Goal: Task Accomplishment & Management: Complete application form

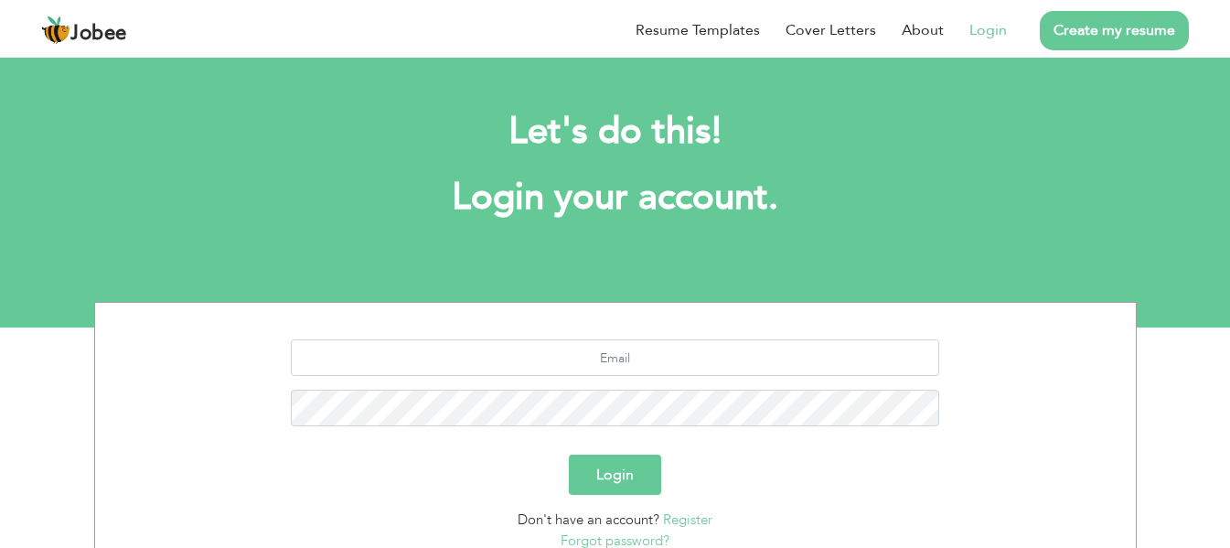
click at [992, 32] on link "Login" at bounding box center [987, 30] width 37 height 22
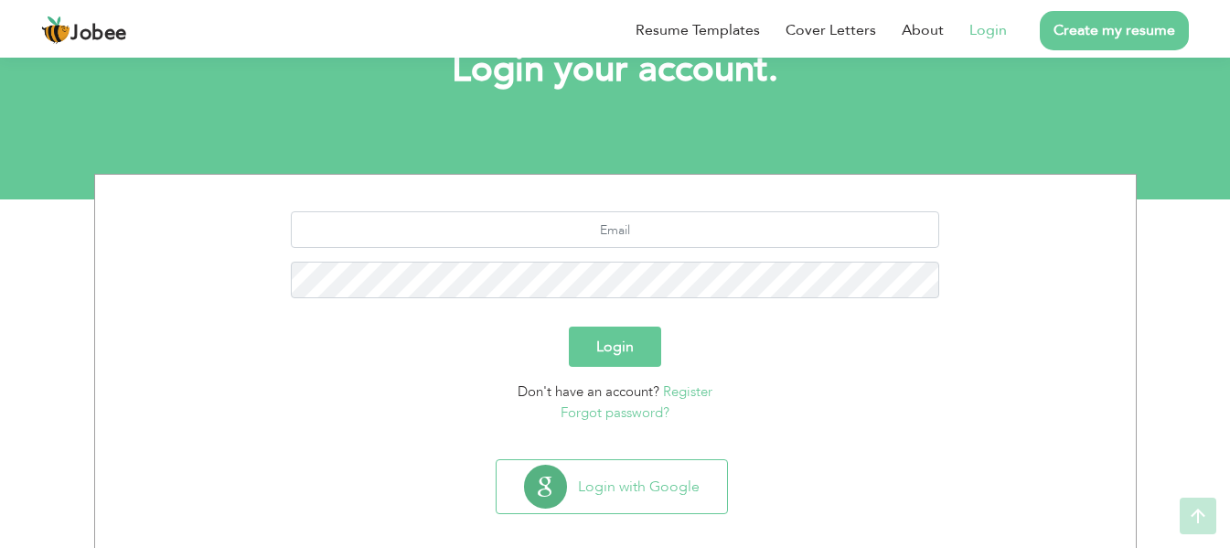
scroll to position [146, 0]
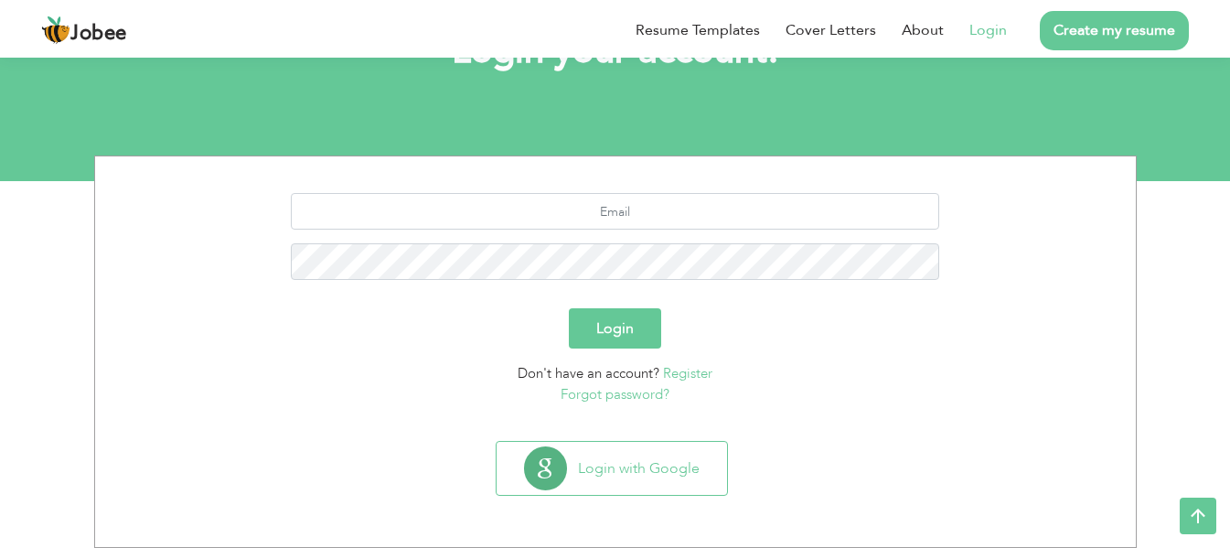
click at [990, 27] on link "Login" at bounding box center [987, 30] width 37 height 22
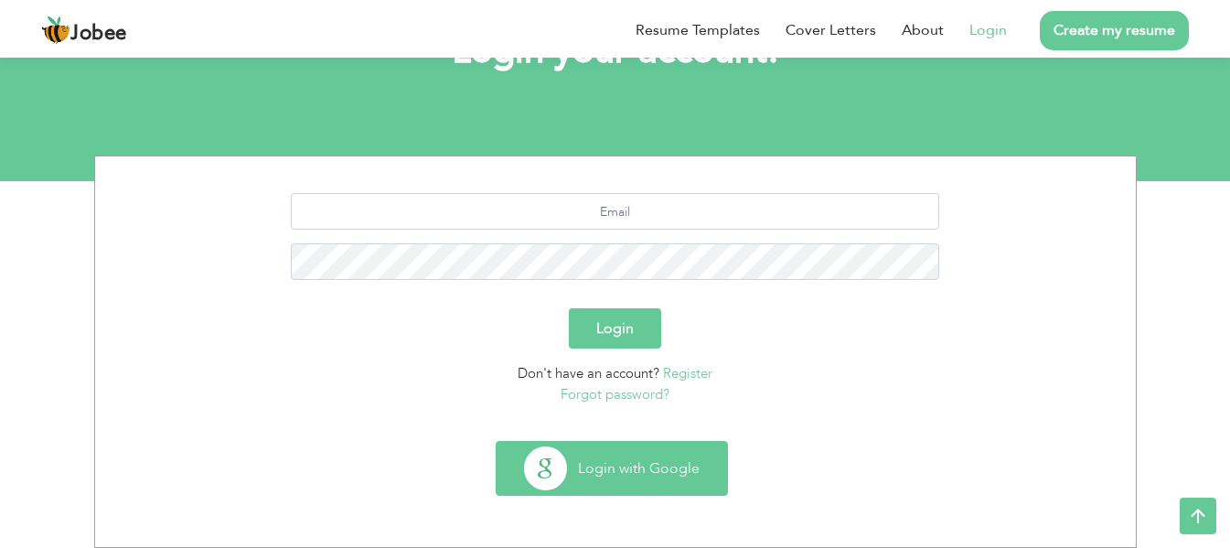
click at [622, 462] on button "Login with Google" at bounding box center [612, 468] width 230 height 53
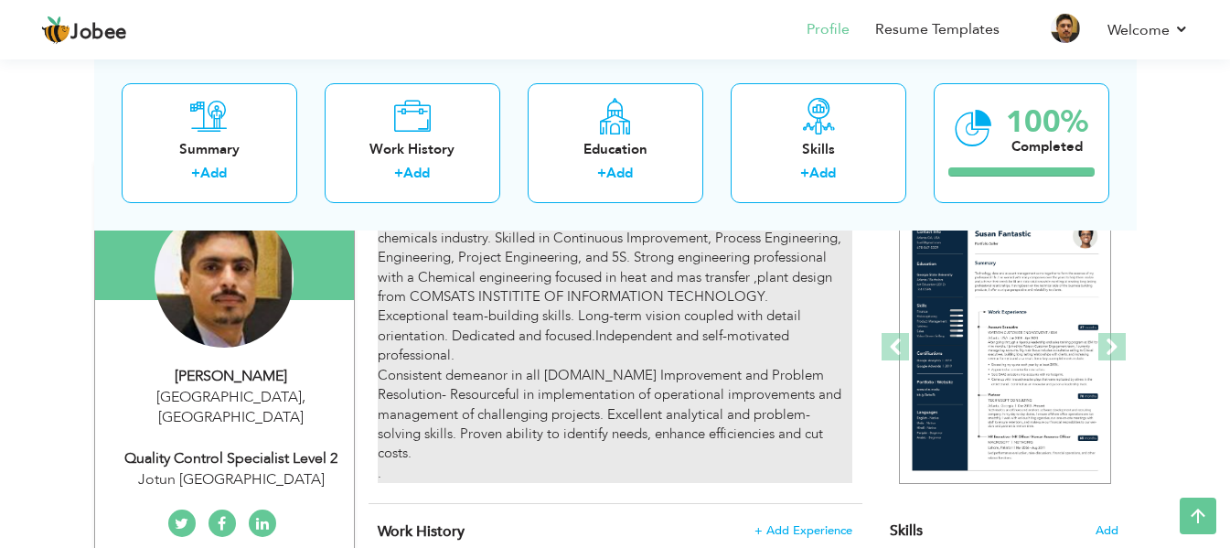
scroll to position [91, 0]
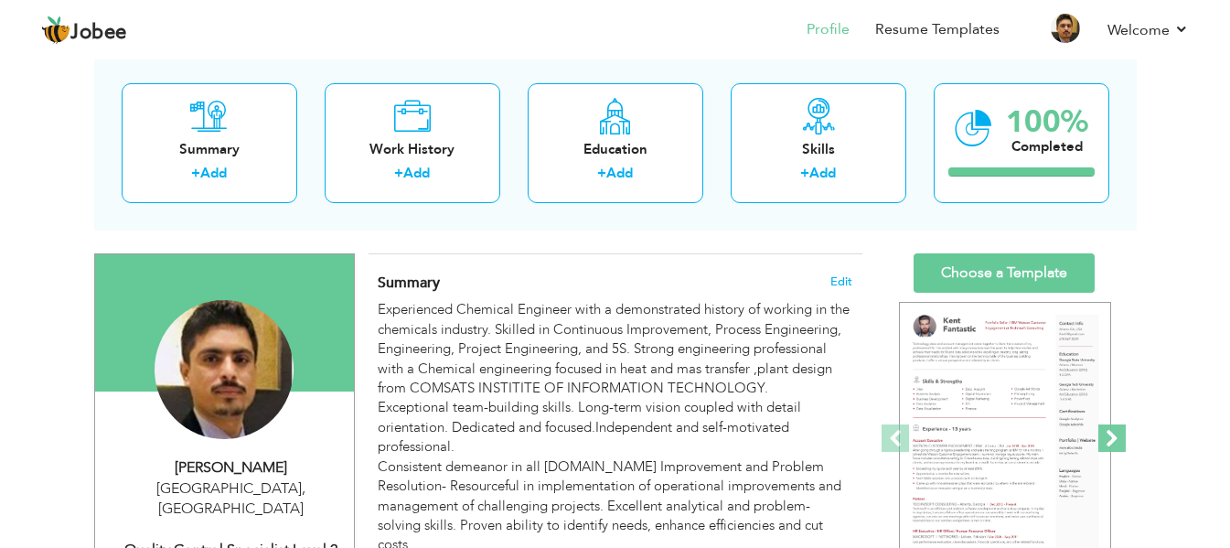
click at [1112, 437] on span at bounding box center [1111, 437] width 27 height 27
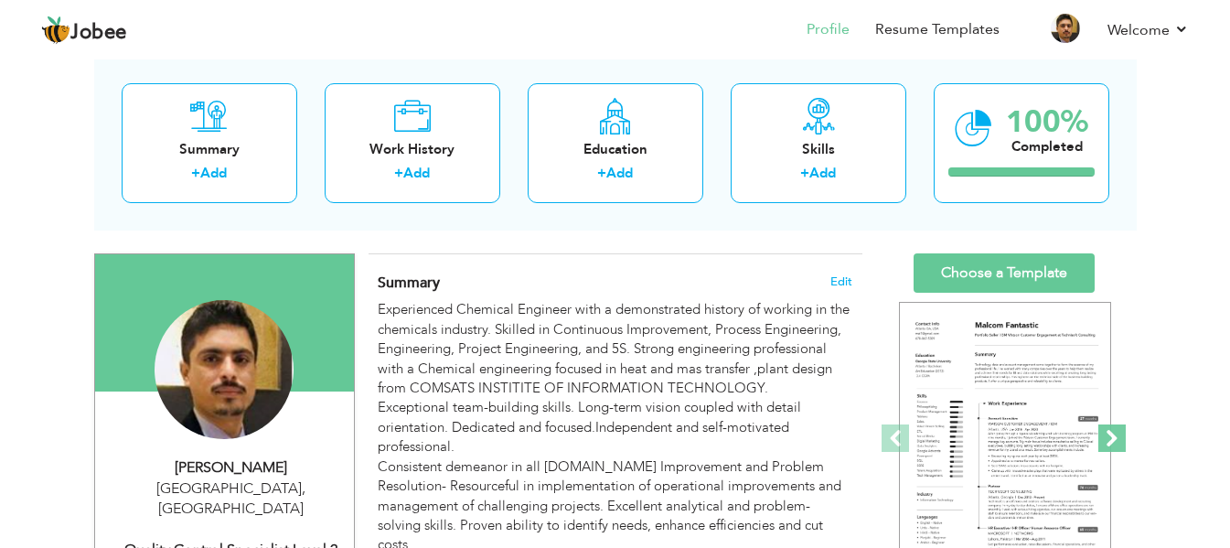
click at [1112, 437] on span at bounding box center [1111, 437] width 27 height 27
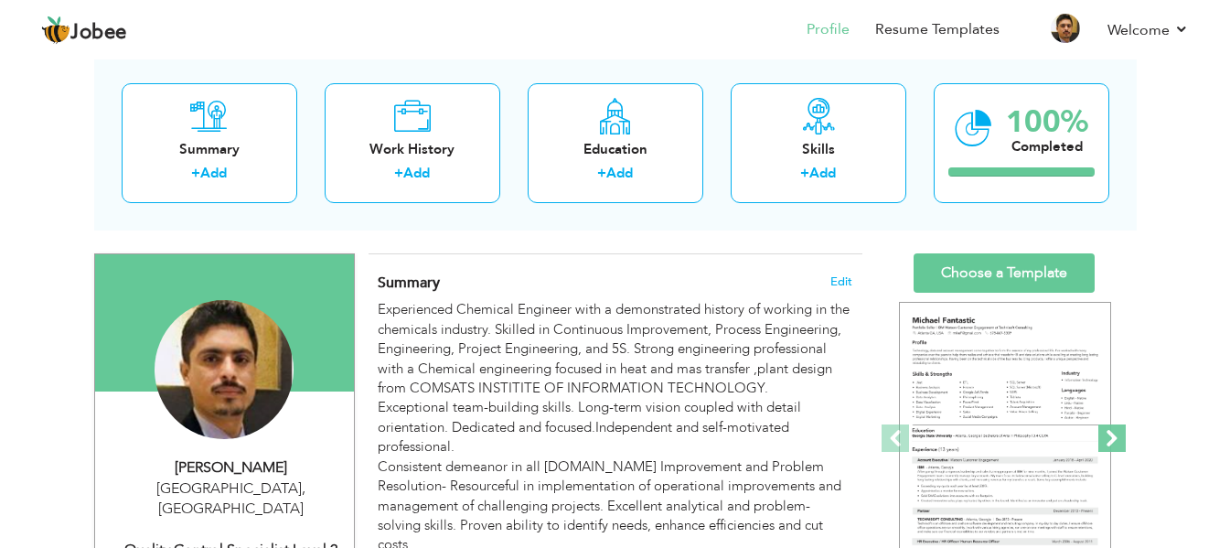
click at [1112, 437] on span at bounding box center [1111, 437] width 27 height 27
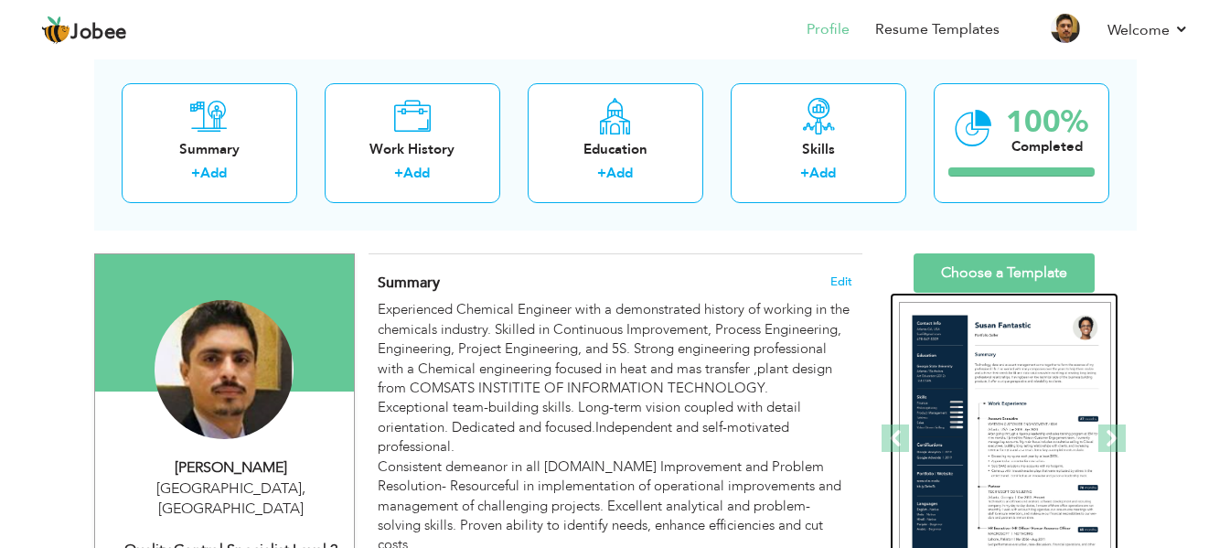
click at [1014, 404] on img at bounding box center [1005, 439] width 212 height 274
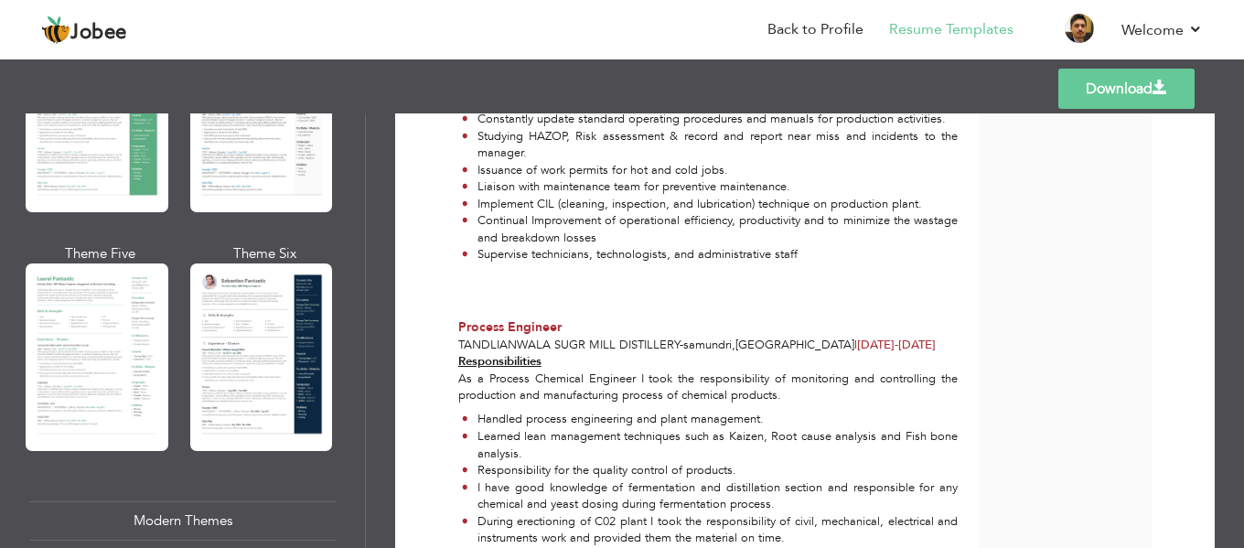
scroll to position [1463, 0]
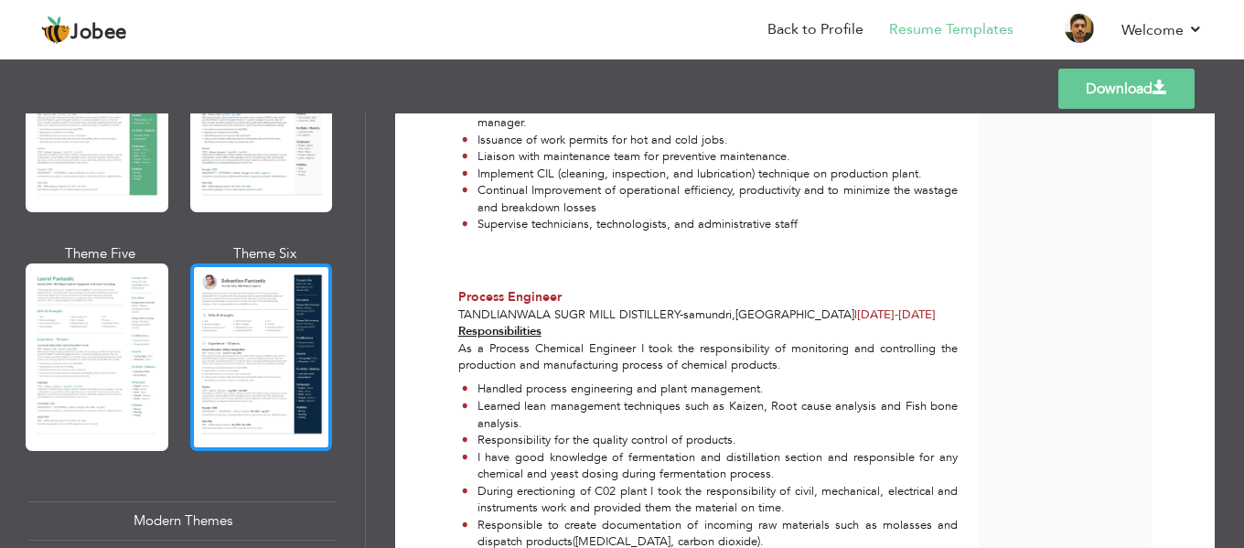
click at [246, 328] on div at bounding box center [261, 356] width 143 height 187
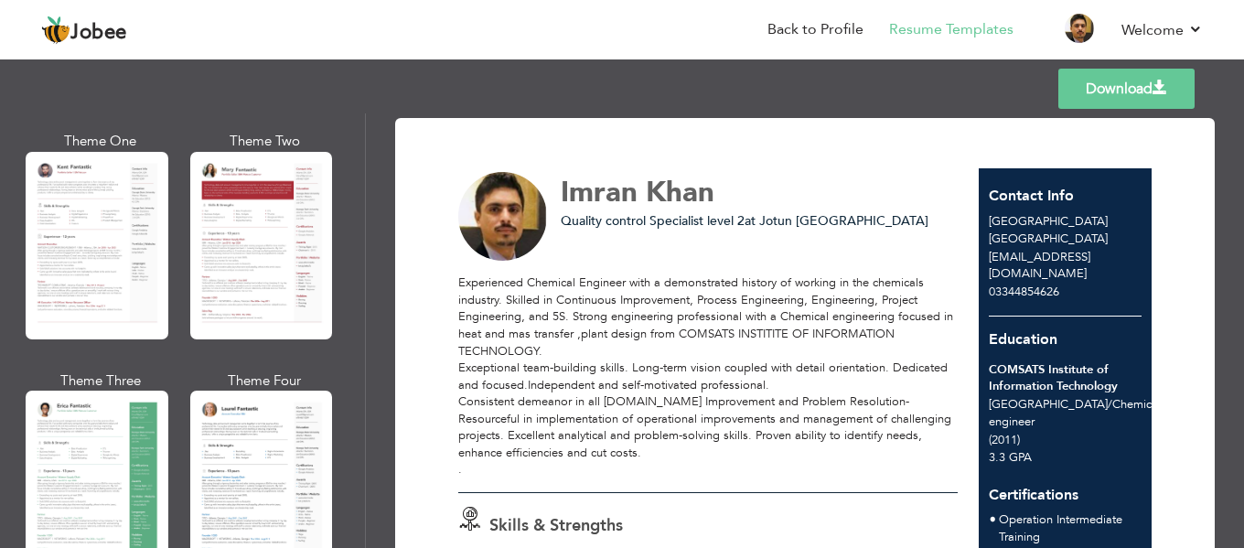
scroll to position [0, 0]
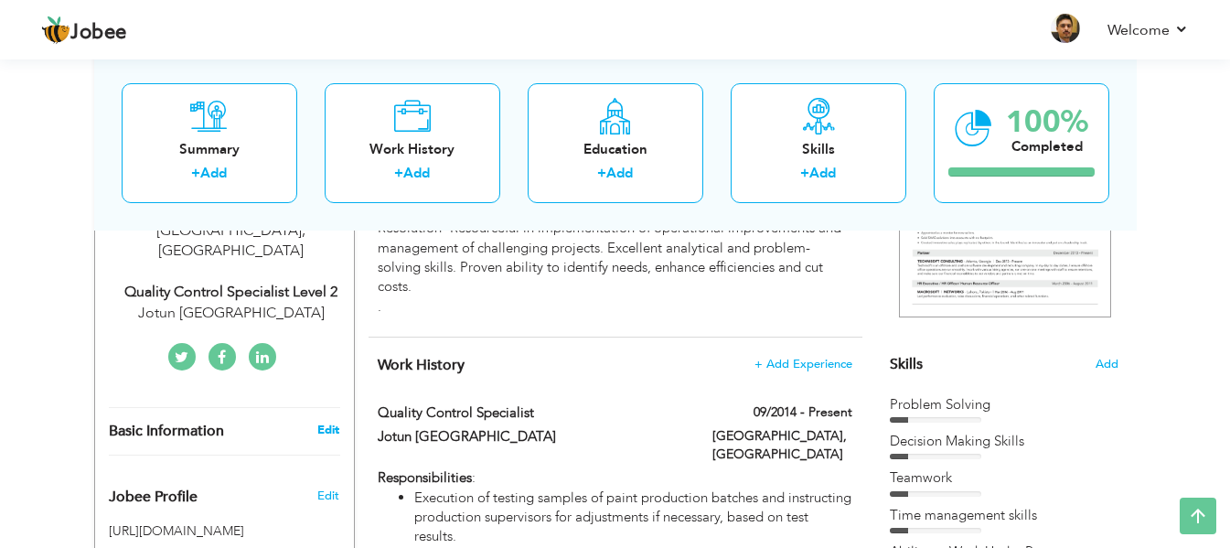
click at [327, 422] on link "Edit" at bounding box center [328, 430] width 22 height 16
type input "Imran"
type input "Khan"
type input "03344854626"
select select "number:166"
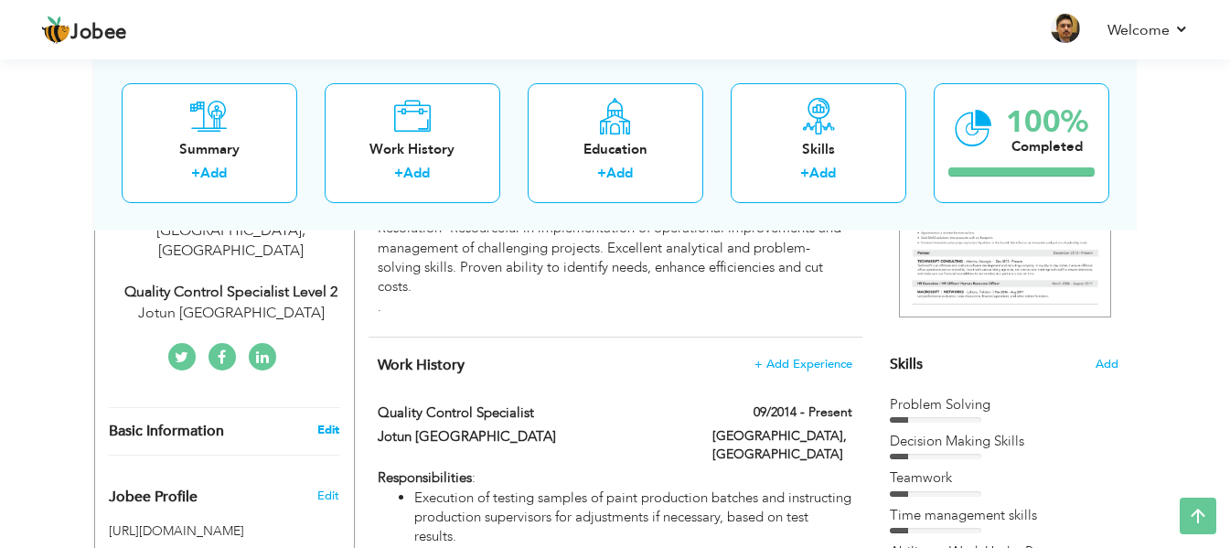
type input "[GEOGRAPHIC_DATA]"
select select "number:12"
type input "Jotun [GEOGRAPHIC_DATA]"
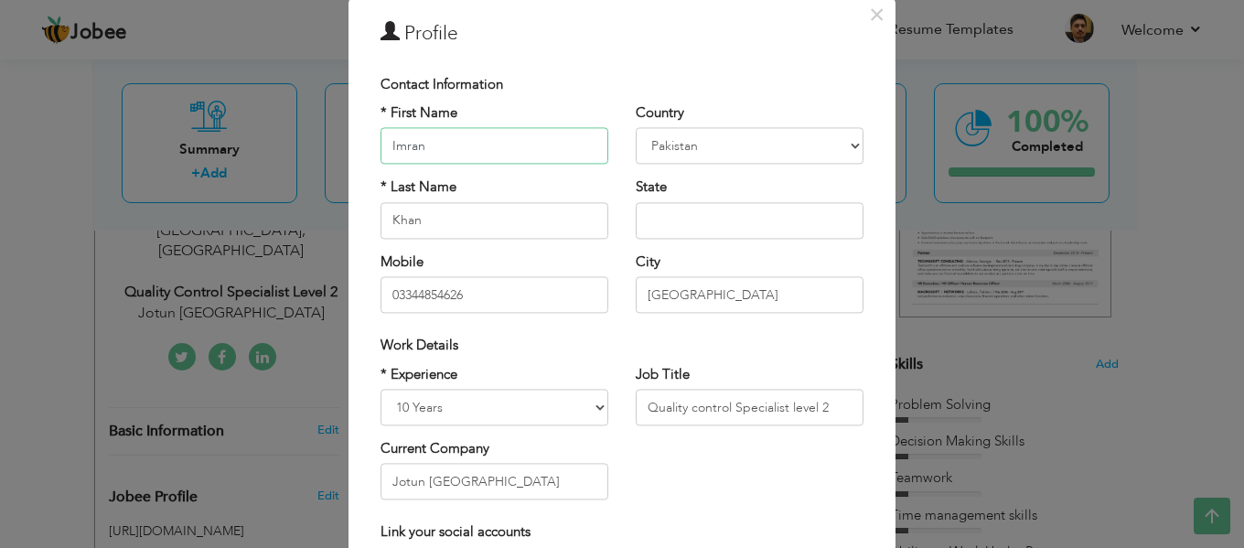
scroll to position [91, 0]
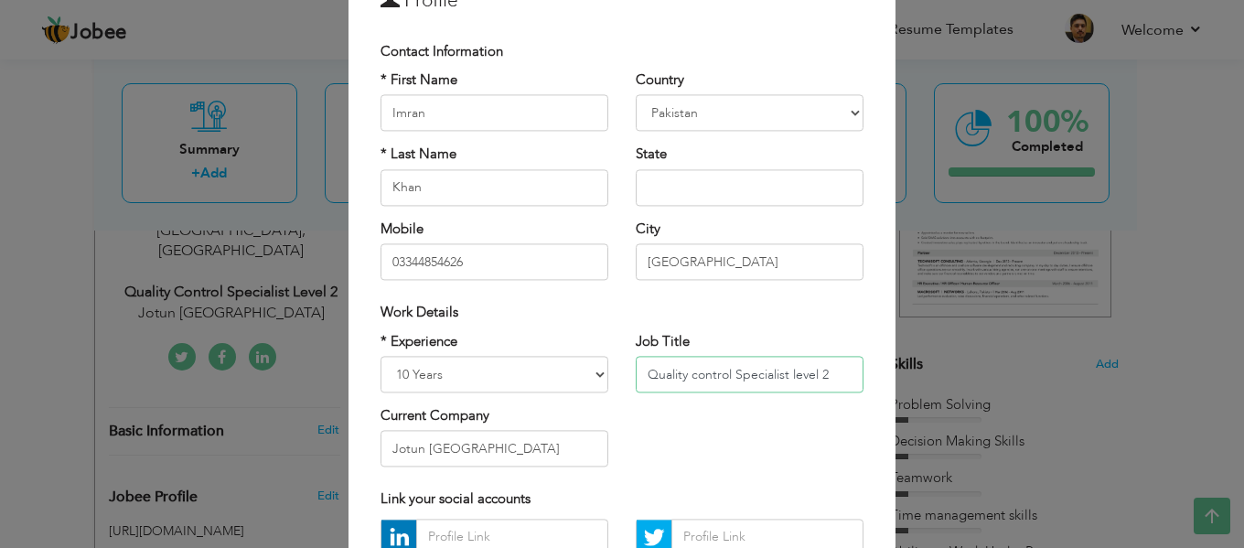
drag, startPoint x: 832, startPoint y: 370, endPoint x: 636, endPoint y: 383, distance: 197.0
click at [636, 383] on input "Quality control Specialist level 2" at bounding box center [750, 374] width 228 height 37
type input "Production Lead Level 1"
click at [563, 376] on select "Entry Level Less than 1 Year 1 Year 2 Years 3 Years 4 Years 5 Years 6 Years 7 Y…" at bounding box center [494, 374] width 228 height 37
select select "number:13"
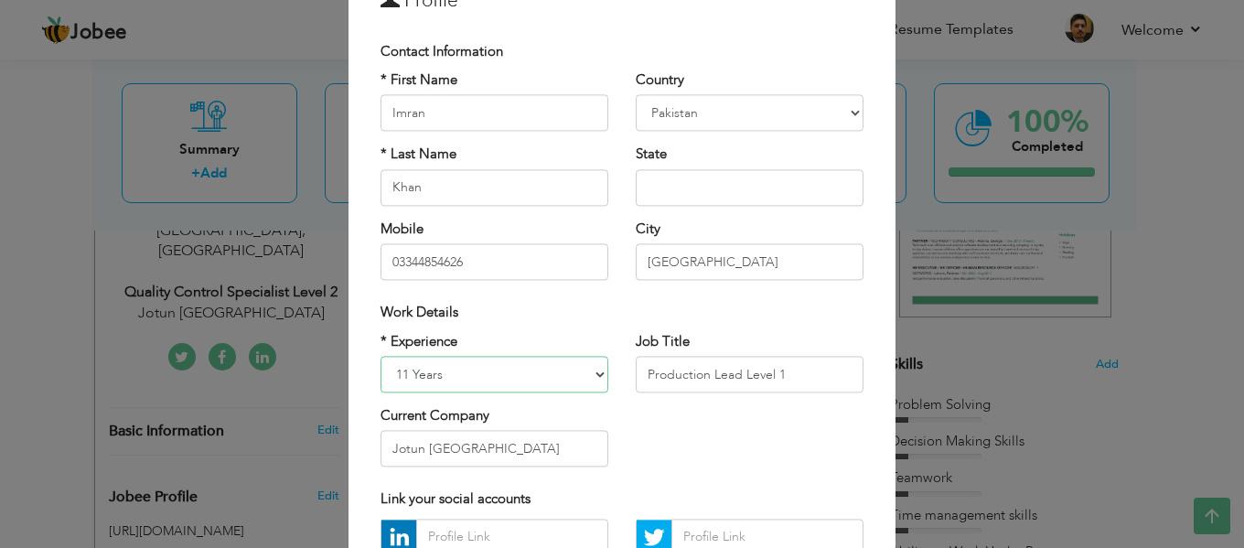
click at [380, 356] on select "Entry Level Less than 1 Year 1 Year 2 Years 3 Years 4 Years 5 Years 6 Years 7 Y…" at bounding box center [494, 374] width 228 height 37
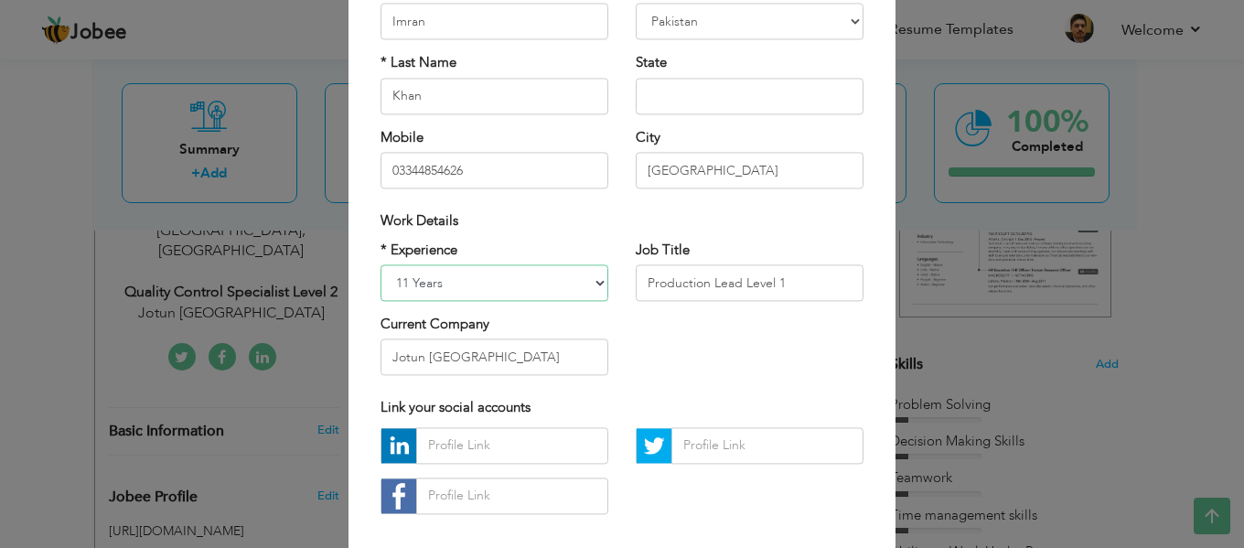
scroll to position [273, 0]
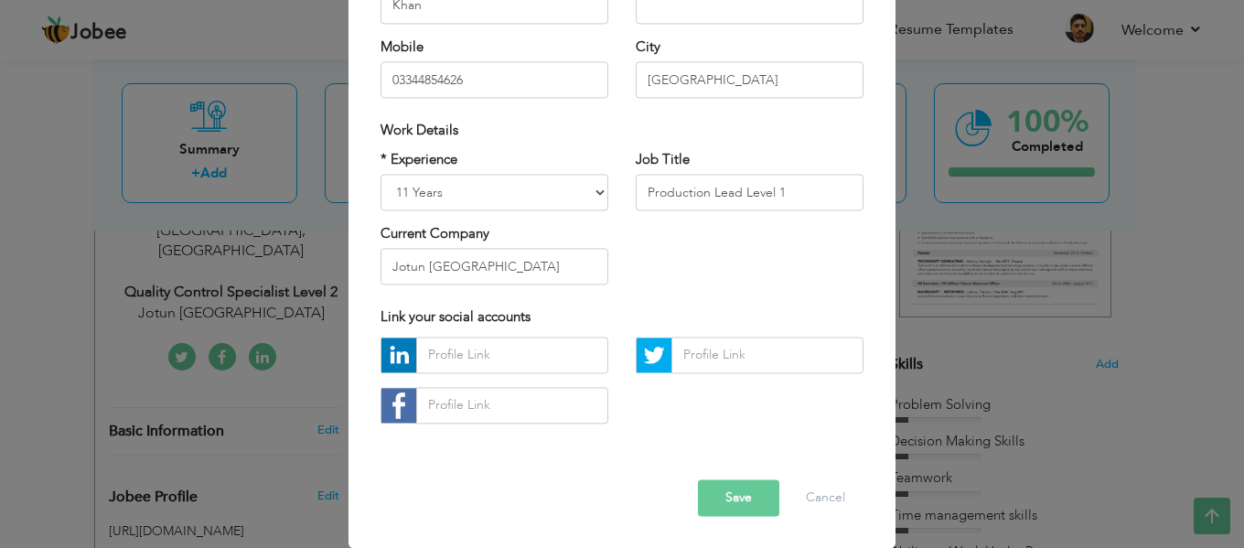
click at [727, 485] on button "Save" at bounding box center [738, 497] width 81 height 37
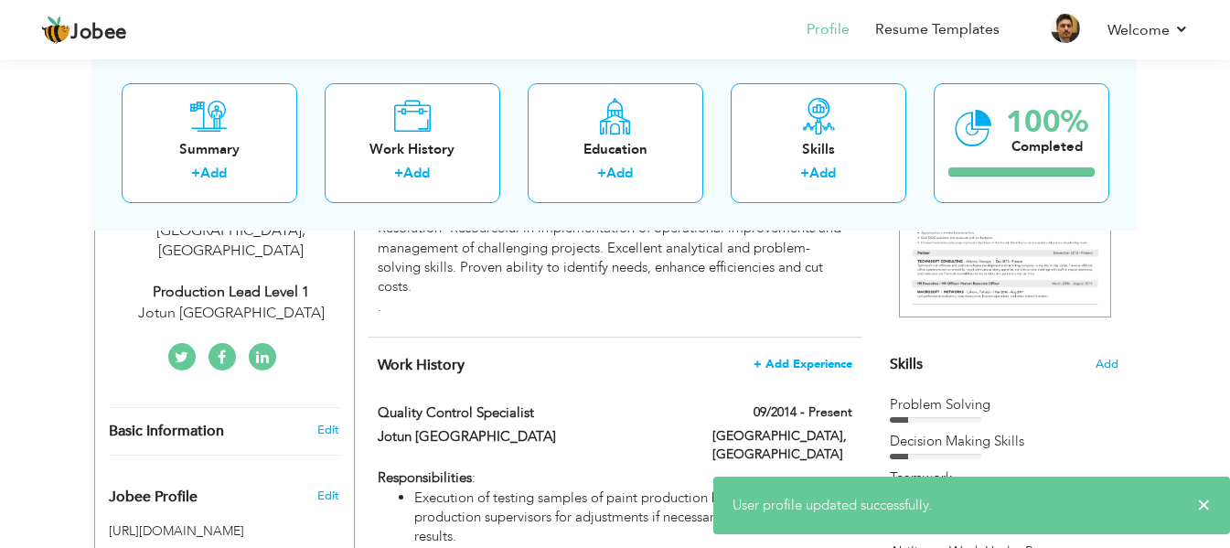
click at [782, 363] on span "+ Add Experience" at bounding box center [803, 364] width 99 height 13
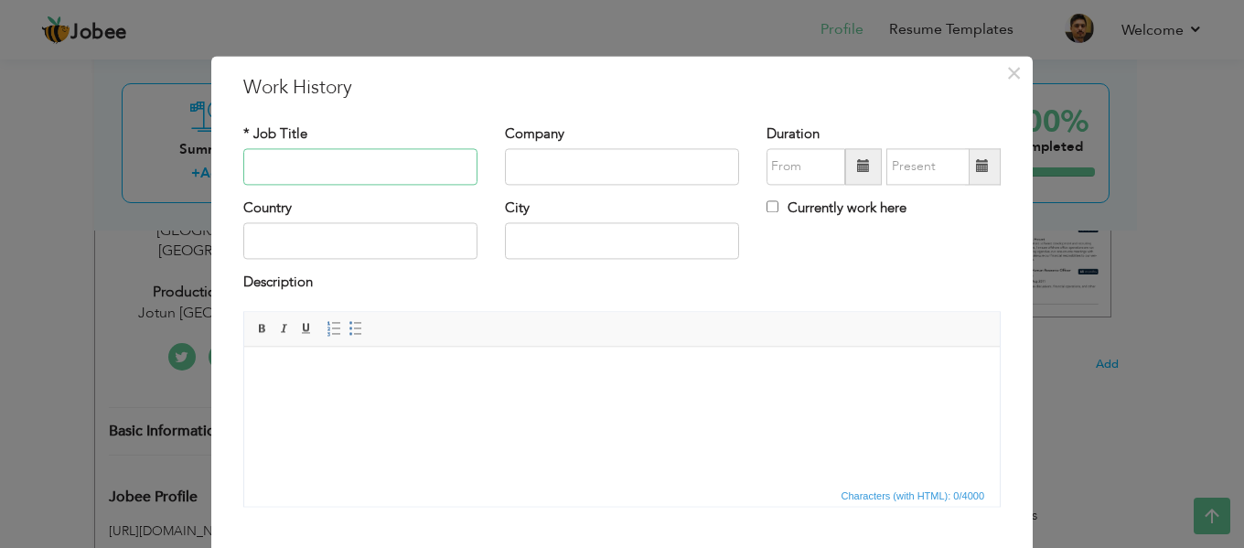
click at [339, 159] on input "text" at bounding box center [360, 166] width 234 height 37
type input "Production Lead Level 1"
click at [513, 165] on input "text" at bounding box center [622, 166] width 234 height 37
type input "Jotun Paint [GEOGRAPHIC_DATA]"
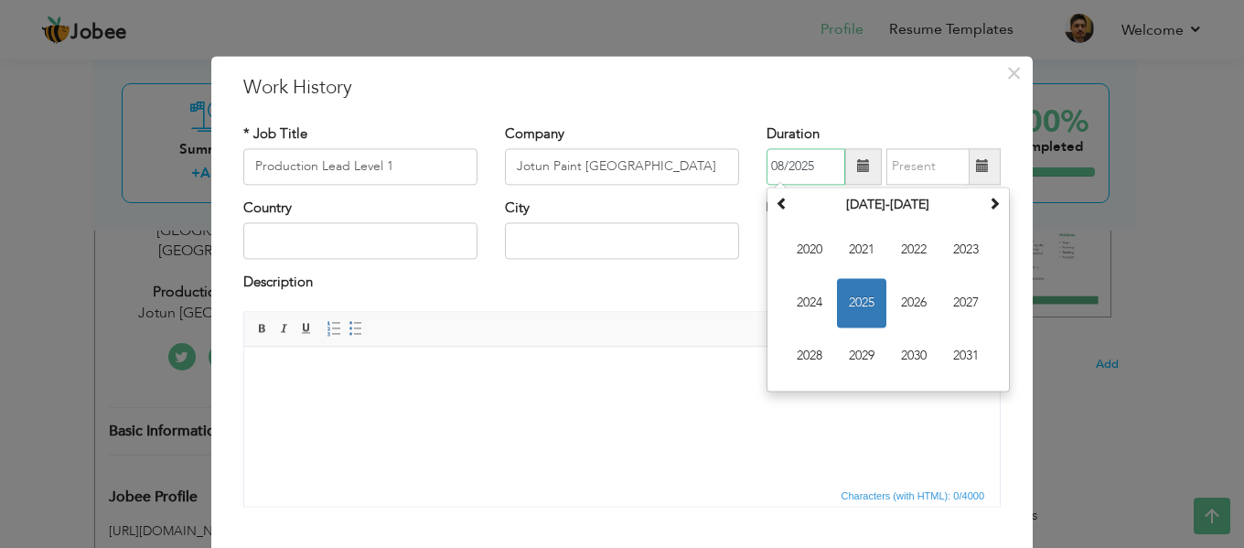
click at [822, 168] on input "08/2025" at bounding box center [805, 166] width 79 height 37
click at [789, 304] on span "2024" at bounding box center [809, 302] width 49 height 49
click at [796, 252] on span "Jan" at bounding box center [809, 249] width 49 height 49
type input "01/2024"
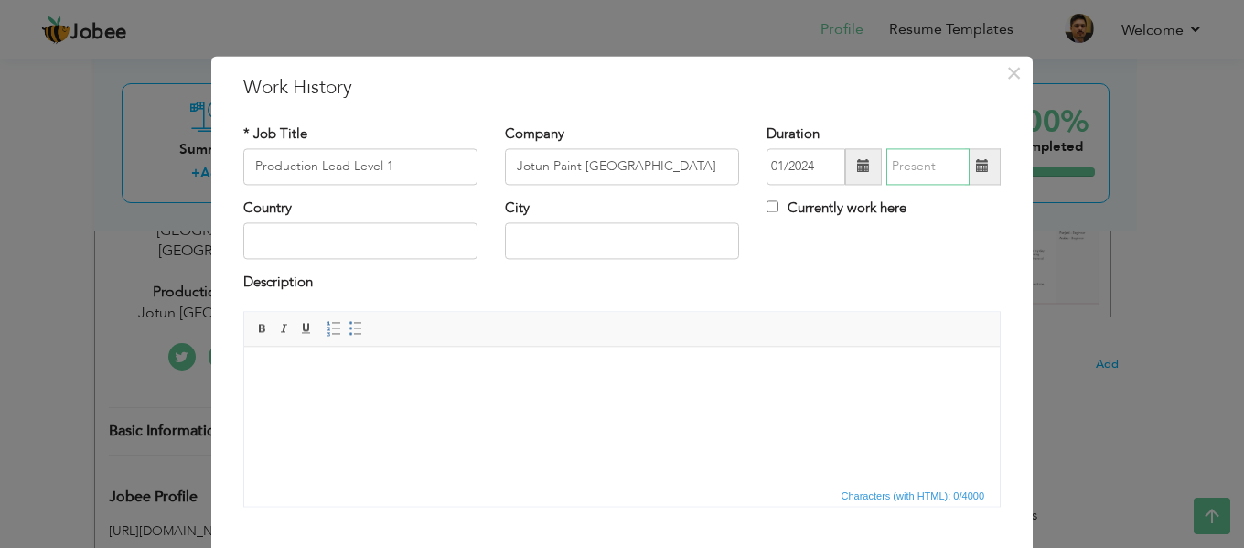
type input "08/2025"
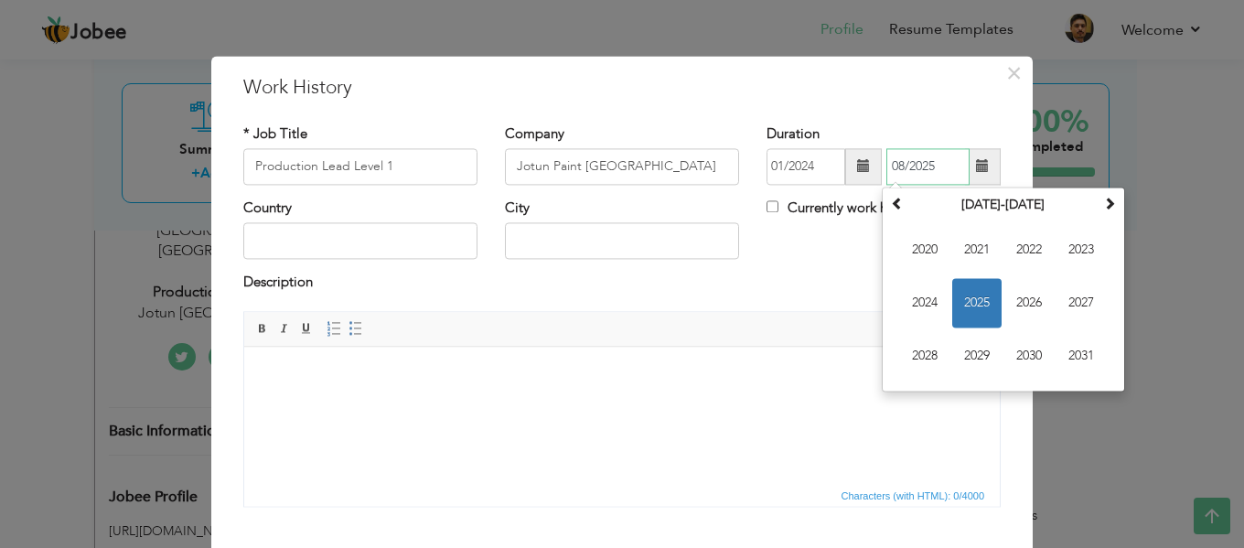
click at [946, 173] on input "08/2025" at bounding box center [927, 166] width 83 height 37
click at [963, 300] on span "2025" at bounding box center [976, 302] width 49 height 49
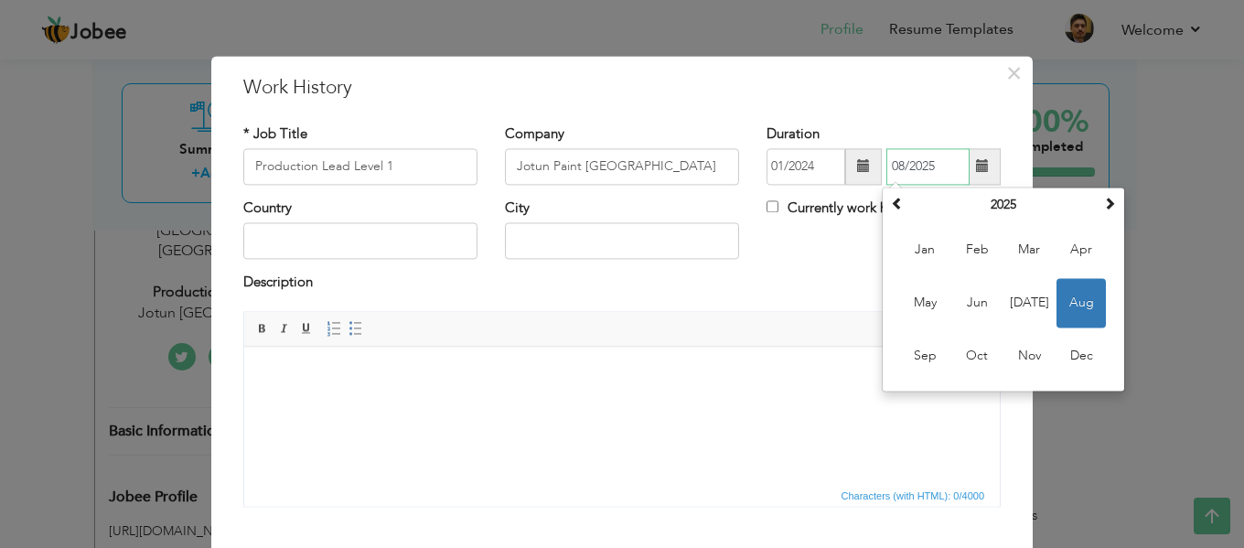
click at [1073, 310] on span "Aug" at bounding box center [1080, 302] width 49 height 49
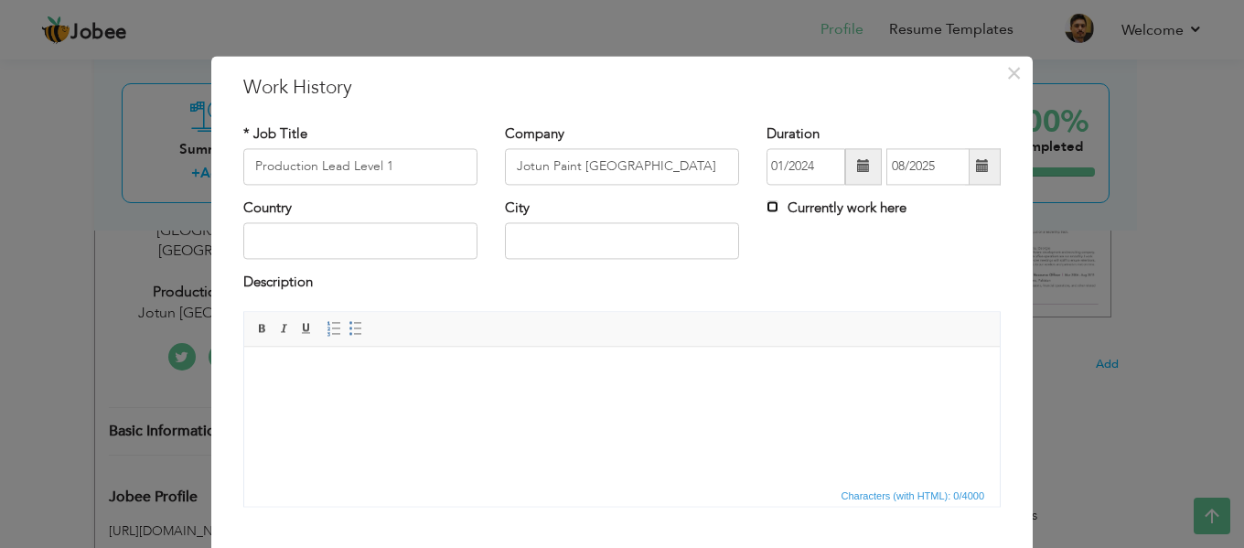
click at [767, 206] on input "Currently work here" at bounding box center [772, 206] width 12 height 12
checkbox input "true"
click at [433, 230] on input "text" at bounding box center [360, 241] width 234 height 37
type input "[GEOGRAPHIC_DATA]"
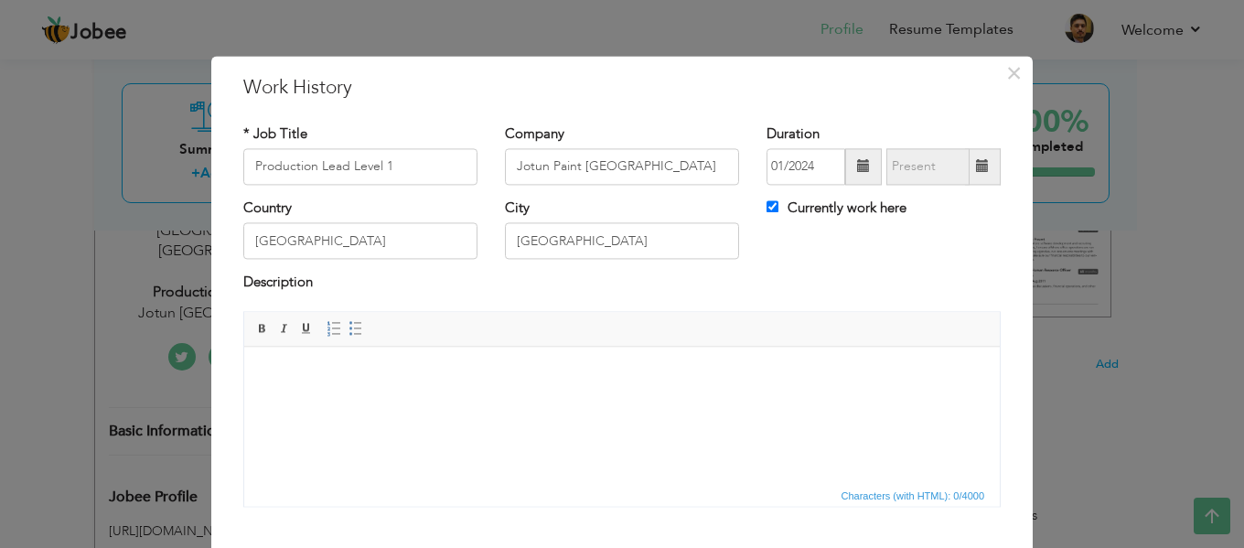
click at [346, 366] on body at bounding box center [621, 374] width 719 height 19
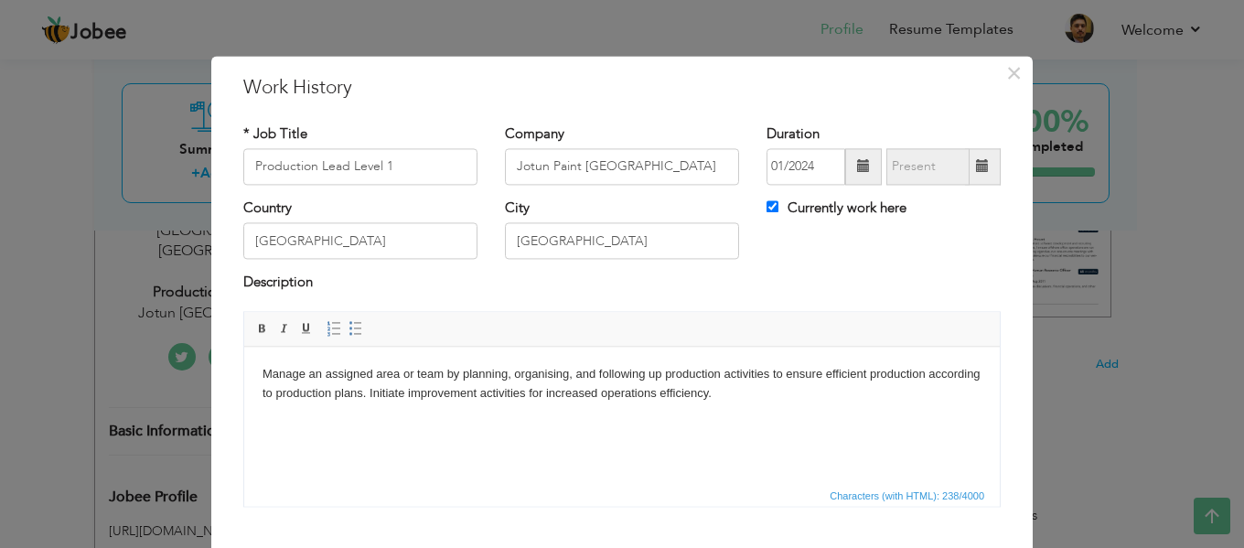
paste body
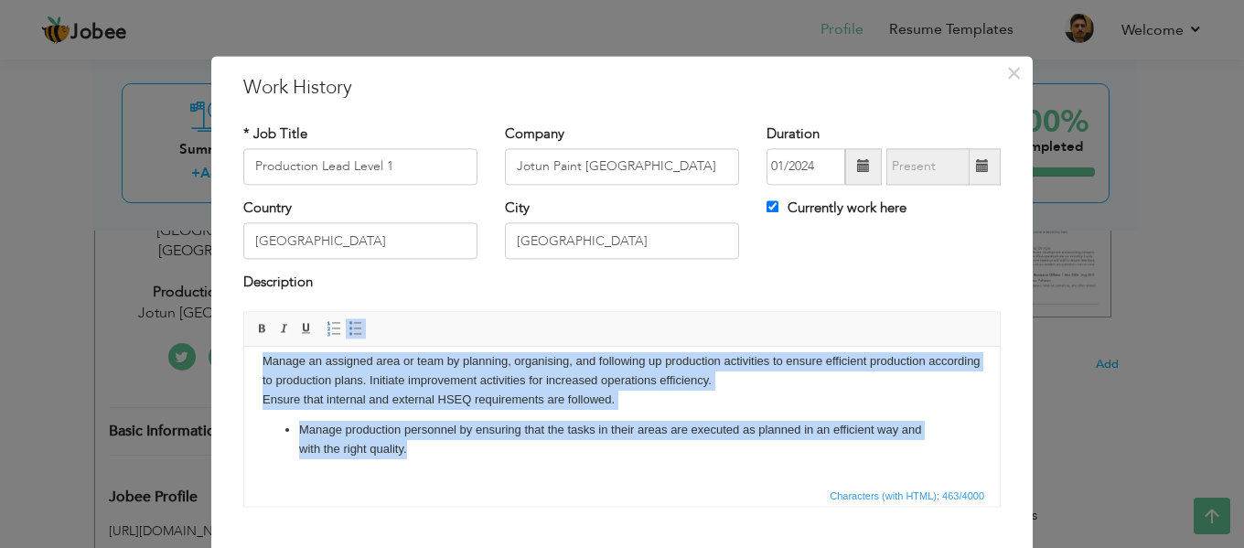
scroll to position [26, 0]
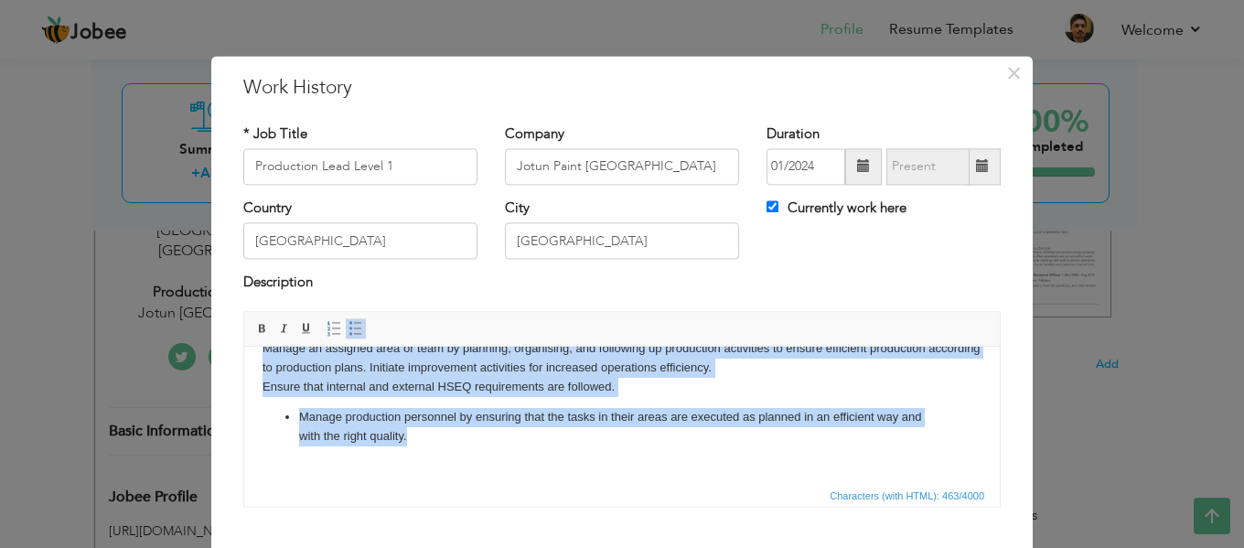
drag, startPoint x: 264, startPoint y: 369, endPoint x: 414, endPoint y: 465, distance: 178.1
click at [414, 465] on body "Manage an assigned area or team by planning, organising, and following up produ…" at bounding box center [621, 408] width 719 height 138
click at [326, 326] on span at bounding box center [333, 328] width 15 height 15
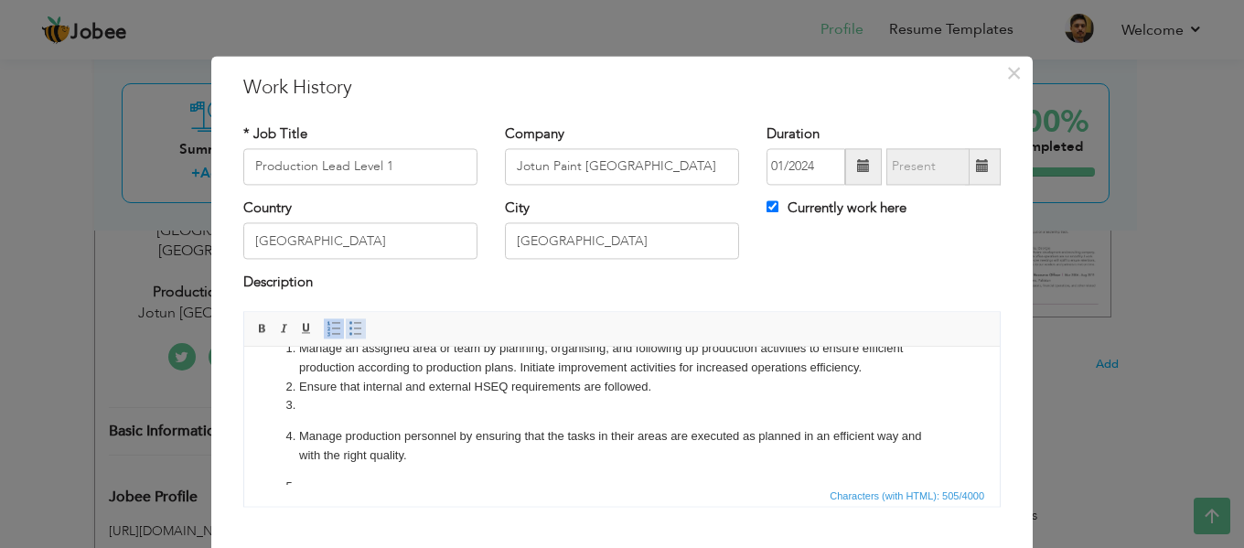
click at [346, 325] on link "Insert/Remove Bulleted List" at bounding box center [356, 328] width 20 height 20
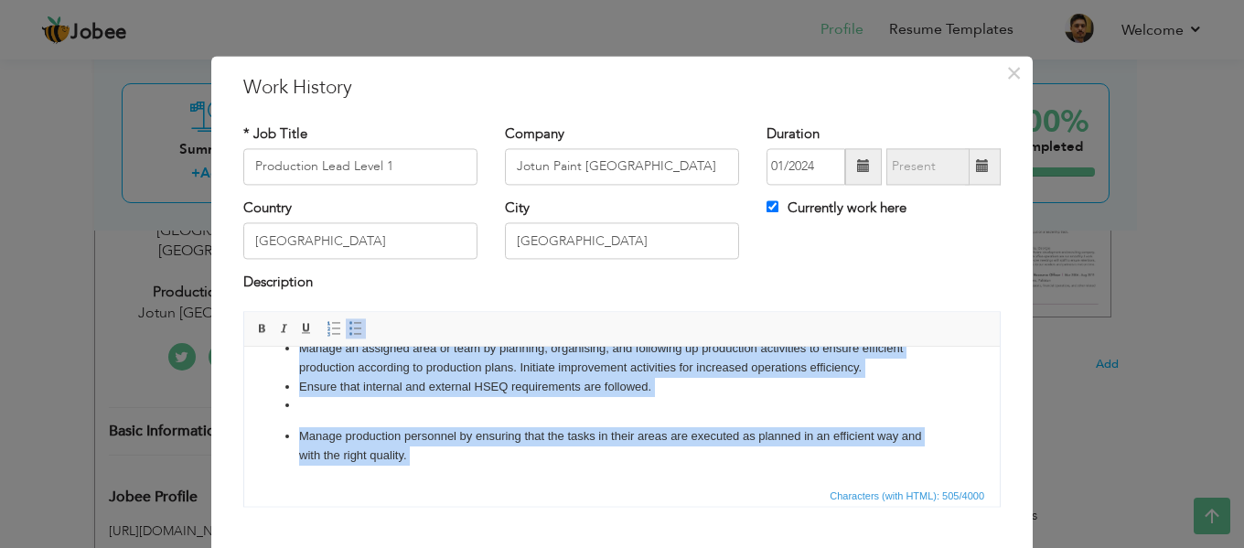
click at [317, 418] on ul "Manage an assigned area or team by planning, organising, and following up produ…" at bounding box center [621, 417] width 719 height 157
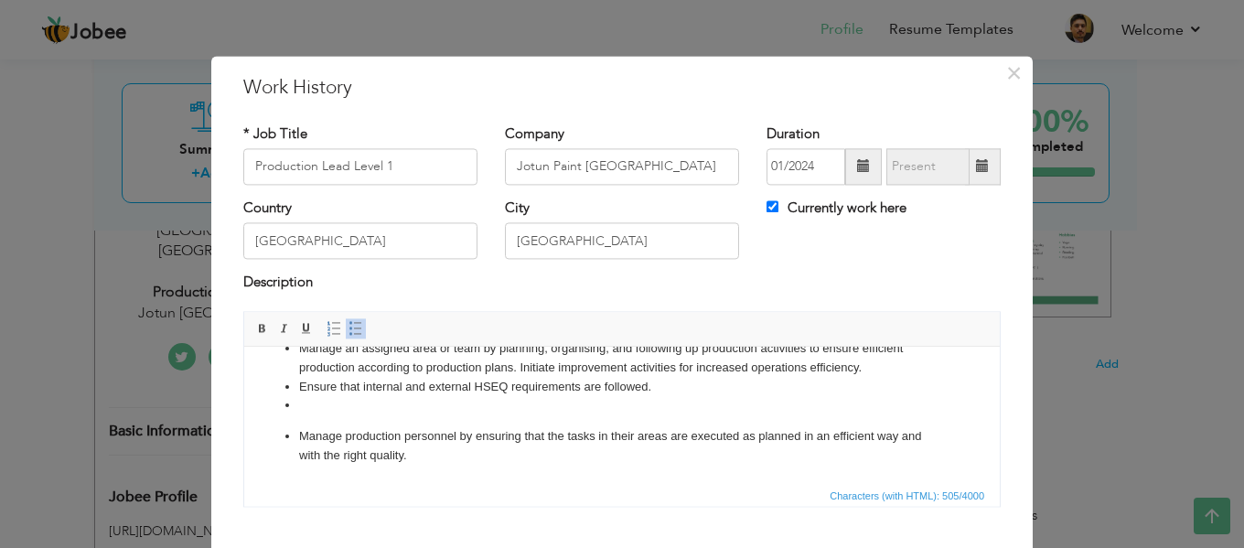
click at [308, 412] on li at bounding box center [622, 405] width 646 height 19
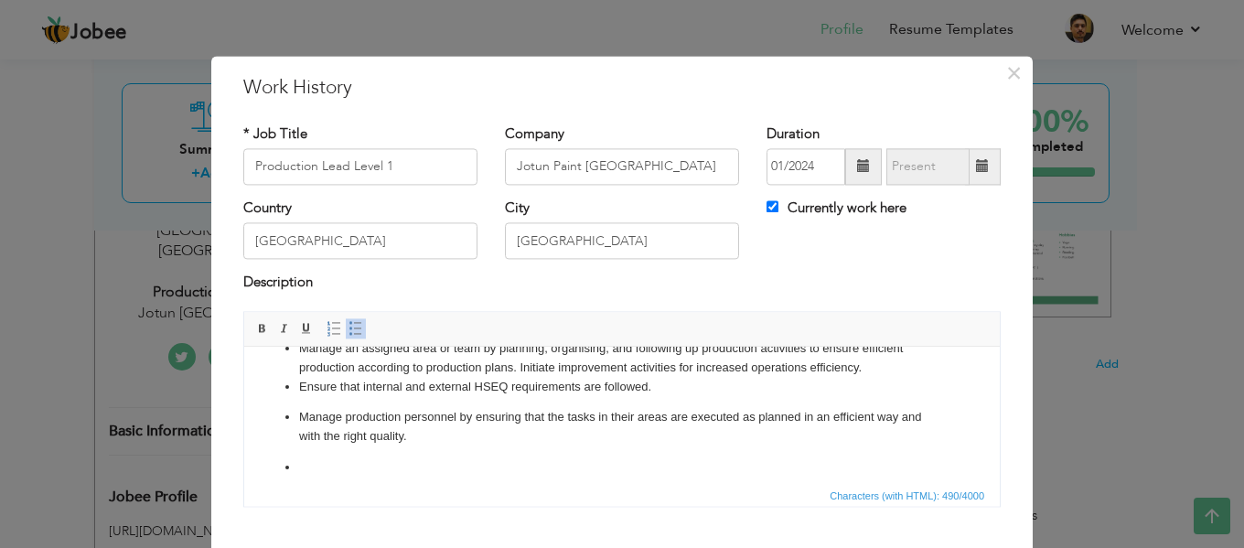
click at [302, 402] on ul "Manage an assigned area or team by planning, organising, and following up produ…" at bounding box center [621, 408] width 719 height 138
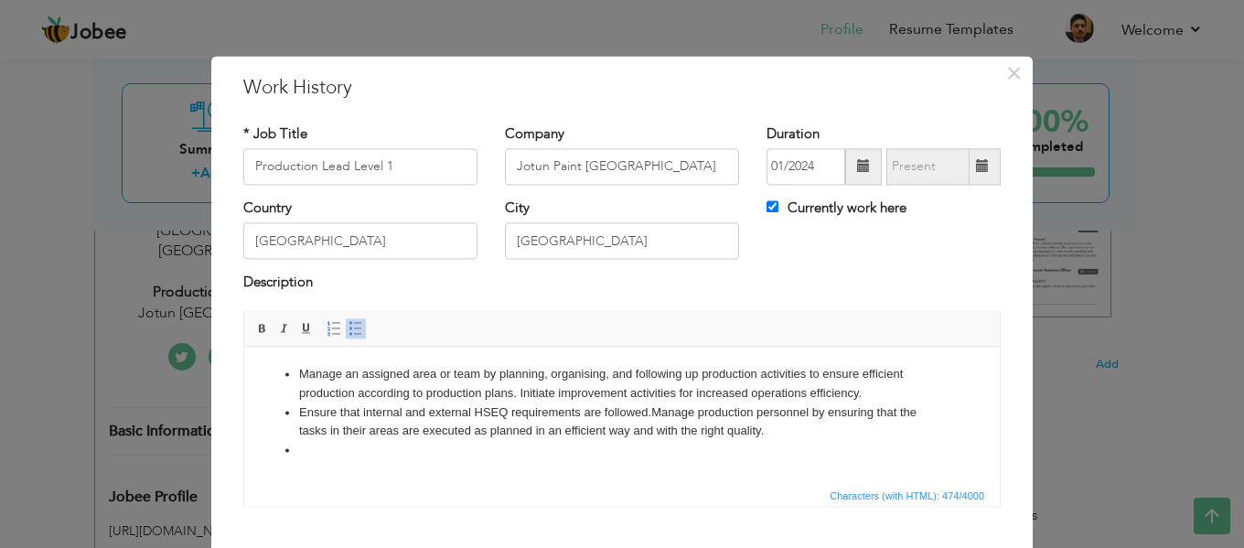
scroll to position [0, 0]
click at [428, 455] on li "Manage production personnel by ensuring that the tasks in their areas are execu…" at bounding box center [622, 441] width 646 height 38
click at [326, 469] on li at bounding box center [622, 469] width 646 height 19
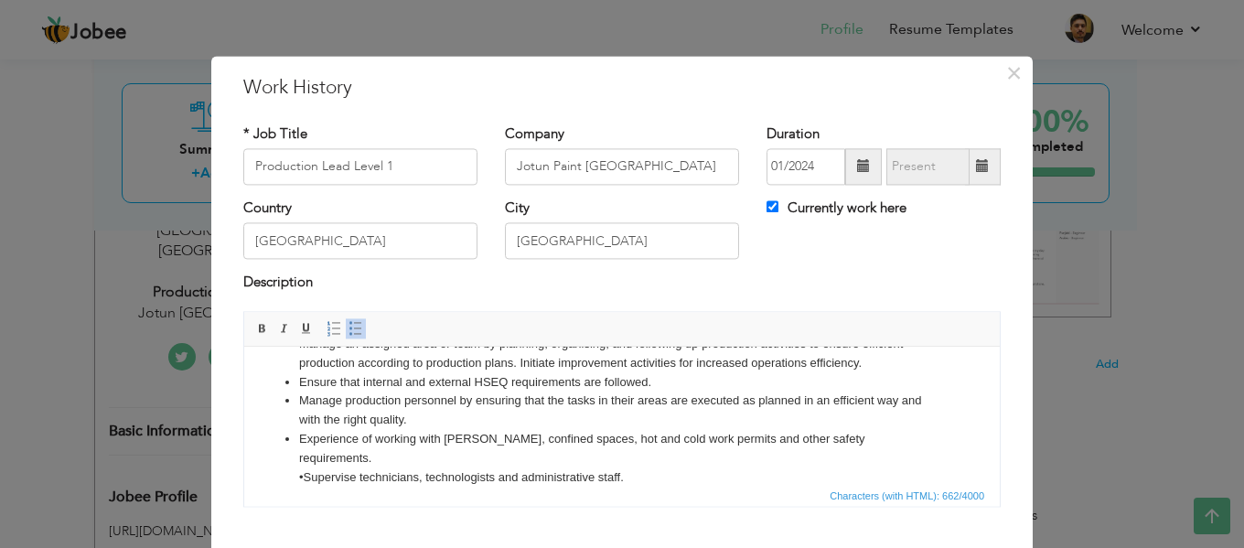
click at [305, 472] on li "Experience of working with LOTO, confined spaces, hot and cold work permits and…" at bounding box center [622, 458] width 646 height 57
click at [632, 472] on li "Supervise technicians, technologists and administrative staff." at bounding box center [622, 477] width 646 height 19
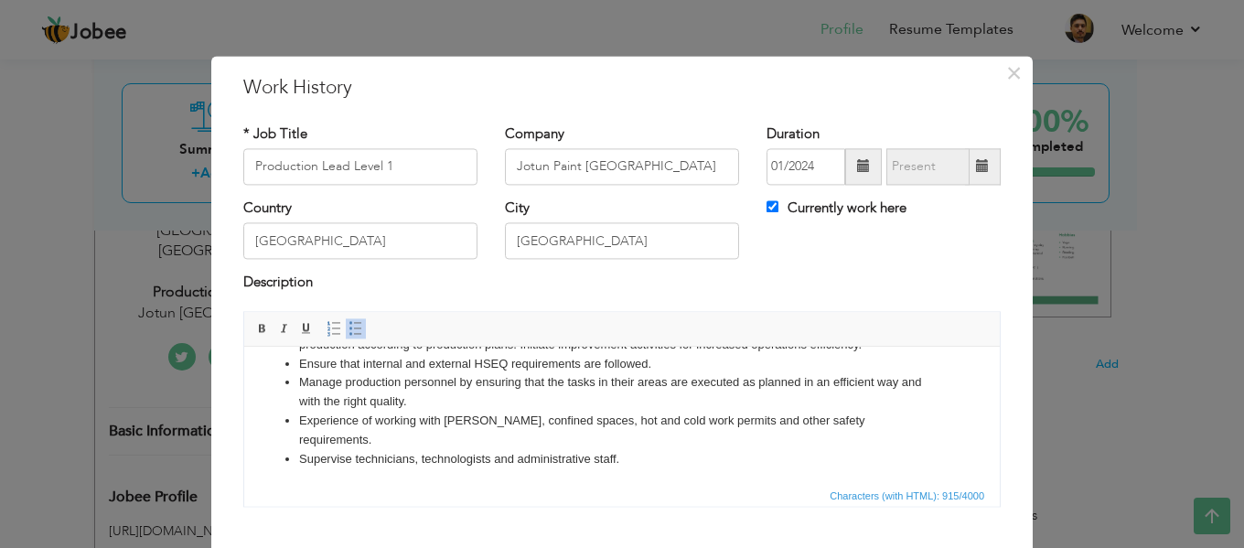
scroll to position [80, 0]
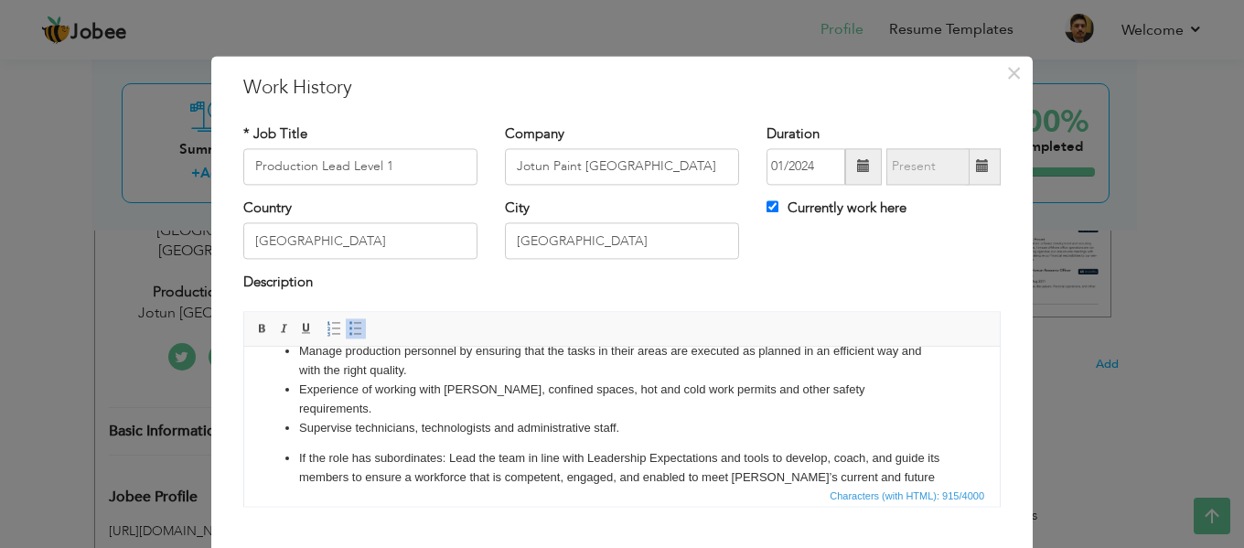
click at [447, 459] on p "If the role has subordinates: Lead the team in line with Leadership Expectation…" at bounding box center [622, 477] width 646 height 57
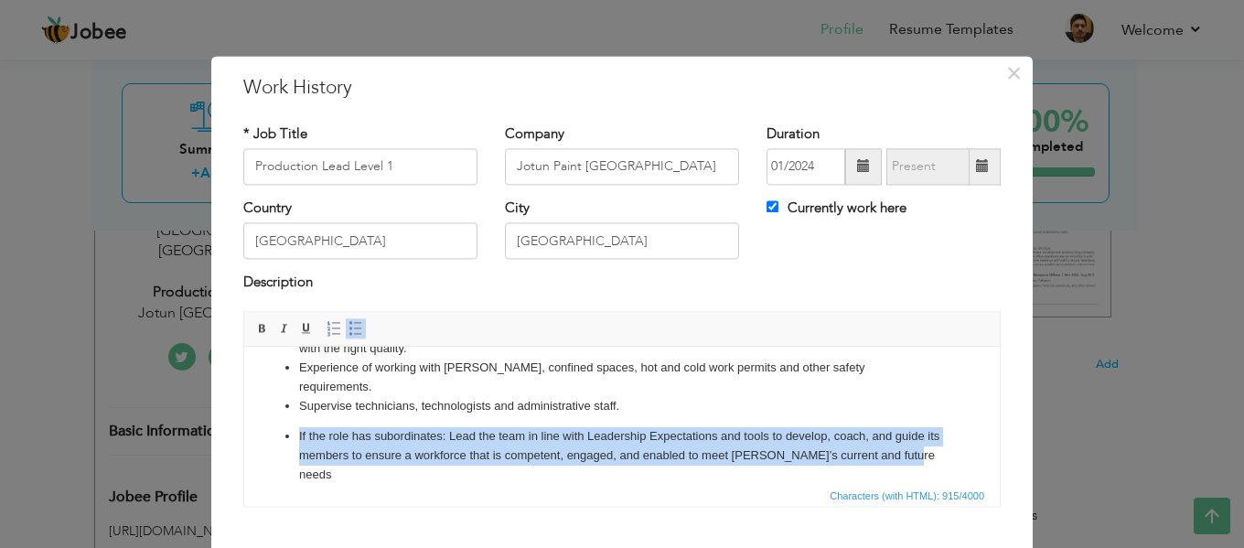
drag, startPoint x: 919, startPoint y: 454, endPoint x: 282, endPoint y: 441, distance: 637.5
click at [282, 441] on ul "Manage an assigned area or team by planning, organising, and following up produ…" at bounding box center [621, 373] width 719 height 221
copy p "If the role has subordinates: Lead the team in line with Leadership Expectation…"
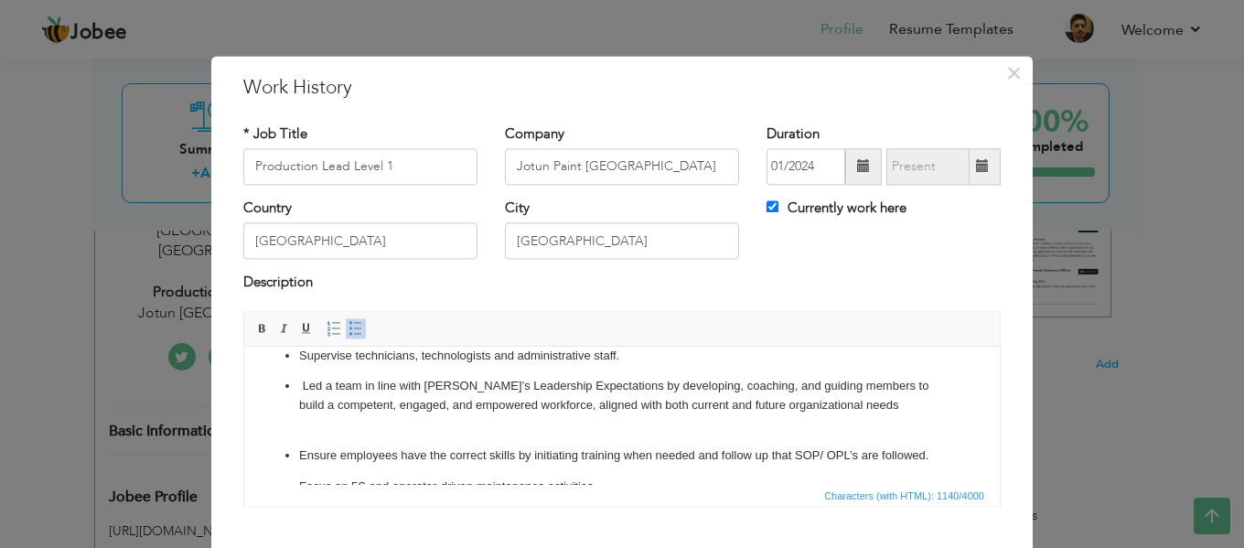
scroll to position [119, 0]
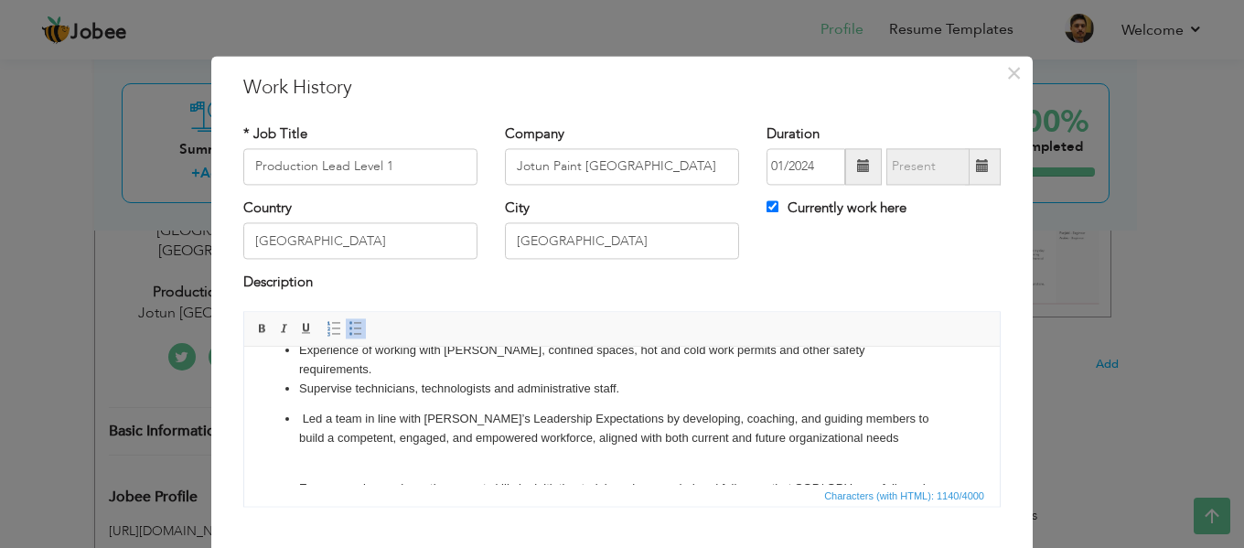
click at [316, 463] on p "Led a team in line with [PERSON_NAME]’s Leadership Expectations by developing, …" at bounding box center [622, 438] width 646 height 57
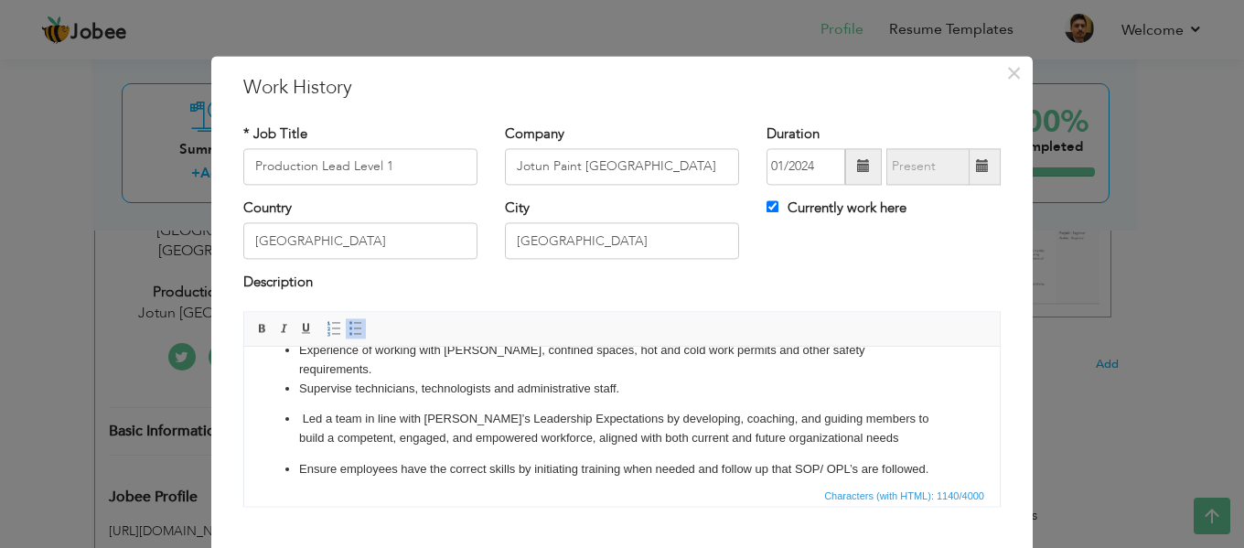
scroll to position [91, 0]
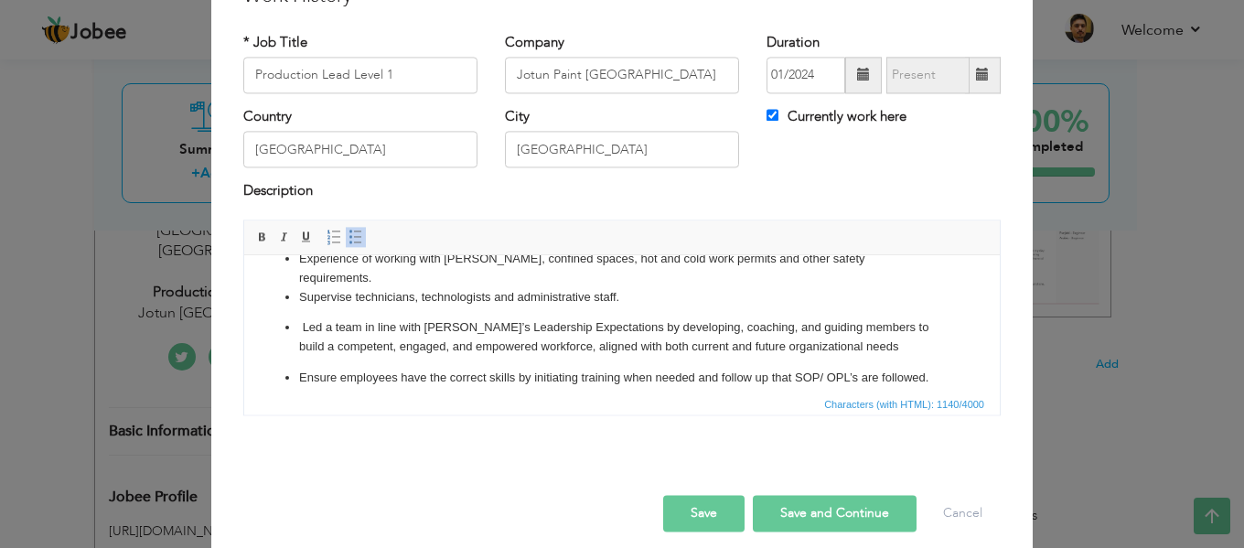
click at [935, 379] on ul "Manage an assigned area or team by planning, organising, and following up produ…" at bounding box center [621, 302] width 719 height 294
click at [926, 379] on p "Ensure employees have the correct skills by initiating training when needed and…" at bounding box center [622, 378] width 646 height 19
click at [929, 372] on p "Ensure employees have the correct skills by initiating training when needed and…" at bounding box center [622, 378] width 646 height 19
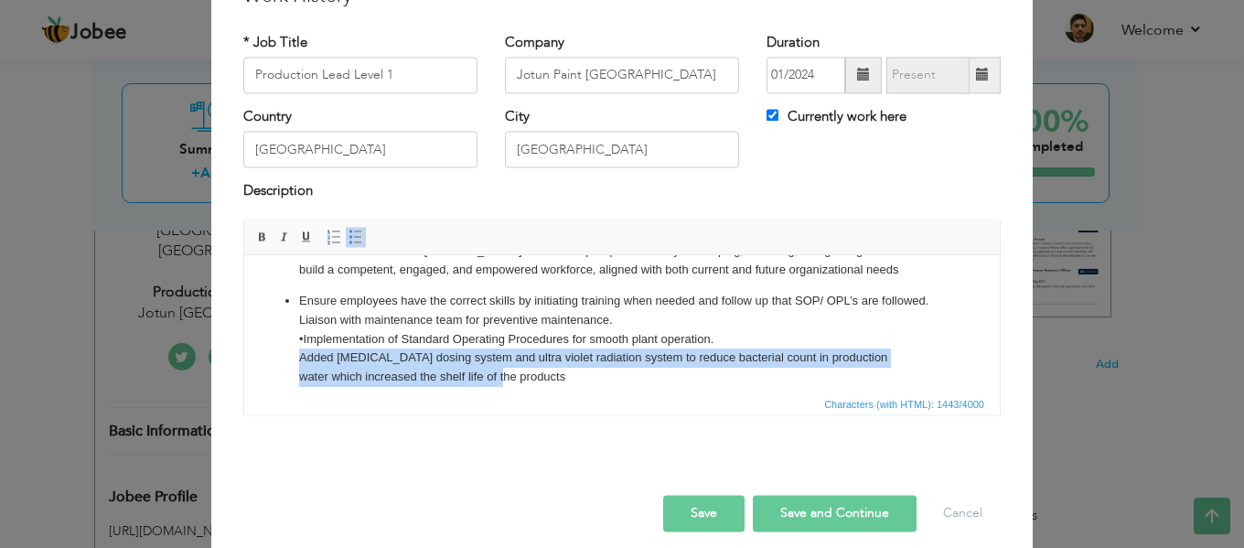
scroll to position [271, 0]
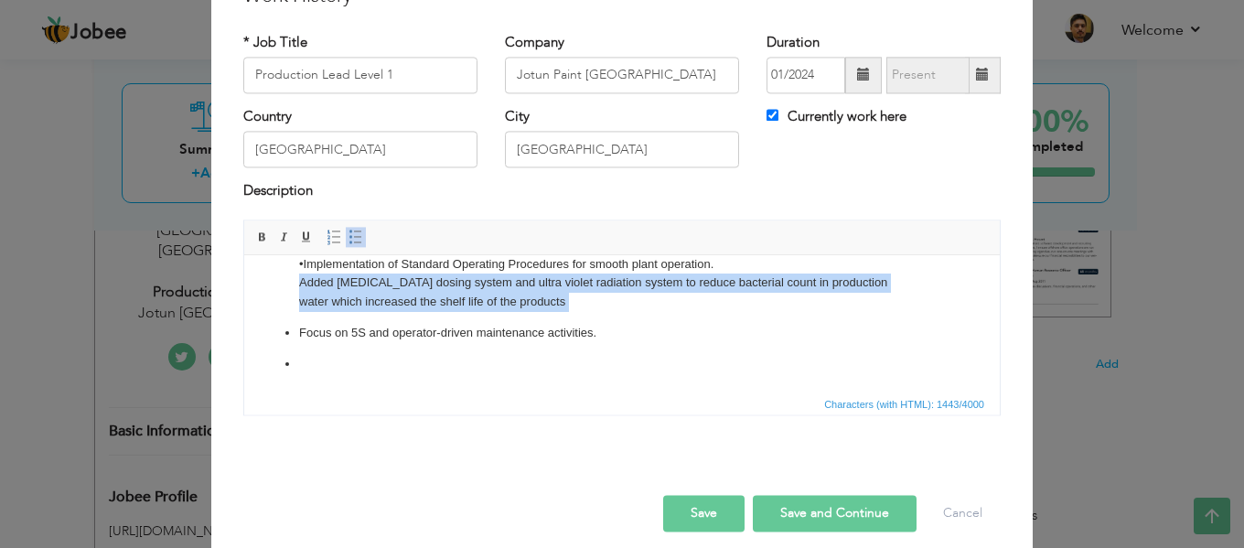
drag, startPoint x: 298, startPoint y: 368, endPoint x: 573, endPoint y: 313, distance: 280.7
click at [573, 313] on ul "Manage an assigned area or team by planning, organising, and following up produ…" at bounding box center [621, 188] width 719 height 371
click at [348, 241] on span at bounding box center [355, 237] width 15 height 15
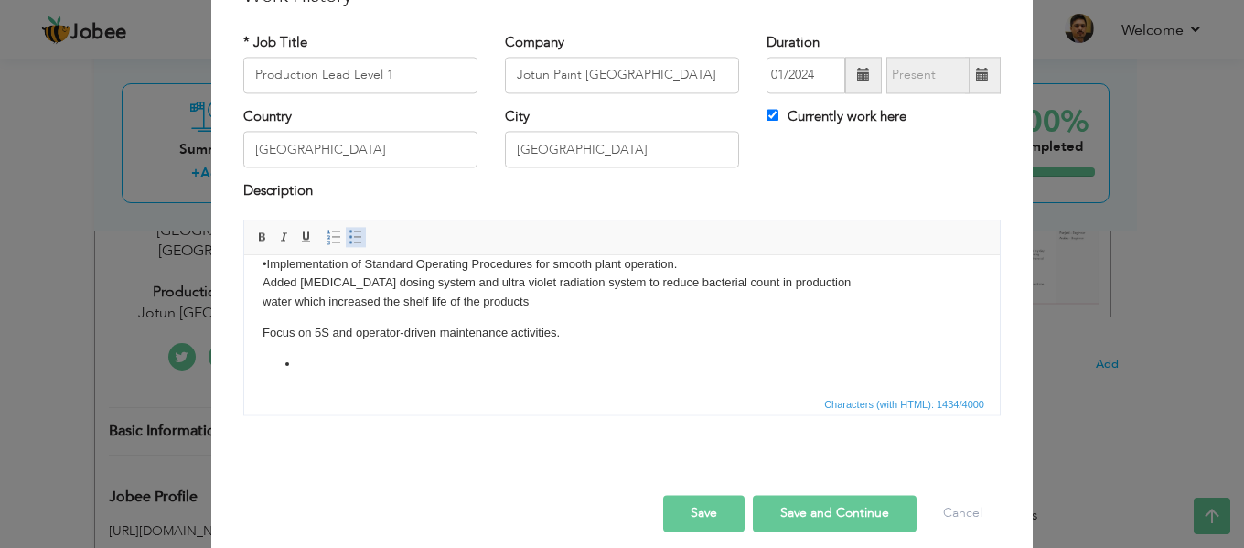
click at [348, 234] on span at bounding box center [355, 237] width 15 height 15
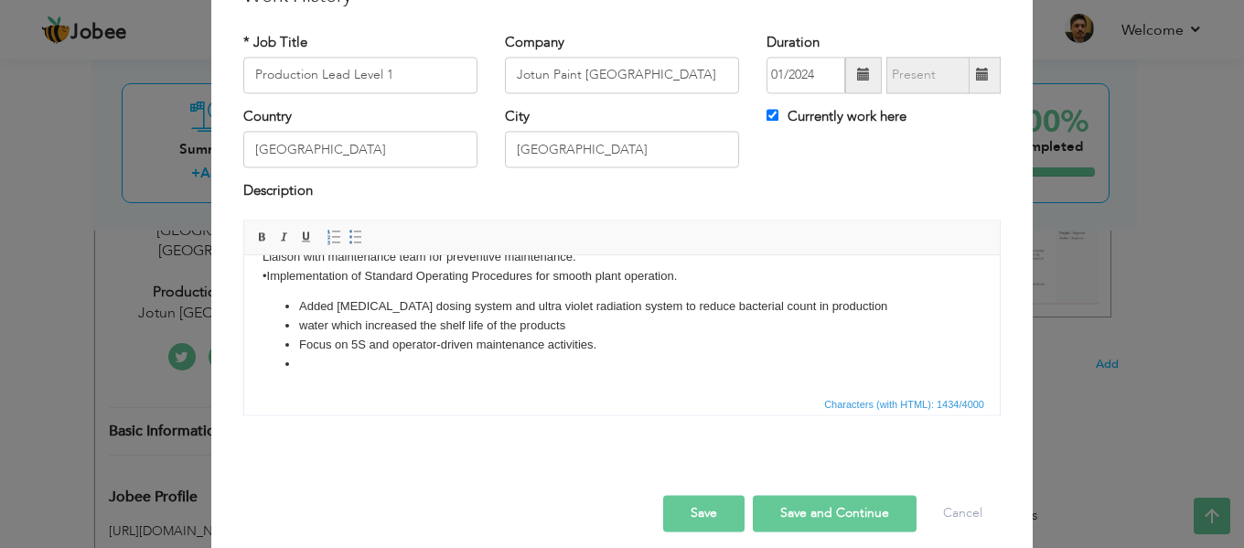
scroll to position [259, 0]
click at [296, 365] on ul "​​​​​​​ Added biocide dosing system and ultra violet radiation system to reduce…" at bounding box center [621, 335] width 719 height 76
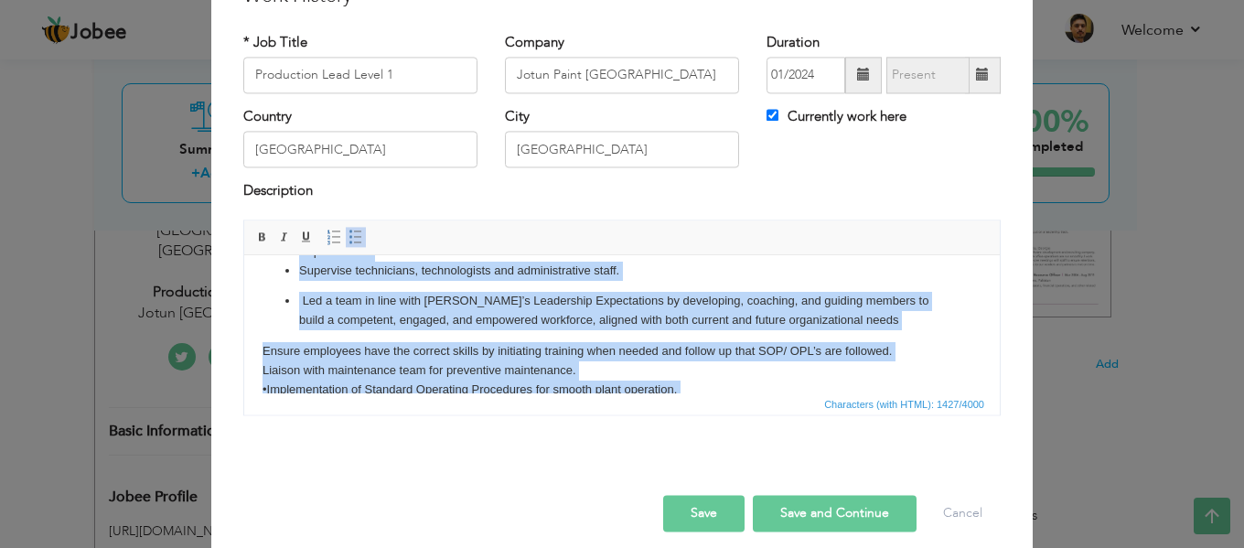
scroll to position [240, 0]
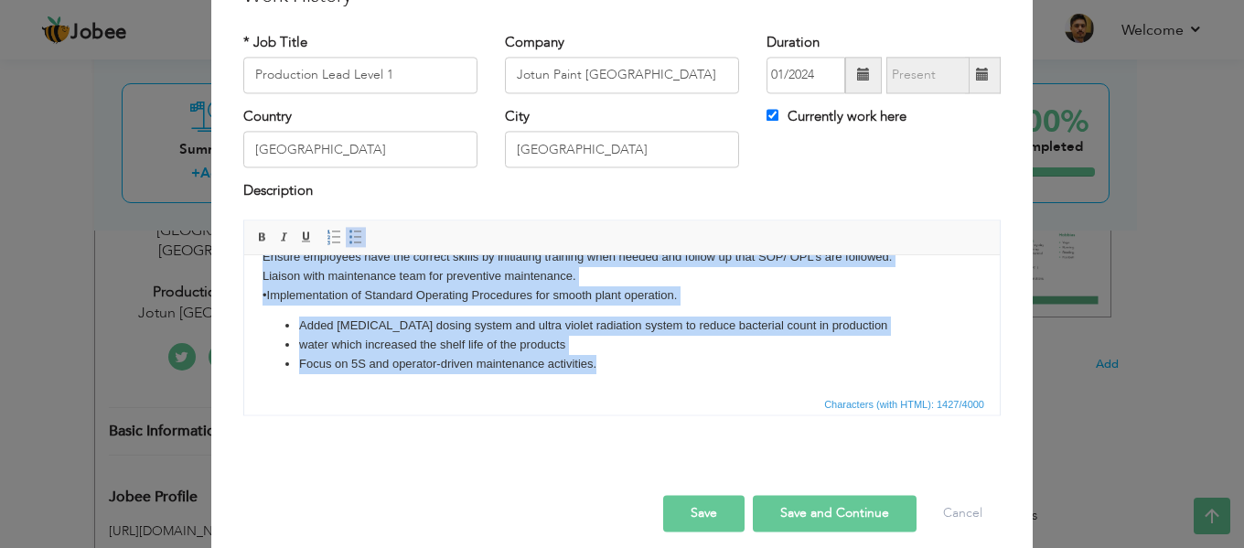
drag, startPoint x: 300, startPoint y: 283, endPoint x: 618, endPoint y: 412, distance: 343.7
click at [618, 392] on html "Manage an assigned area or team by planning, organising, and following up produ…" at bounding box center [621, 204] width 755 height 377
click at [348, 231] on span at bounding box center [355, 237] width 15 height 15
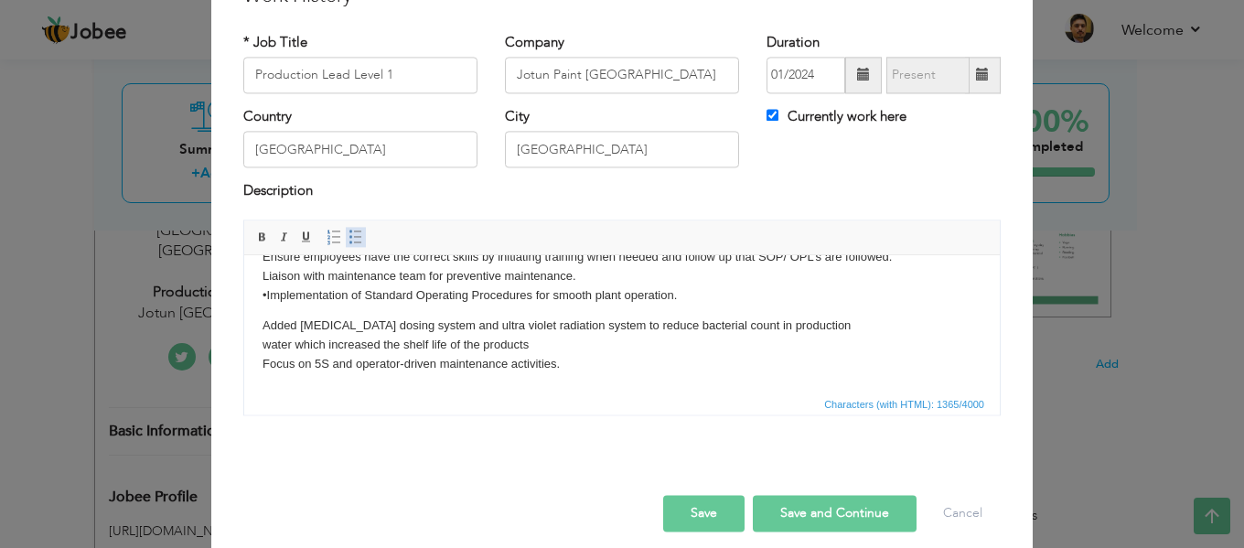
click at [348, 231] on span at bounding box center [355, 237] width 15 height 15
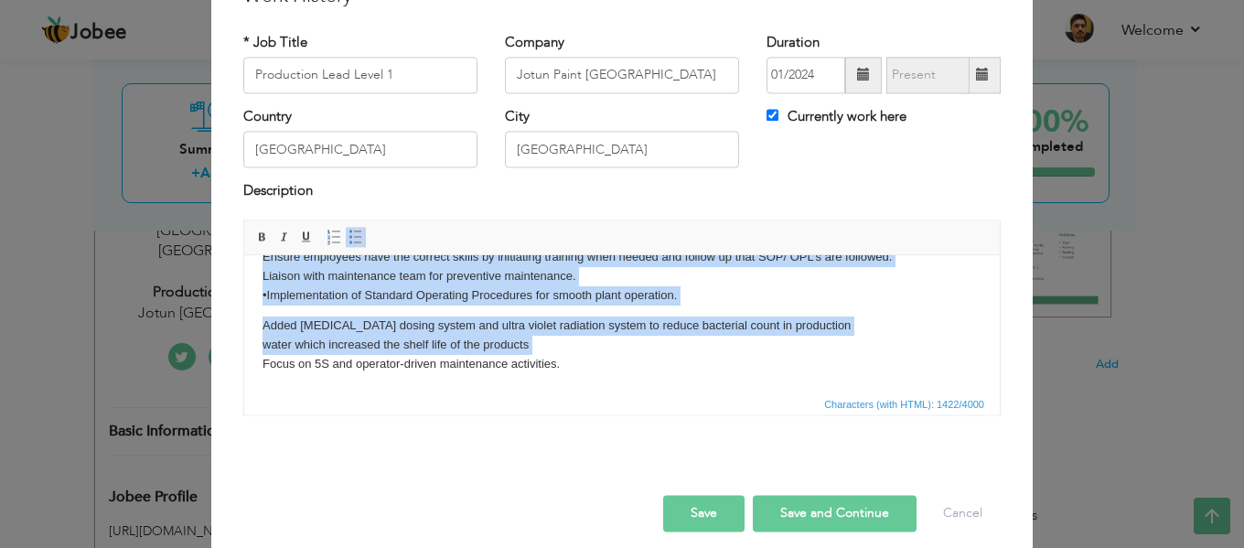
scroll to position [204, 0]
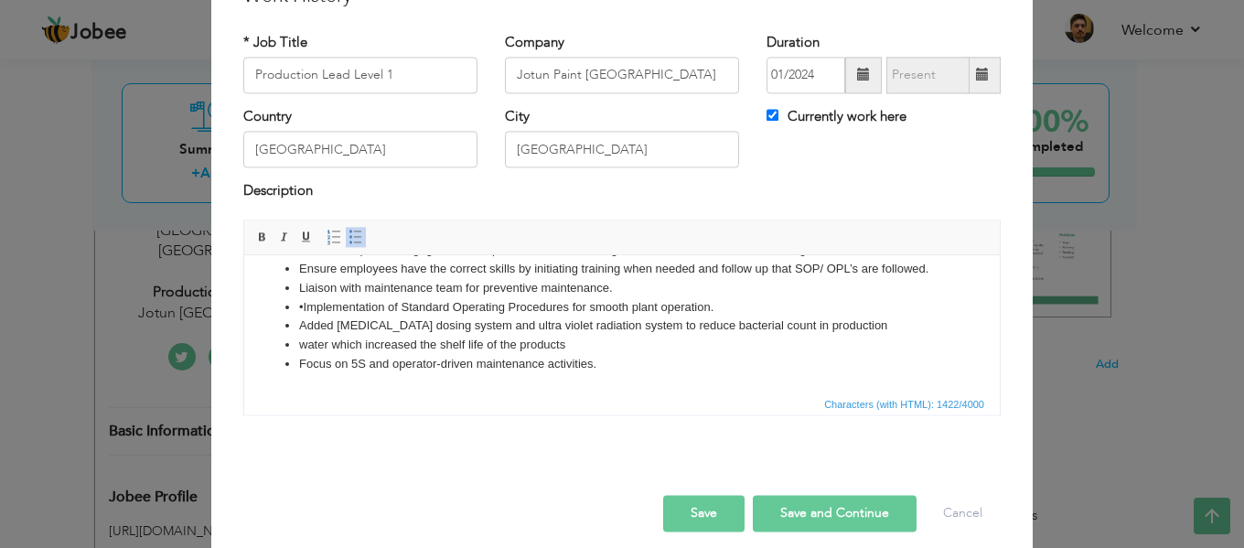
click at [349, 396] on span "Characters (with HTML): 1422/4000" at bounding box center [621, 403] width 755 height 22
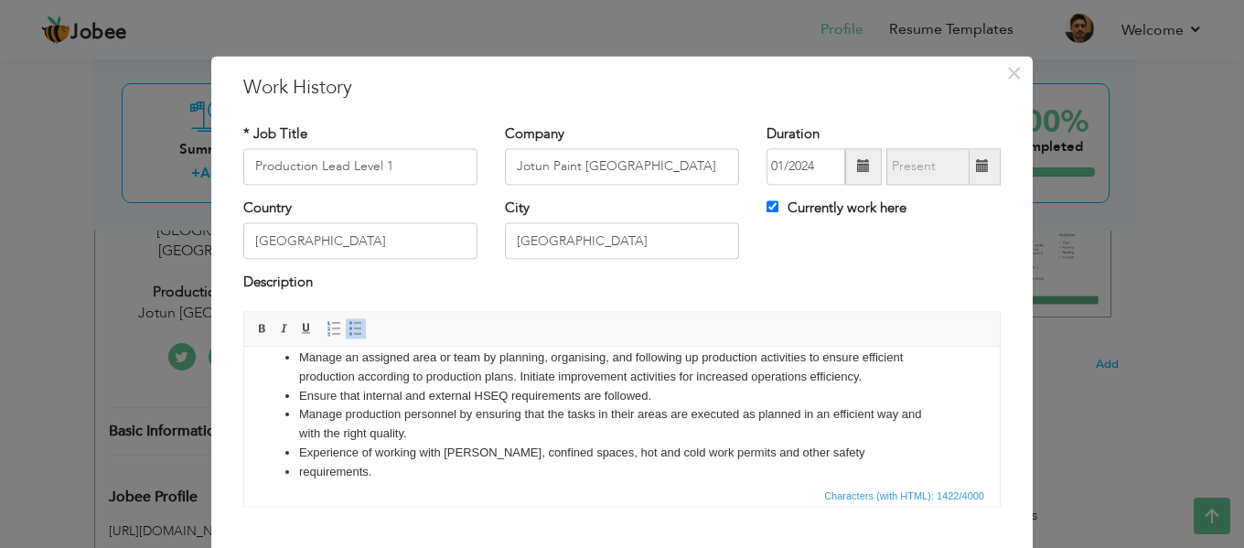
scroll to position [0, 0]
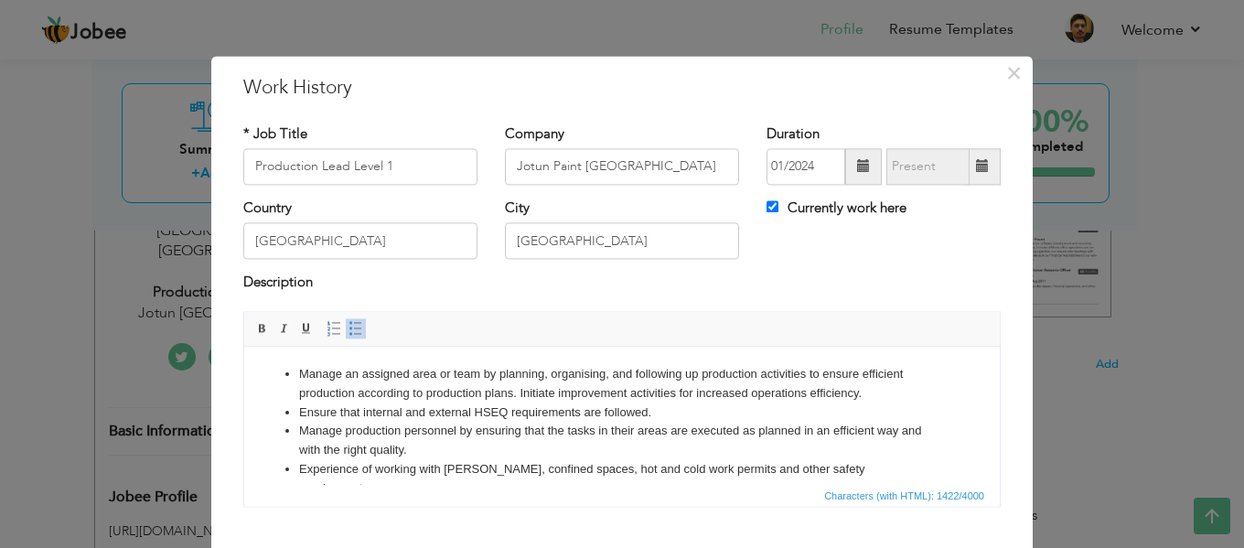
click at [299, 415] on li "Ensure that internal and external HSEQ requirements are followed." at bounding box center [622, 412] width 646 height 19
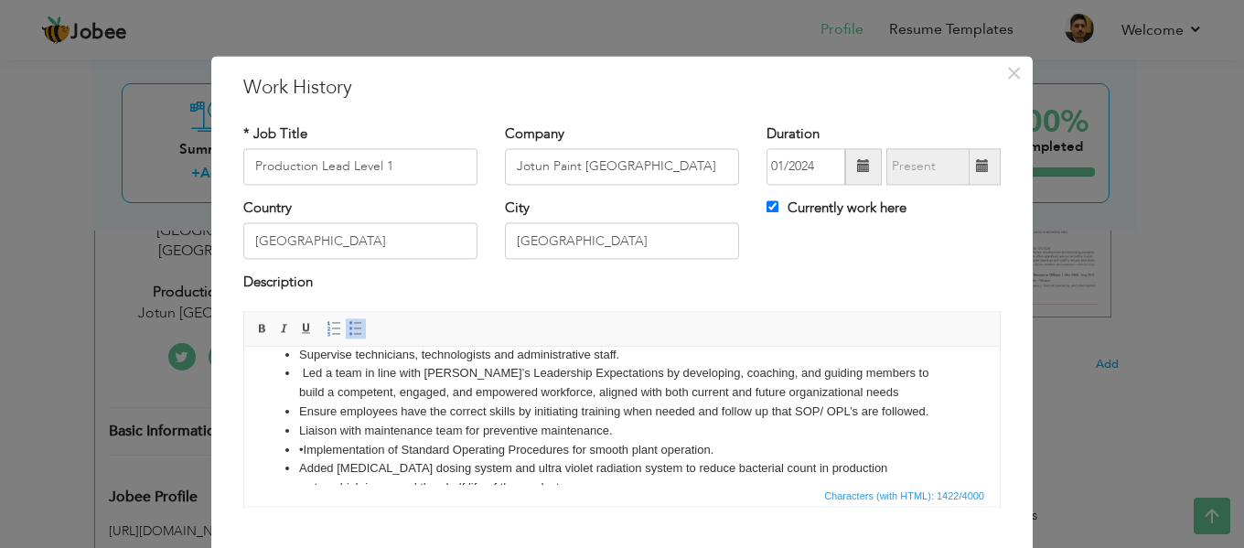
scroll to position [183, 0]
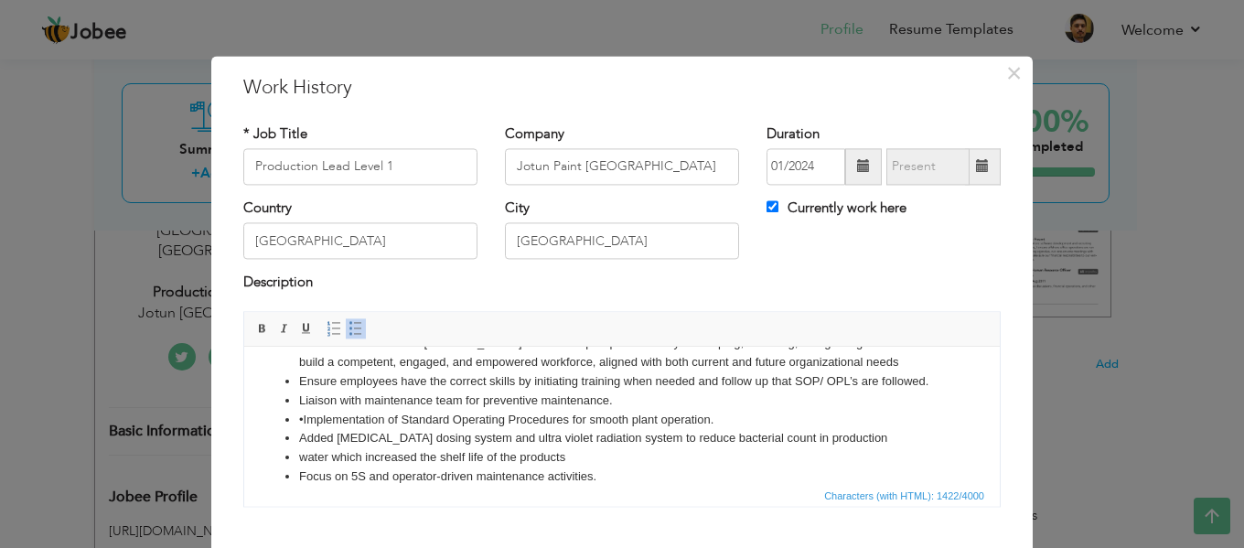
click at [302, 418] on li "•Implementation of Standard Operating Procedures for smooth plant operation." at bounding box center [622, 420] width 646 height 19
click at [294, 457] on ul "Manage an assigned area or team by planning, organising, and following up produ…" at bounding box center [621, 334] width 719 height 305
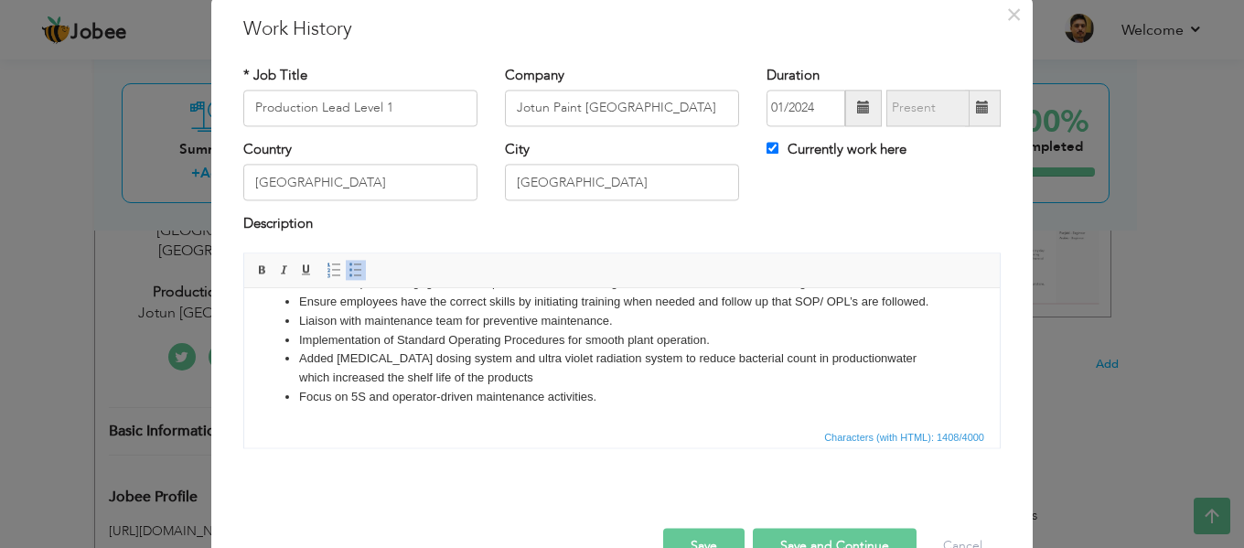
scroll to position [91, 0]
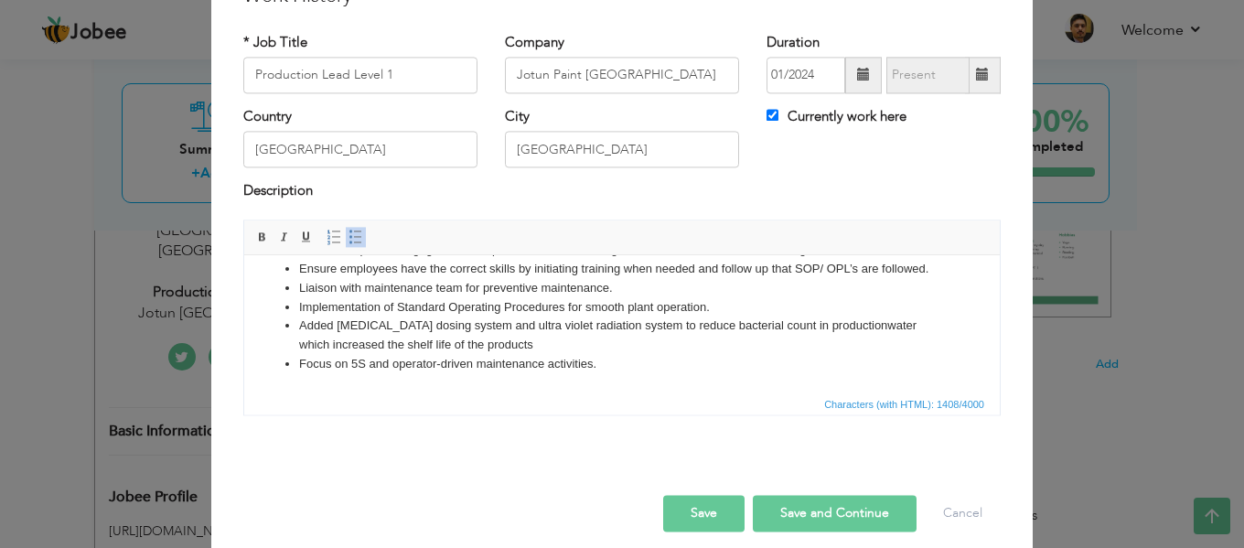
click at [626, 375] on html "Manage an assigned area or team by planning, organising, and following up produ…" at bounding box center [621, 221] width 755 height 341
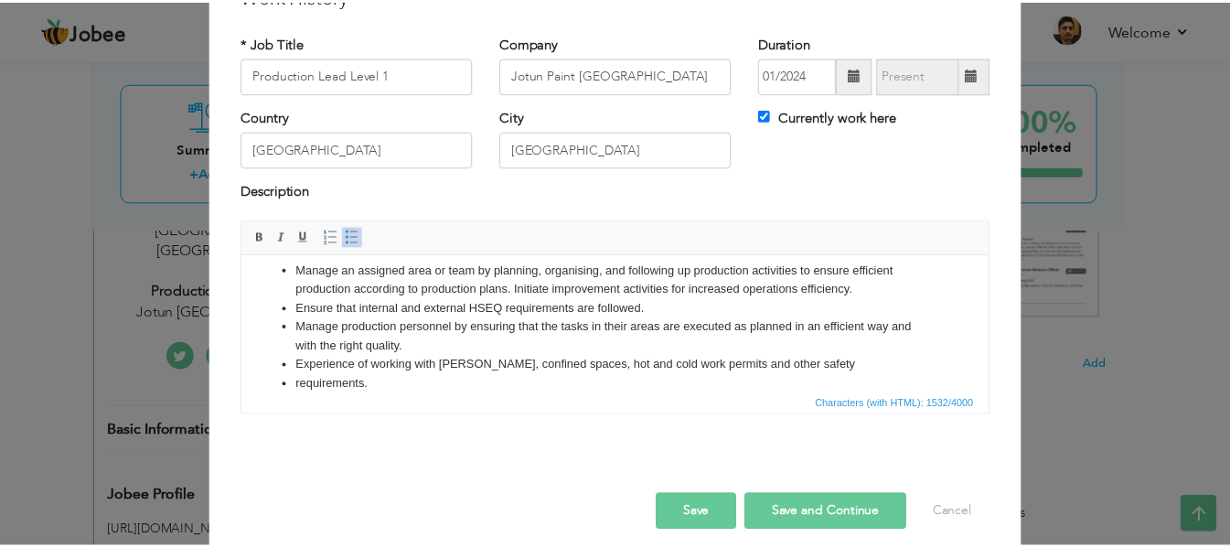
scroll to position [0, 0]
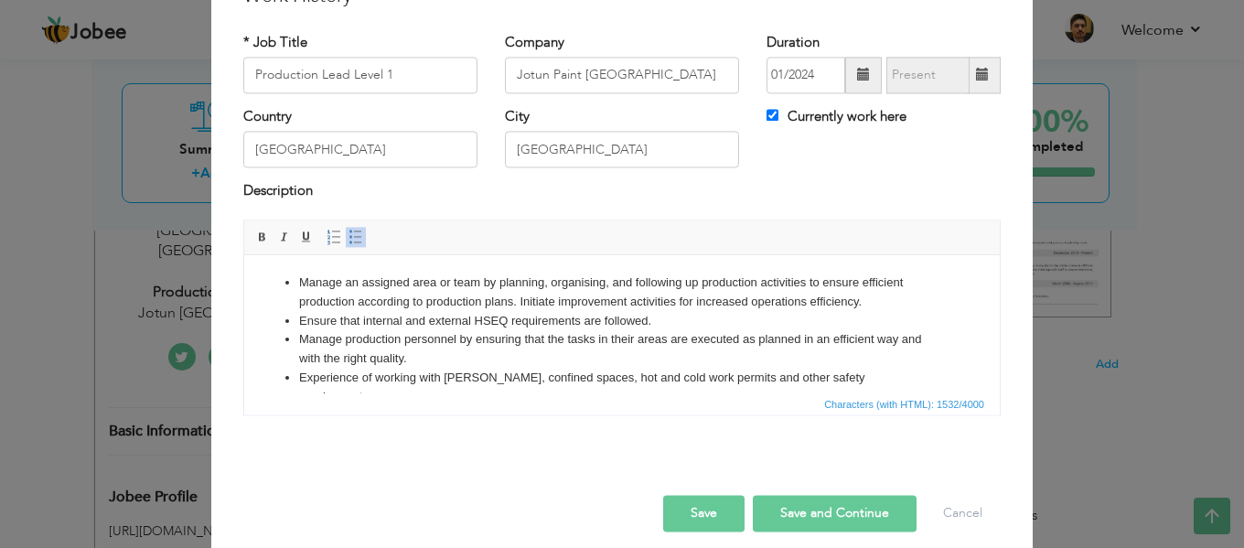
click at [793, 515] on button "Save and Continue" at bounding box center [835, 513] width 164 height 37
checkbox input "false"
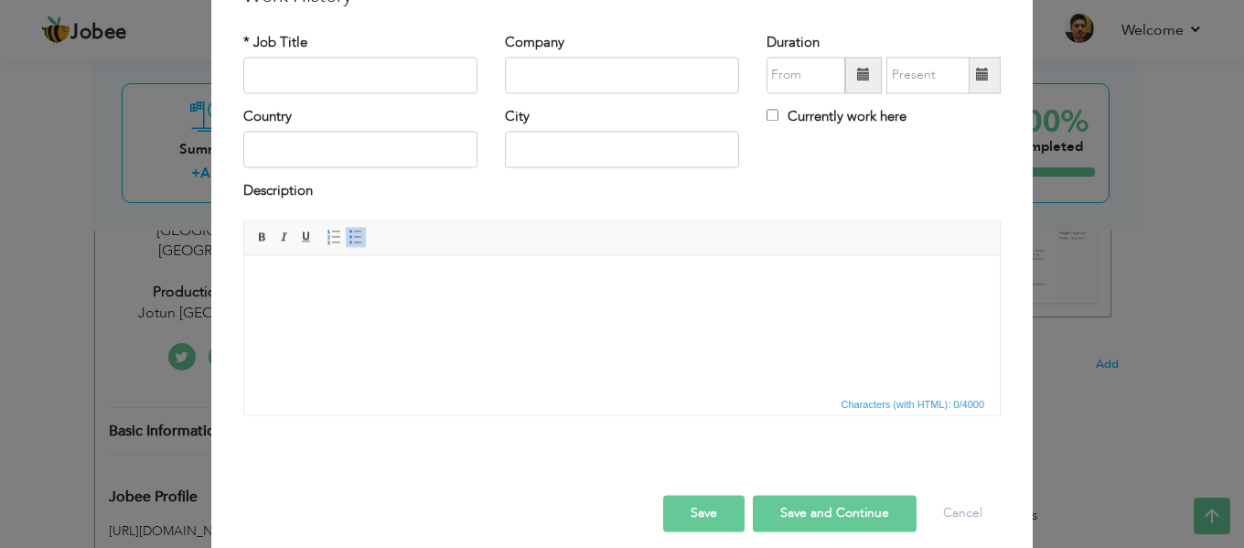
drag, startPoint x: 703, startPoint y: 516, endPoint x: 796, endPoint y: 523, distance: 93.6
click at [702, 516] on button "Save" at bounding box center [703, 513] width 81 height 37
click at [938, 534] on div "Save Save and Continue Delete Cancel" at bounding box center [622, 494] width 785 height 102
click at [948, 513] on button "Cancel" at bounding box center [963, 513] width 76 height 37
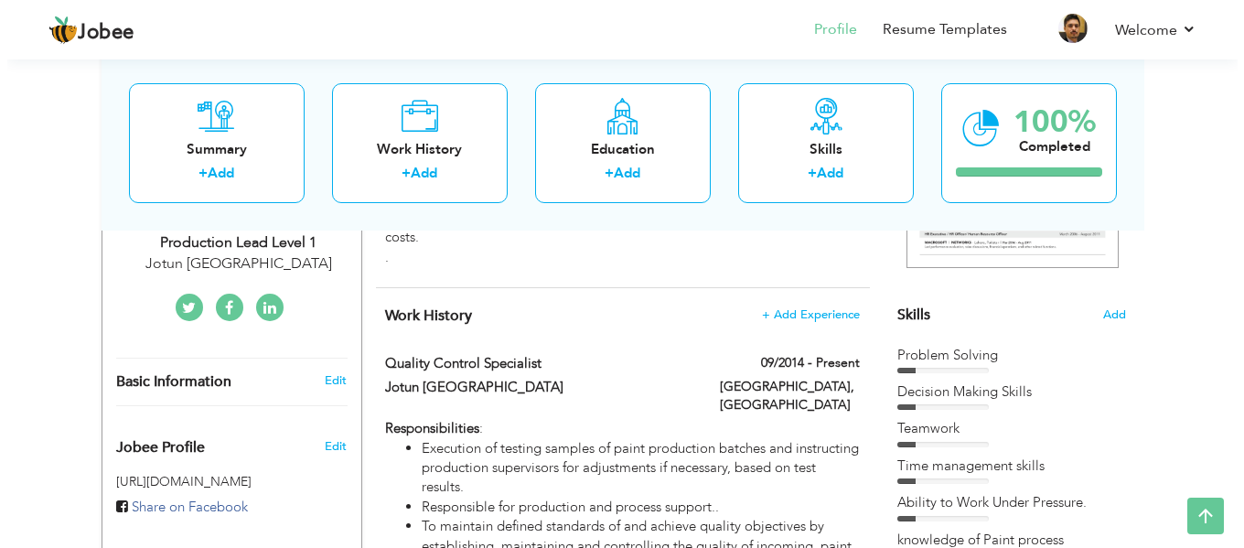
scroll to position [366, 0]
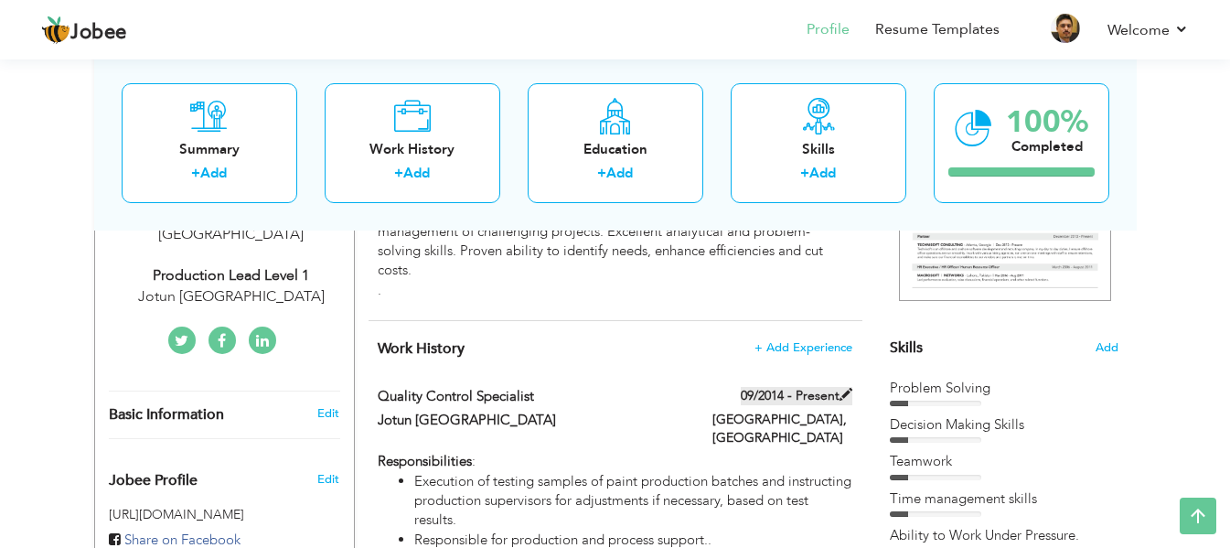
click at [843, 390] on span at bounding box center [845, 394] width 13 height 13
type input "Quality control Specialist"
type input "Jotun [GEOGRAPHIC_DATA]"
type input "09/2014"
type input "[GEOGRAPHIC_DATA]"
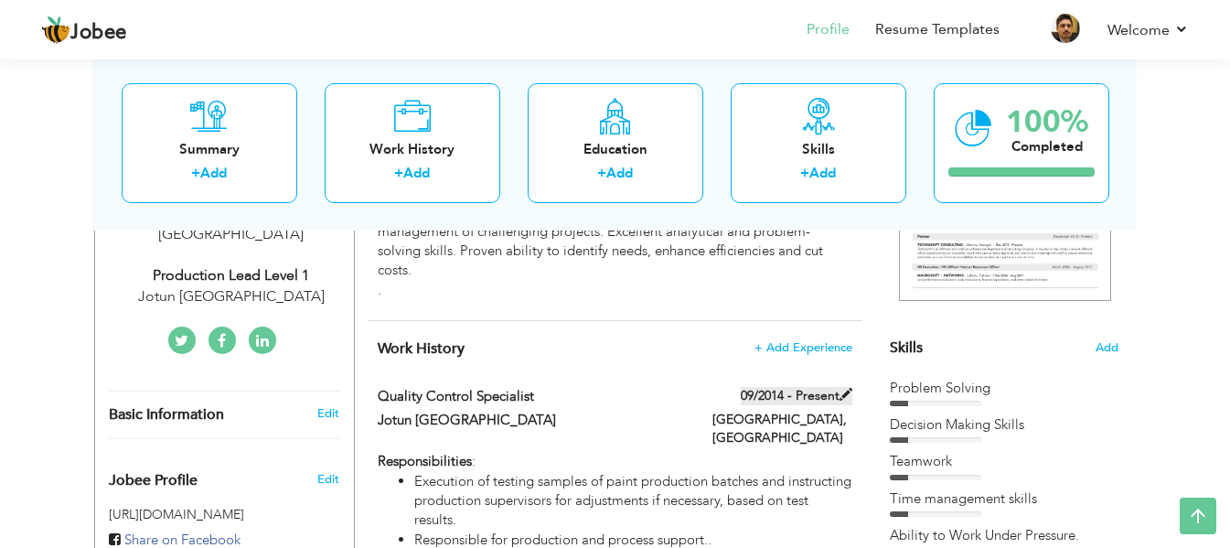
type input "[GEOGRAPHIC_DATA]"
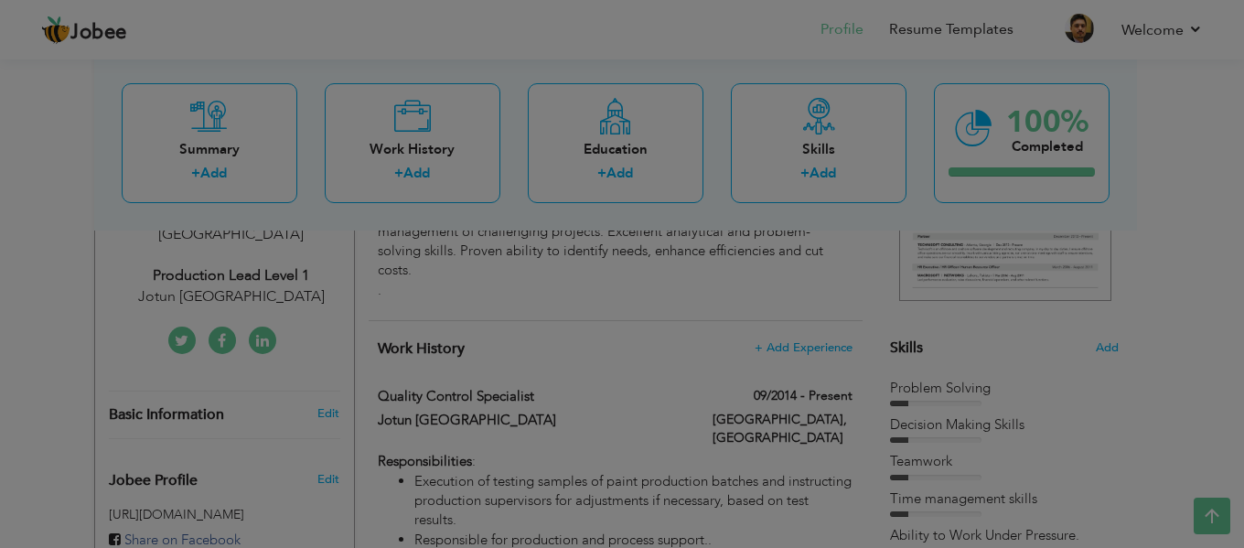
scroll to position [0, 0]
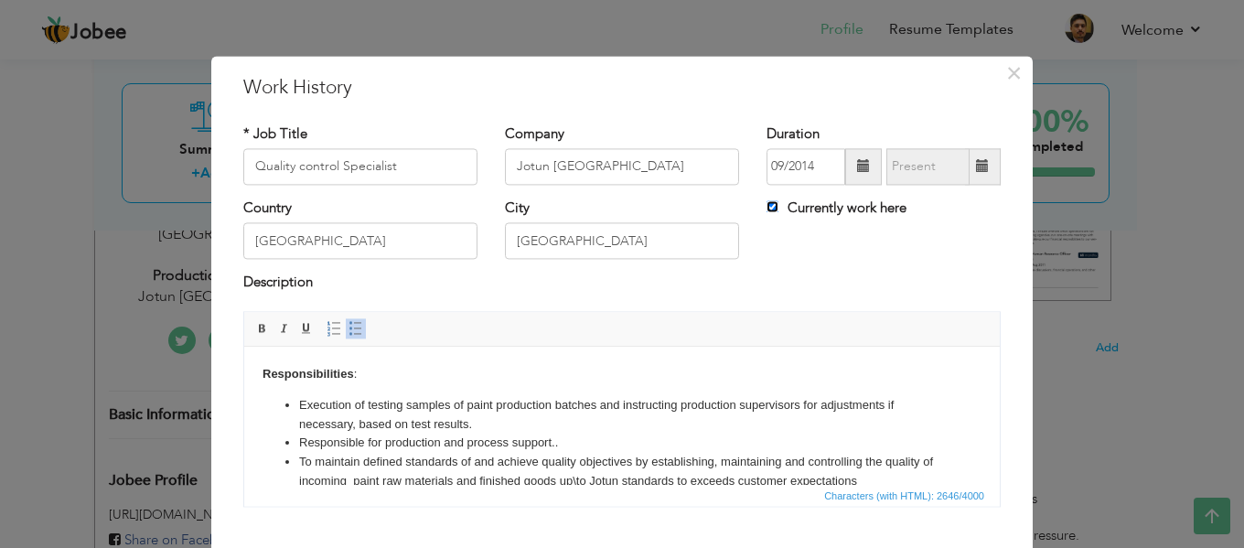
click at [766, 208] on input "Currently work here" at bounding box center [772, 206] width 12 height 12
checkbox input "false"
click at [940, 170] on input "text" at bounding box center [927, 166] width 83 height 37
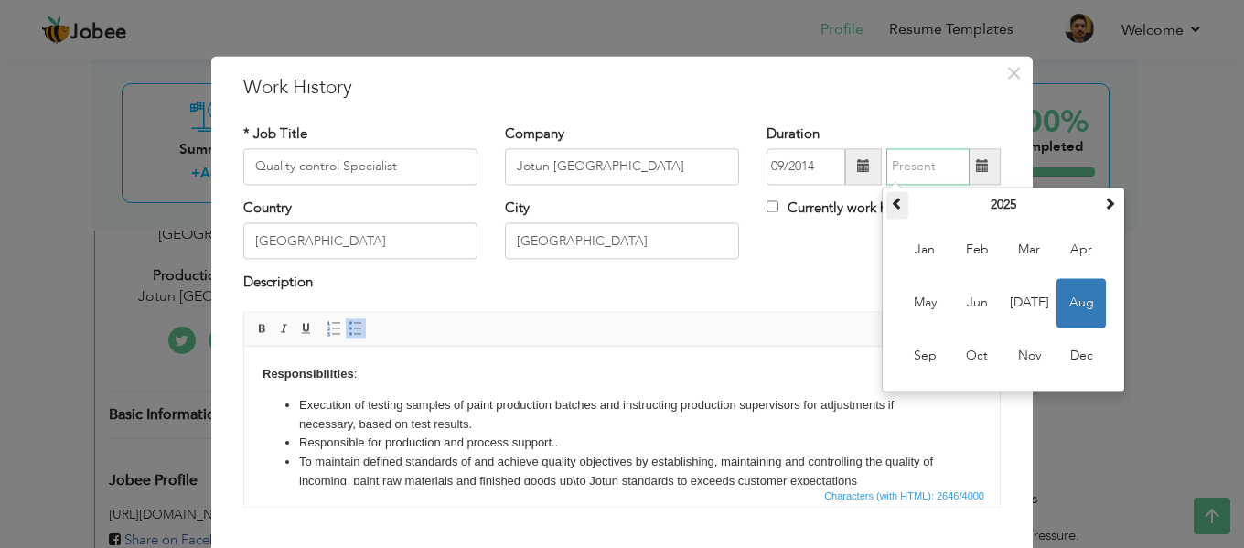
click at [891, 206] on span at bounding box center [897, 203] width 13 height 13
click at [915, 251] on span "Jan" at bounding box center [924, 249] width 49 height 49
type input "01/2024"
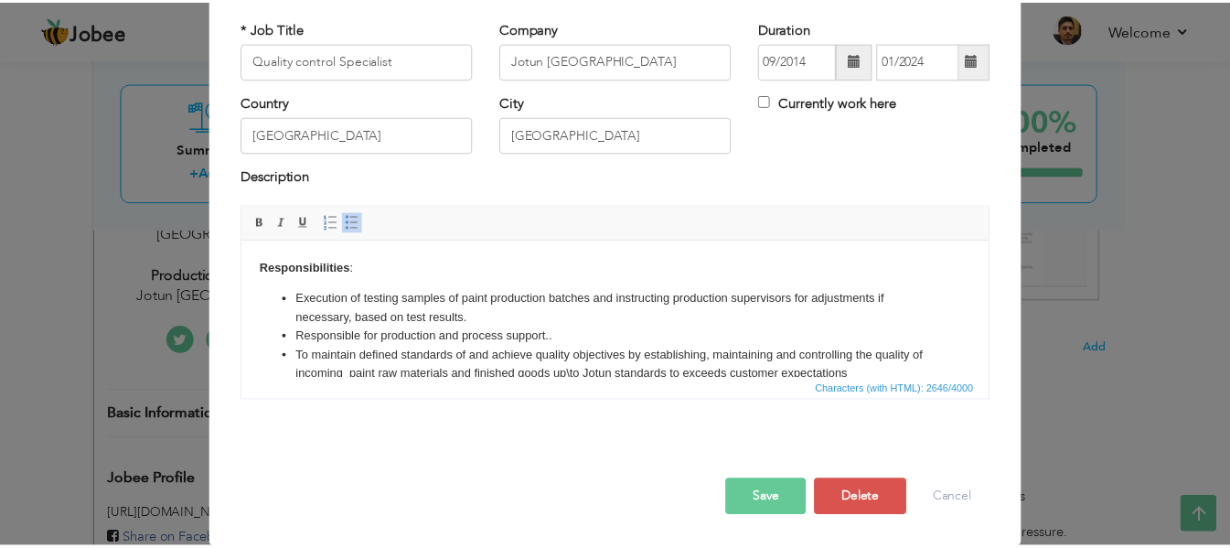
scroll to position [107, 0]
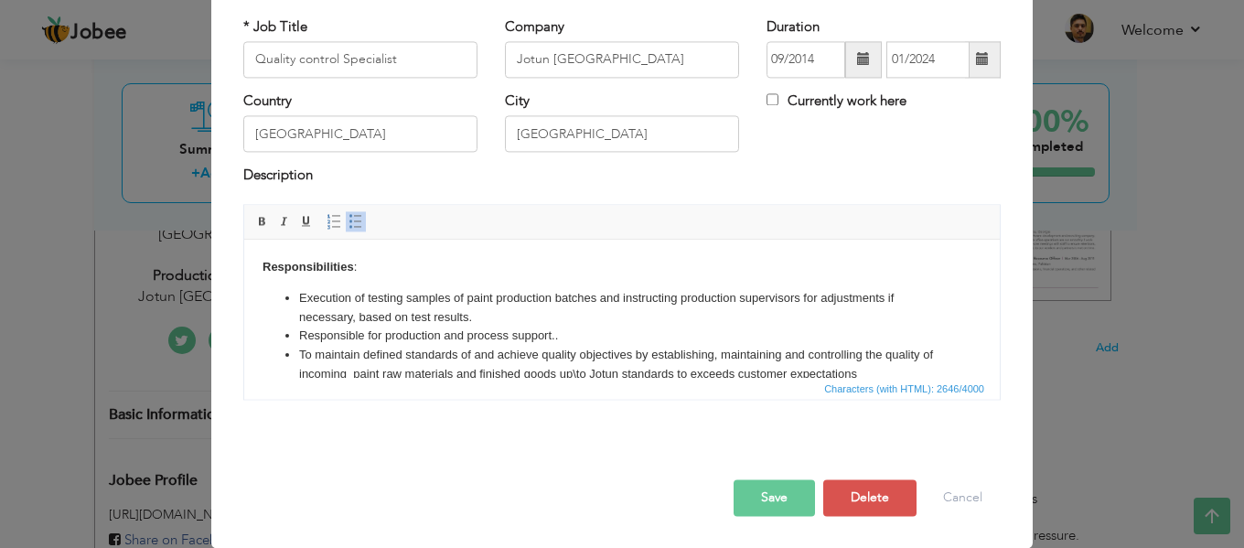
click at [771, 497] on button "Save" at bounding box center [773, 497] width 81 height 37
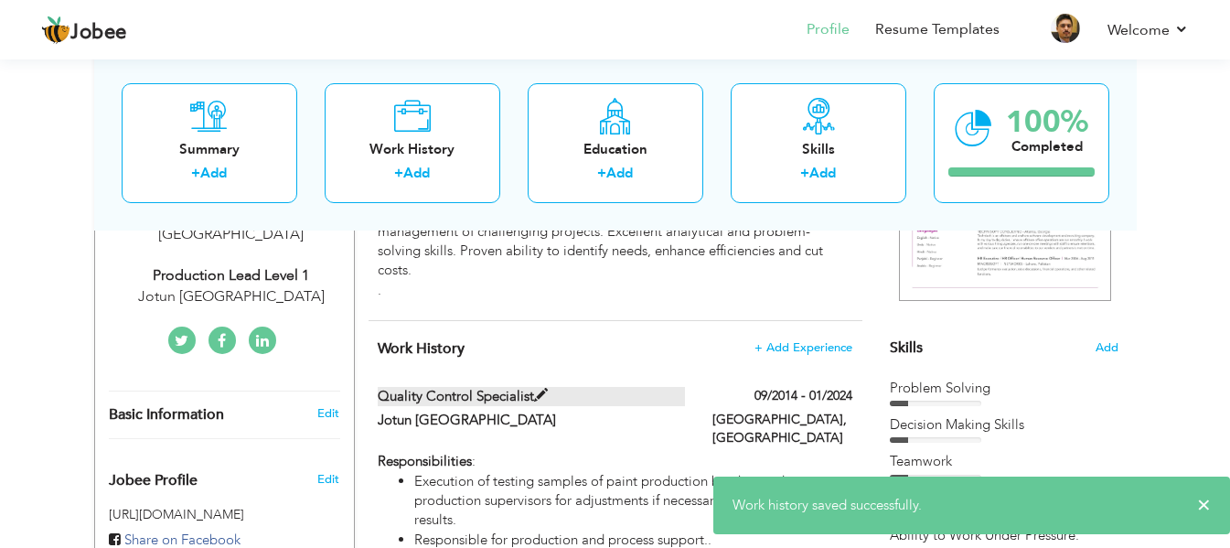
scroll to position [457, 0]
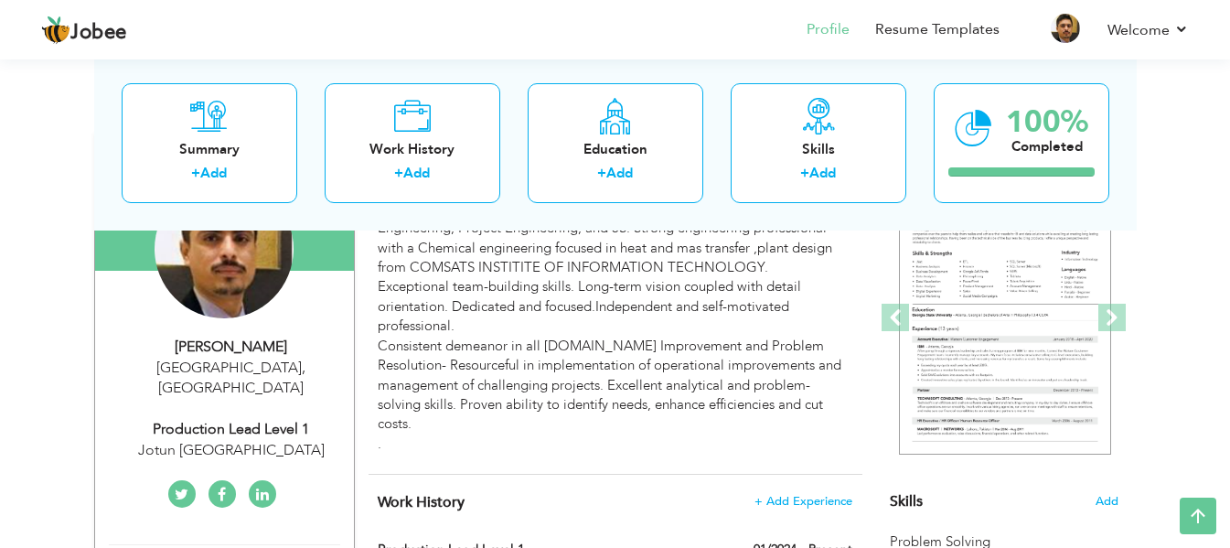
scroll to position [183, 0]
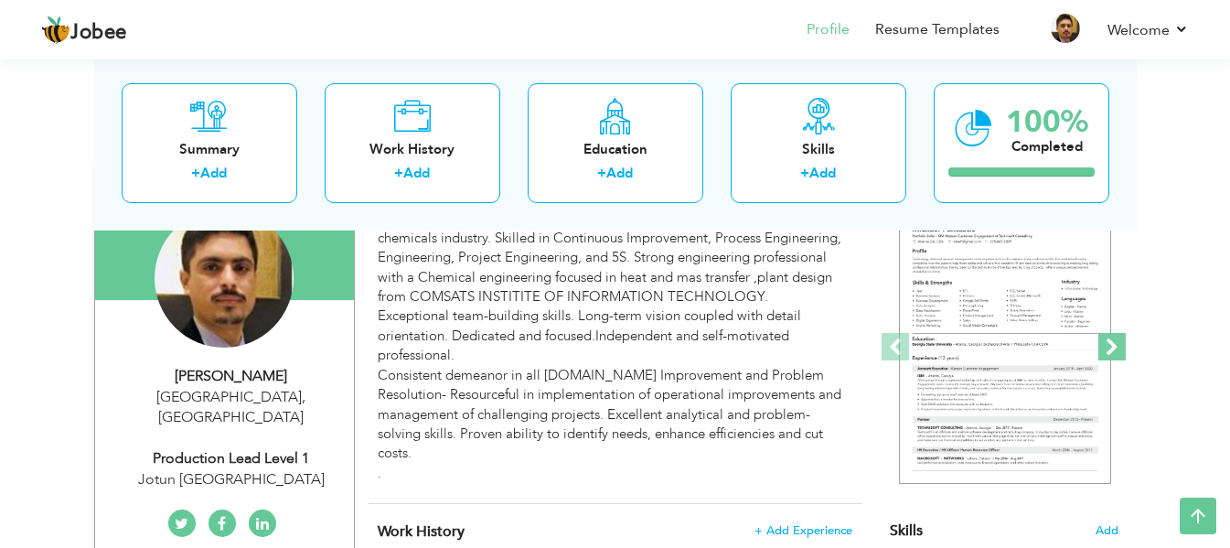
click at [1106, 352] on span at bounding box center [1111, 346] width 27 height 27
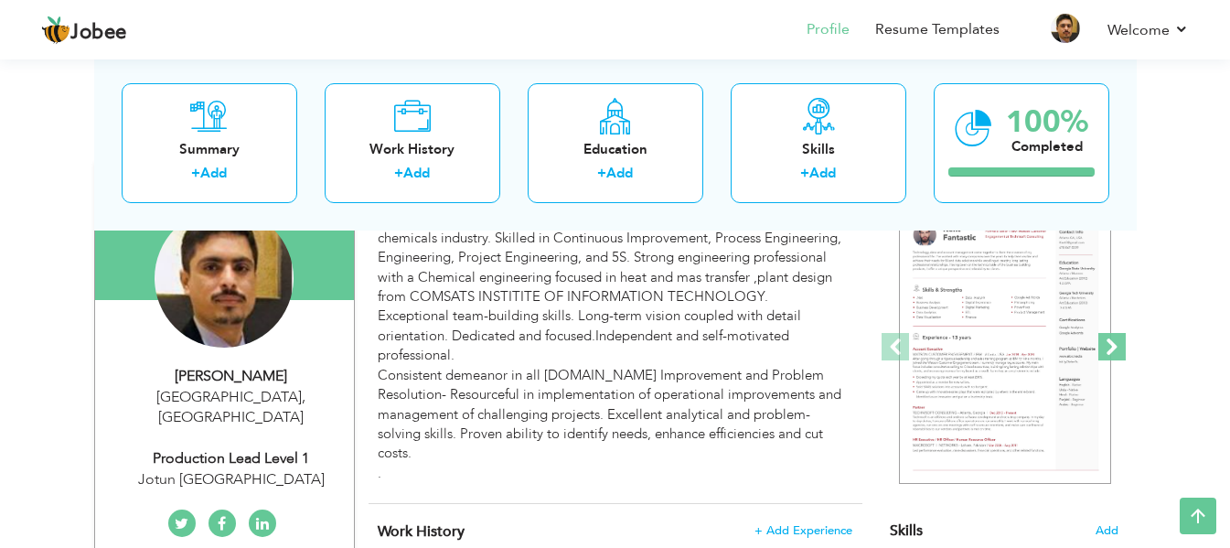
click at [1106, 352] on span at bounding box center [1111, 346] width 27 height 27
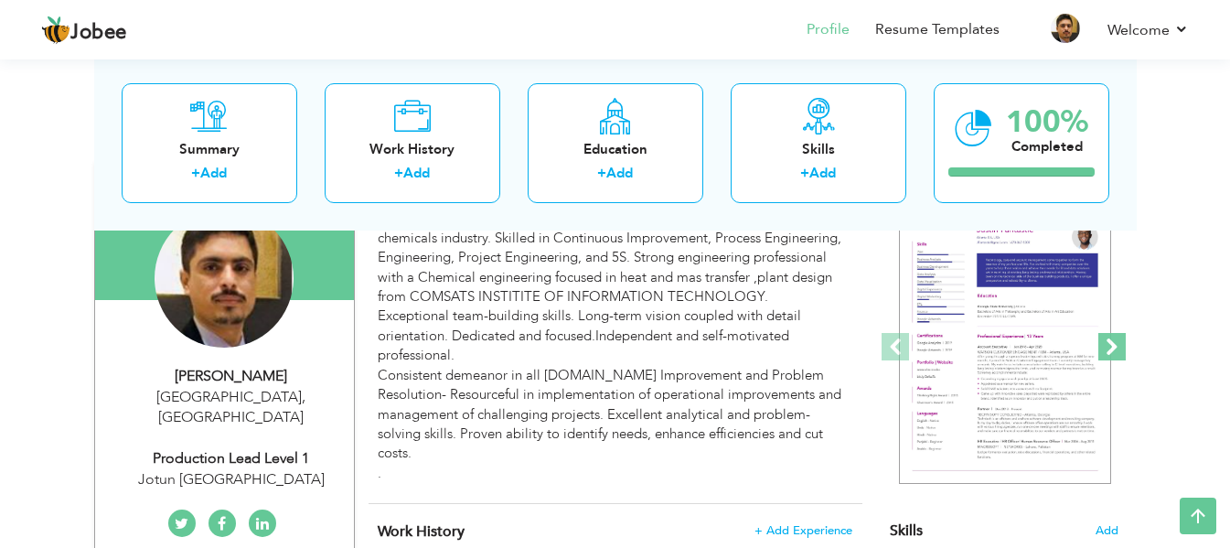
click at [1106, 352] on span at bounding box center [1111, 346] width 27 height 27
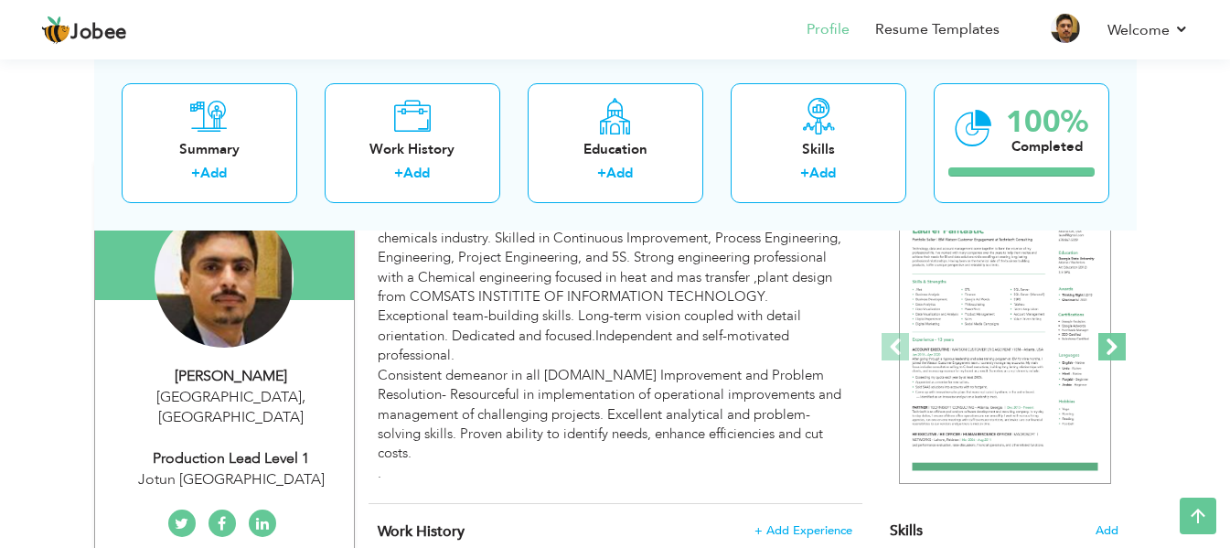
click at [1106, 352] on span at bounding box center [1111, 346] width 27 height 27
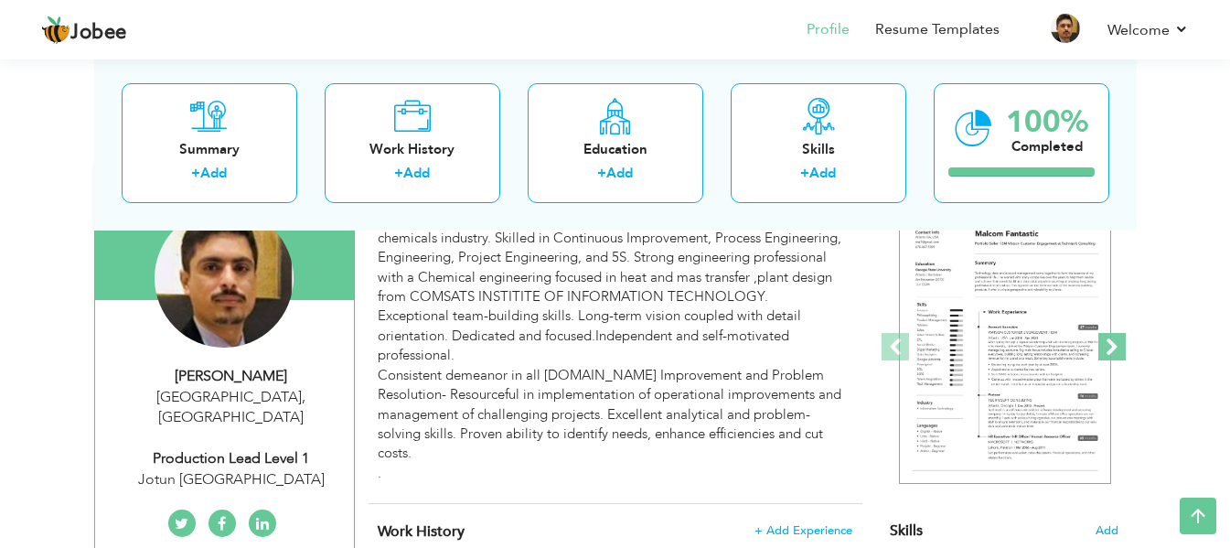
click at [1106, 352] on span at bounding box center [1111, 346] width 27 height 27
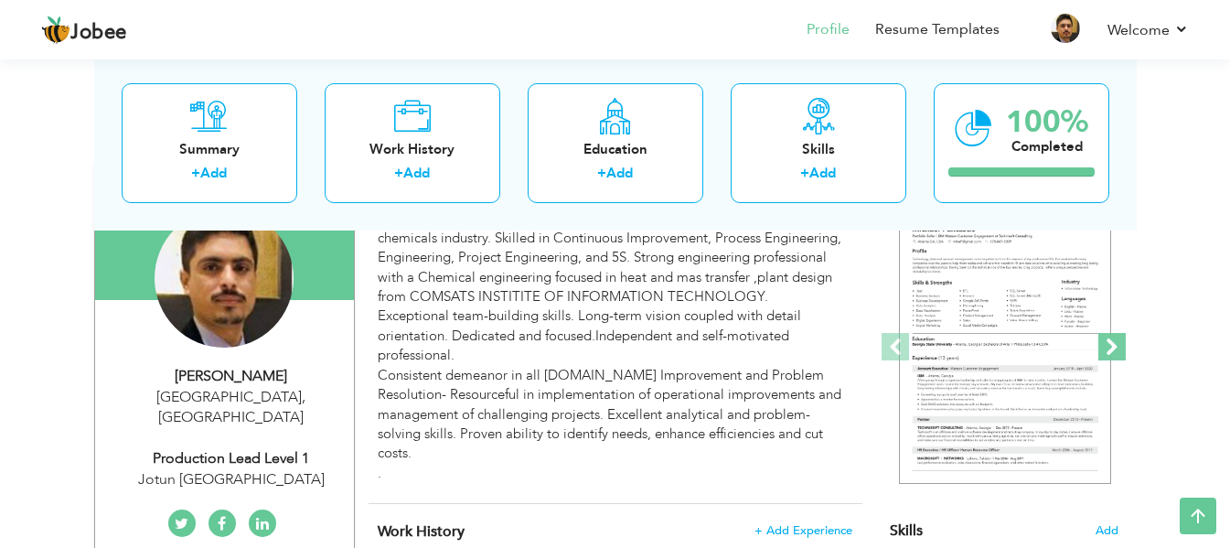
click at [1106, 352] on span at bounding box center [1111, 346] width 27 height 27
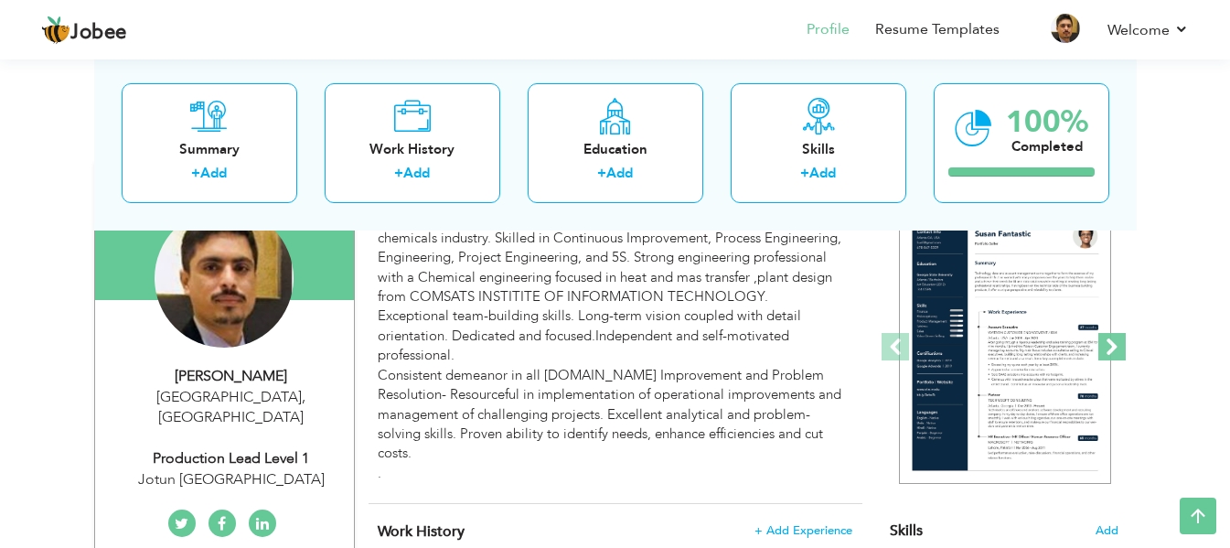
click at [1106, 352] on span at bounding box center [1111, 346] width 27 height 27
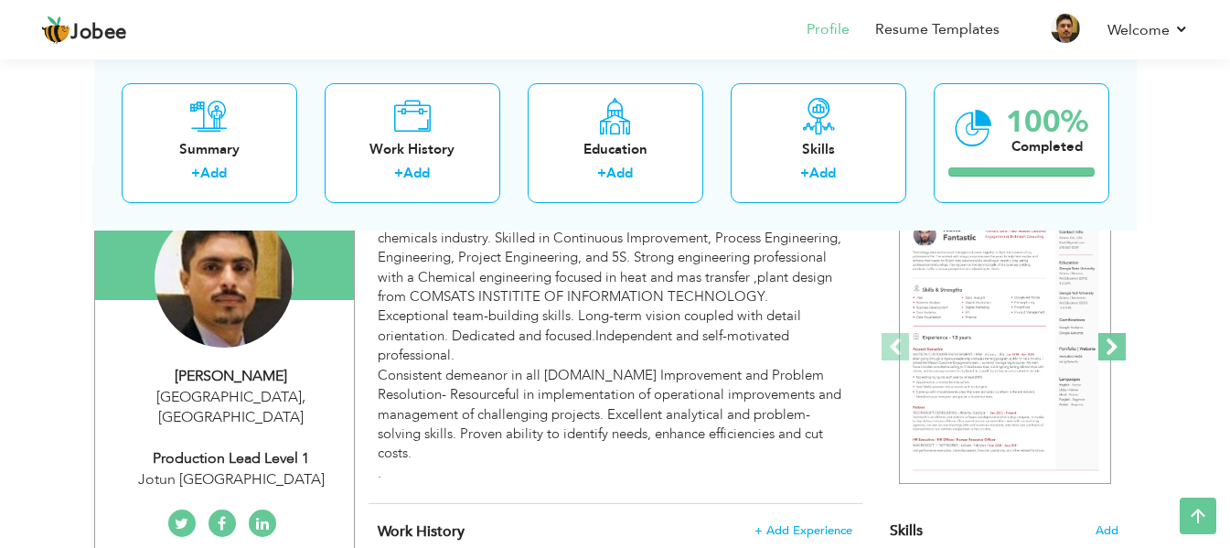
click at [1106, 352] on span at bounding box center [1111, 346] width 27 height 27
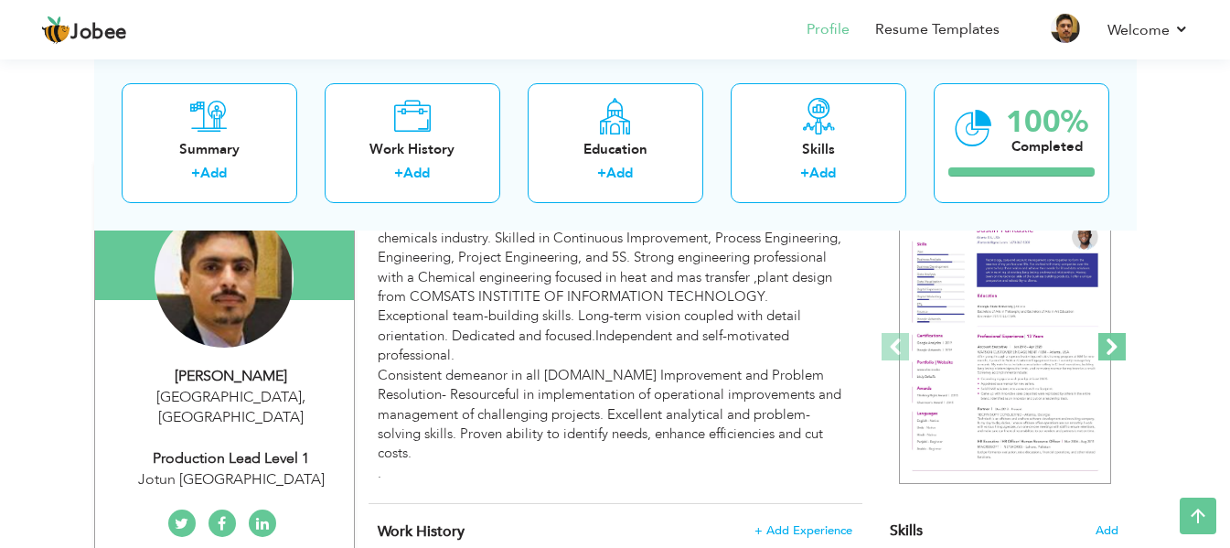
click at [1106, 352] on span at bounding box center [1111, 346] width 27 height 27
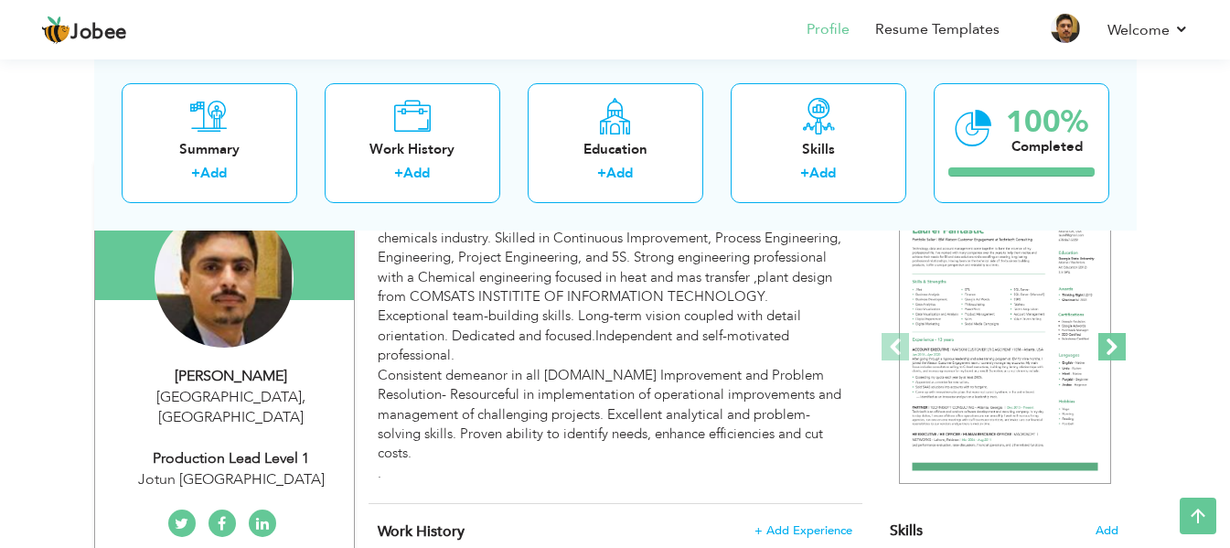
click at [1106, 352] on span at bounding box center [1111, 346] width 27 height 27
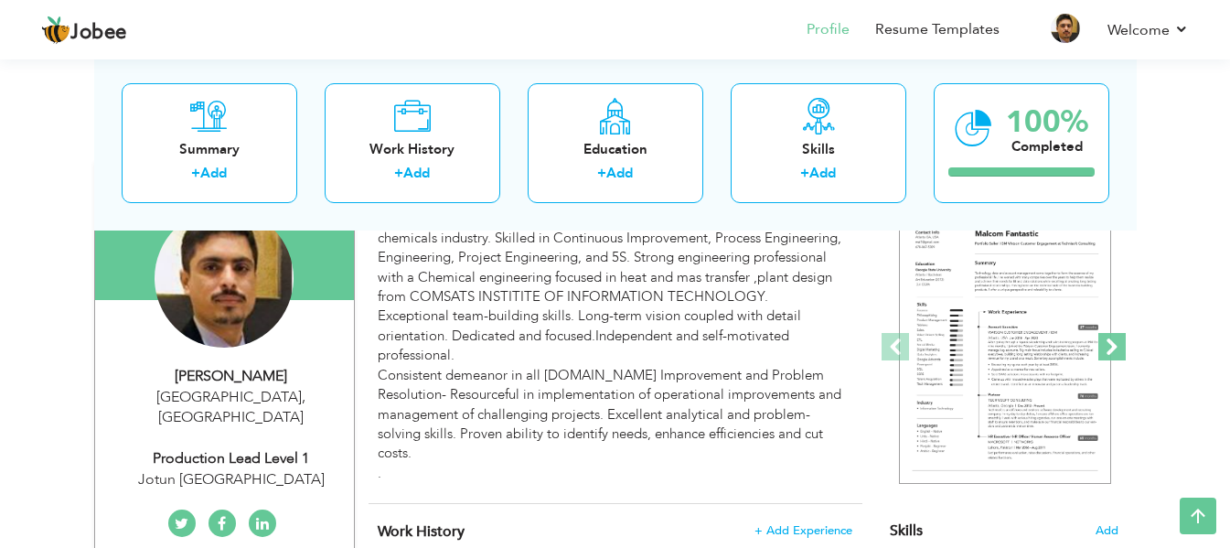
click at [1106, 352] on span at bounding box center [1111, 346] width 27 height 27
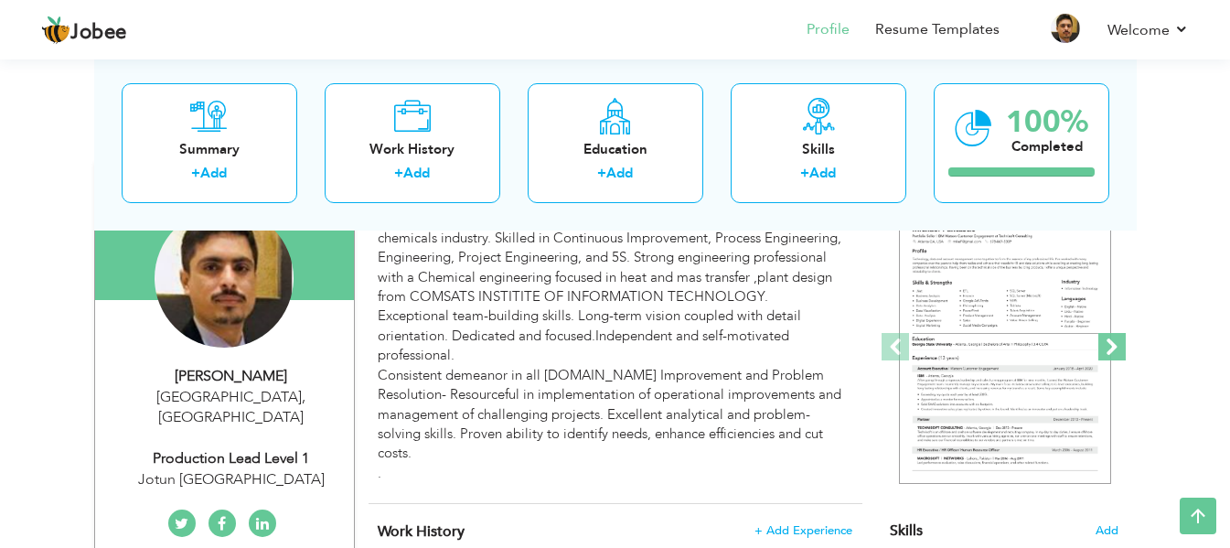
click at [1106, 352] on span at bounding box center [1111, 346] width 27 height 27
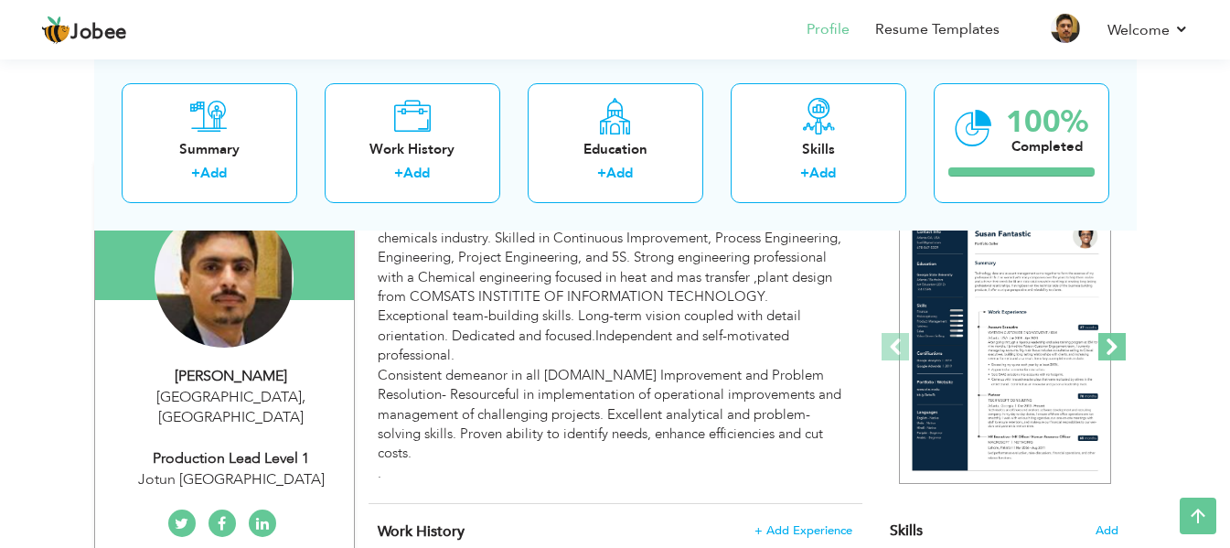
click at [1106, 352] on span at bounding box center [1111, 346] width 27 height 27
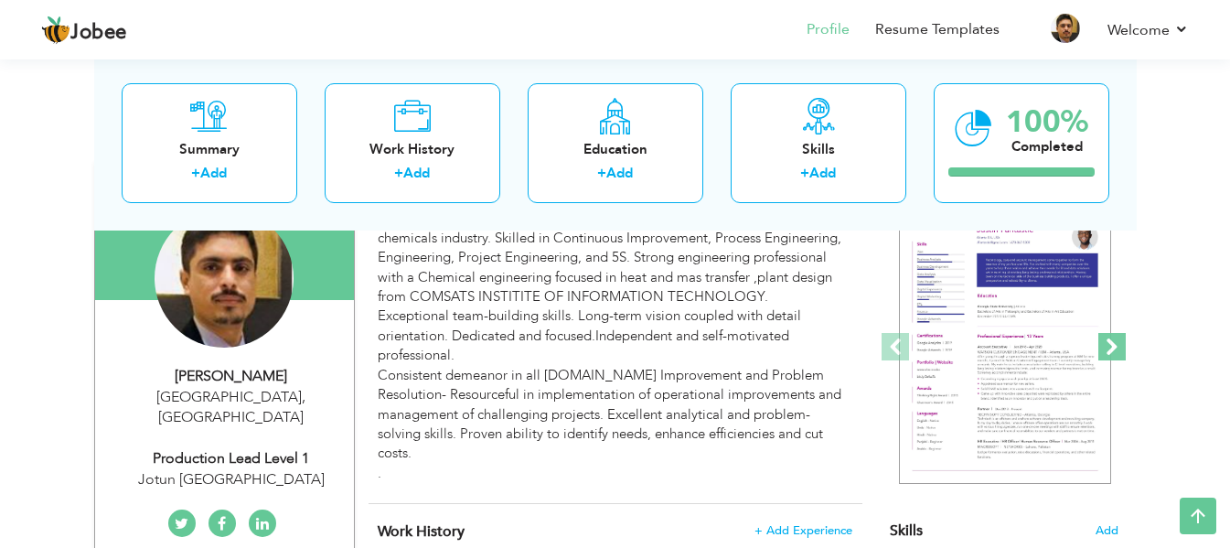
click at [1106, 352] on span at bounding box center [1111, 346] width 27 height 27
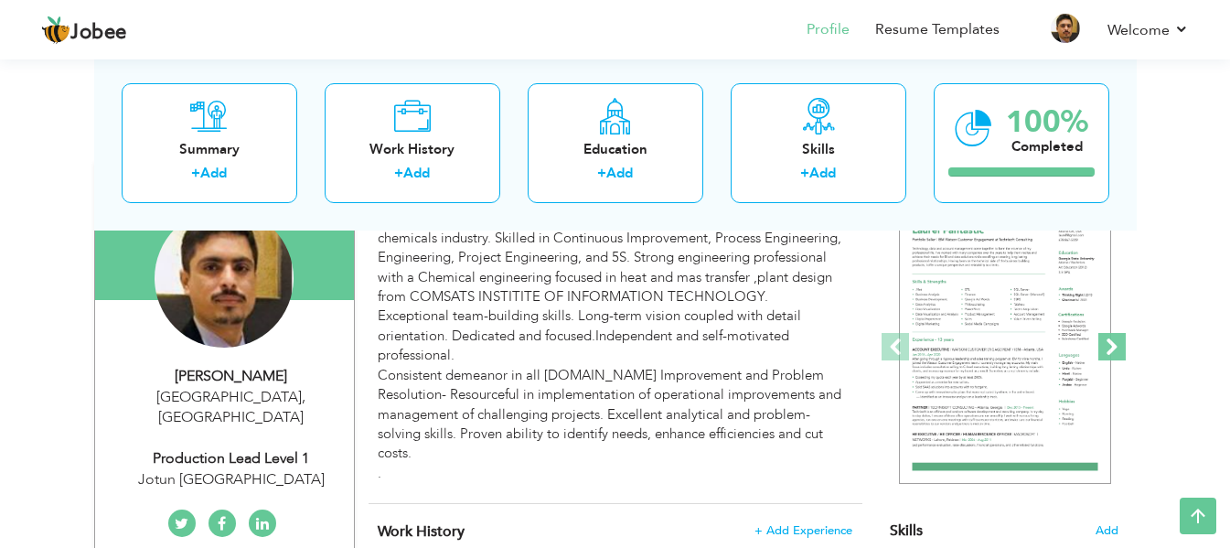
click at [1106, 352] on span at bounding box center [1111, 346] width 27 height 27
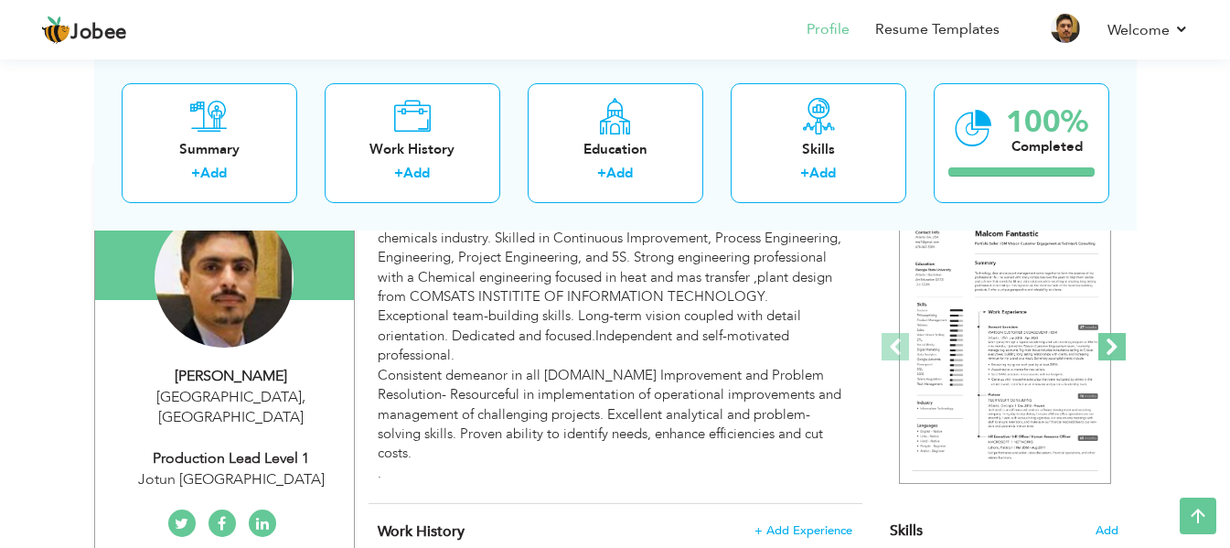
click at [1106, 352] on span at bounding box center [1111, 346] width 27 height 27
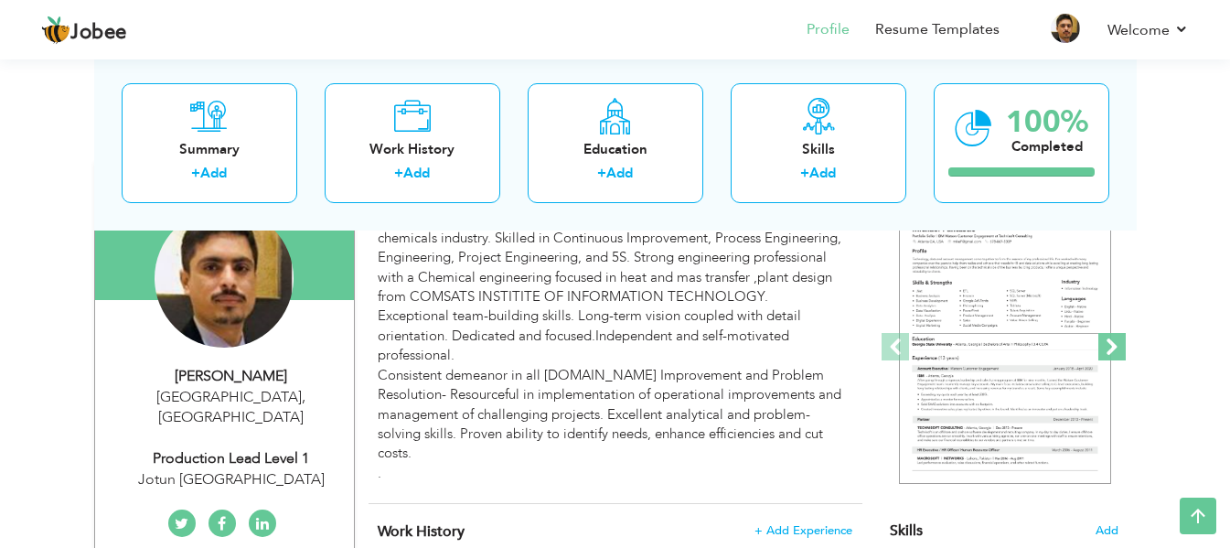
click at [1106, 352] on span at bounding box center [1111, 346] width 27 height 27
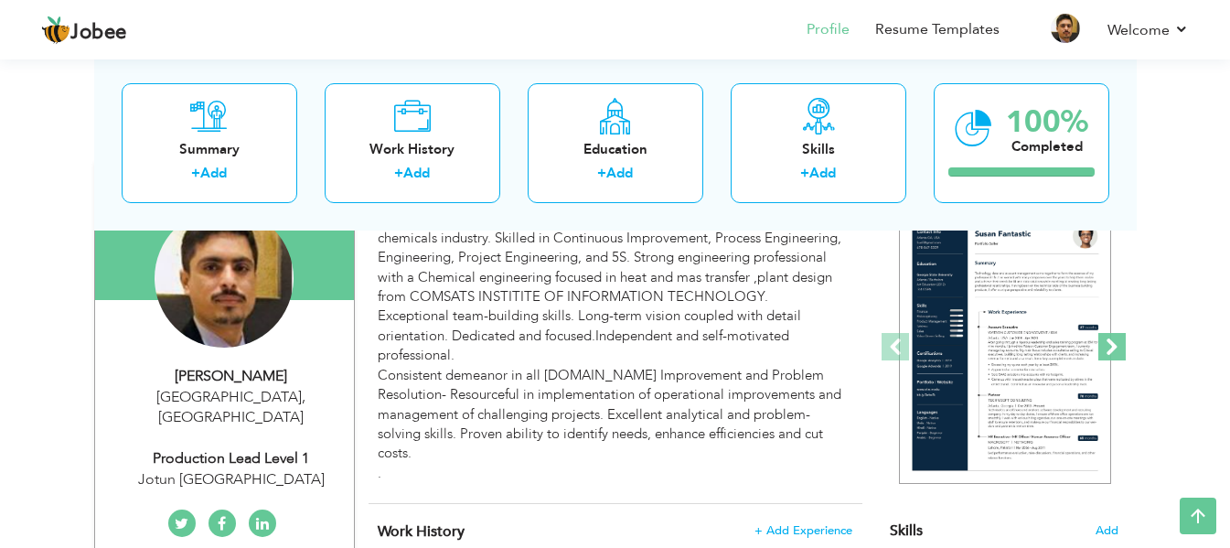
click at [1106, 352] on span at bounding box center [1111, 346] width 27 height 27
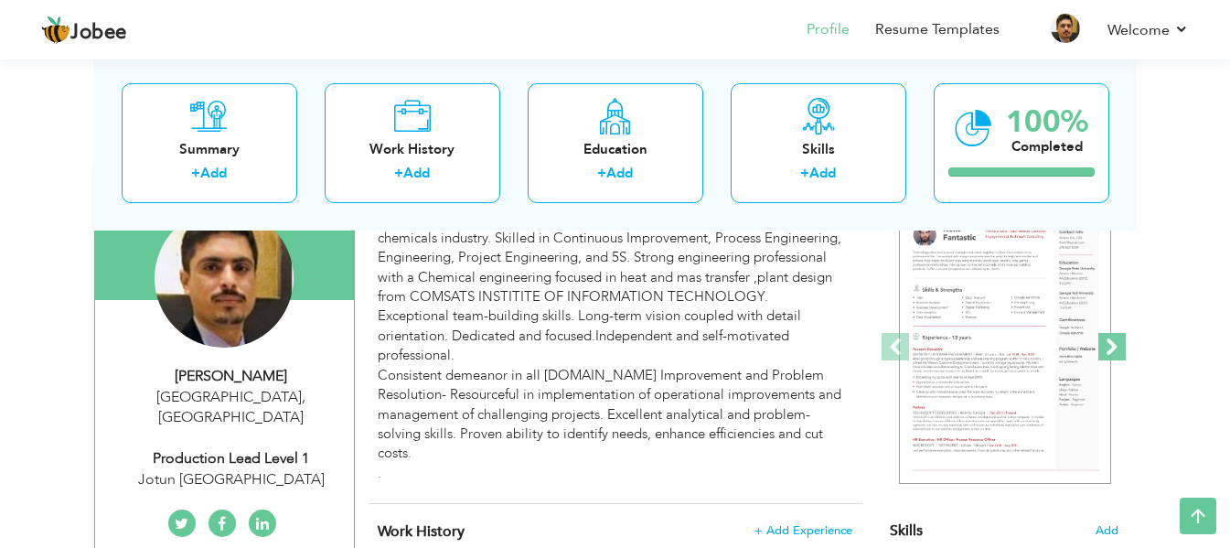
click at [1106, 352] on span at bounding box center [1111, 346] width 27 height 27
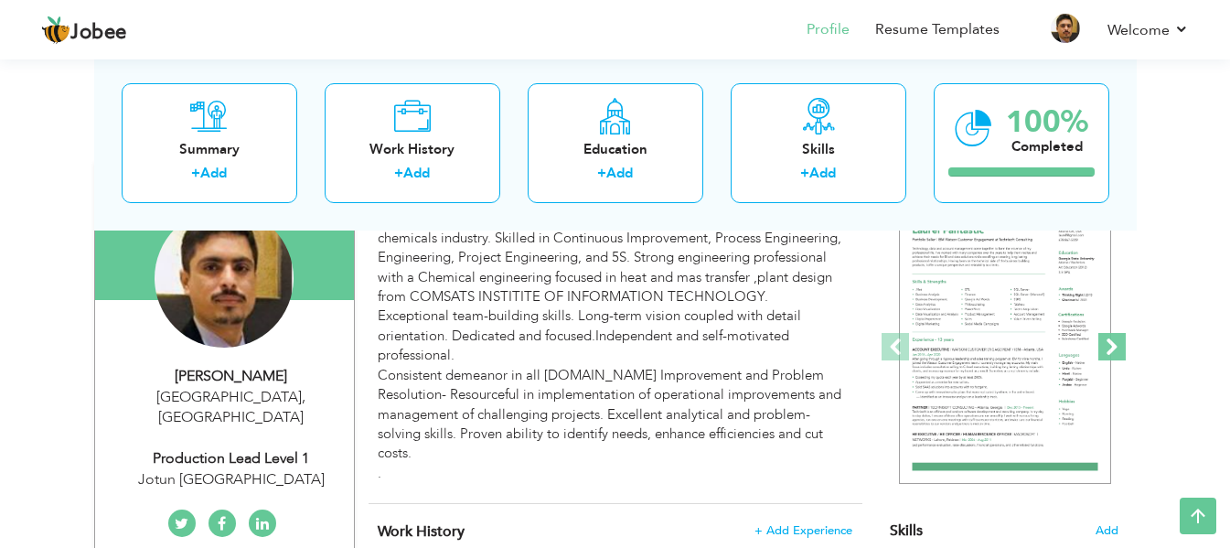
click at [1106, 352] on span at bounding box center [1111, 346] width 27 height 27
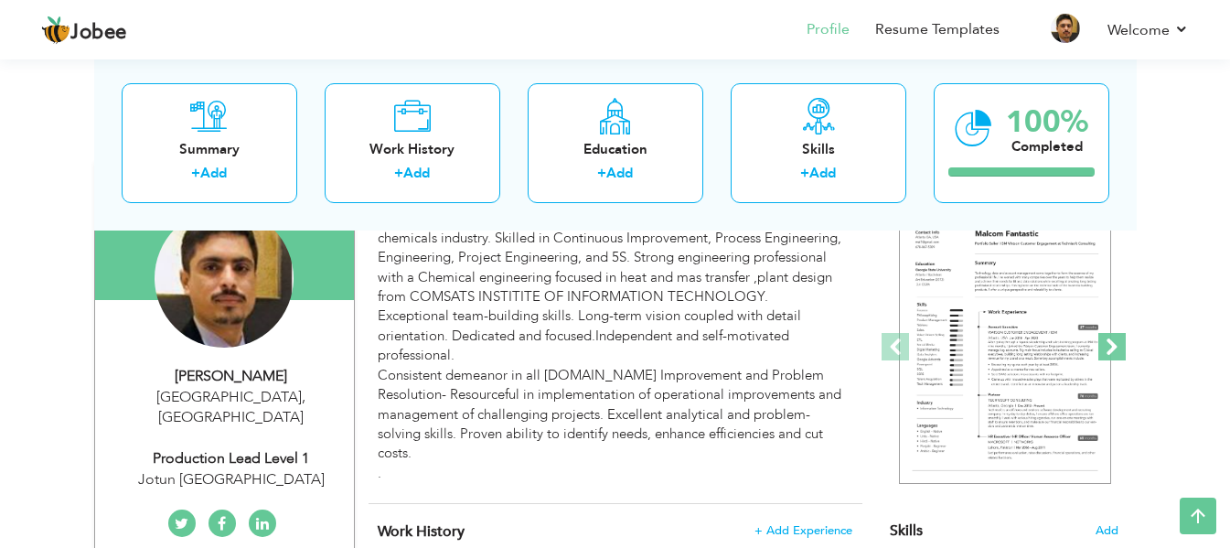
click at [1106, 352] on span at bounding box center [1111, 346] width 27 height 27
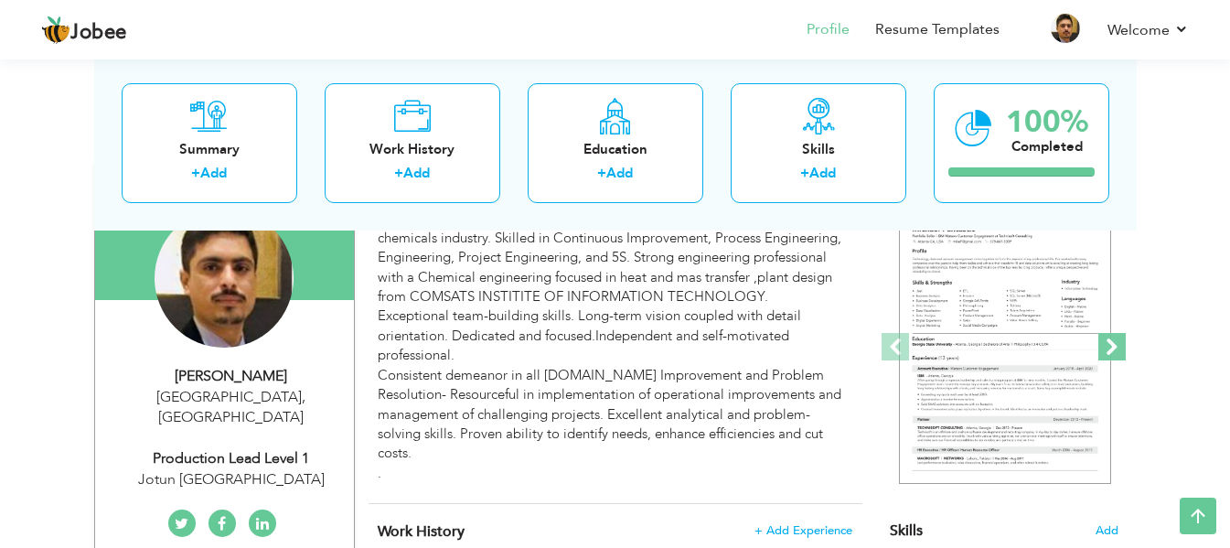
click at [1106, 352] on span at bounding box center [1111, 346] width 27 height 27
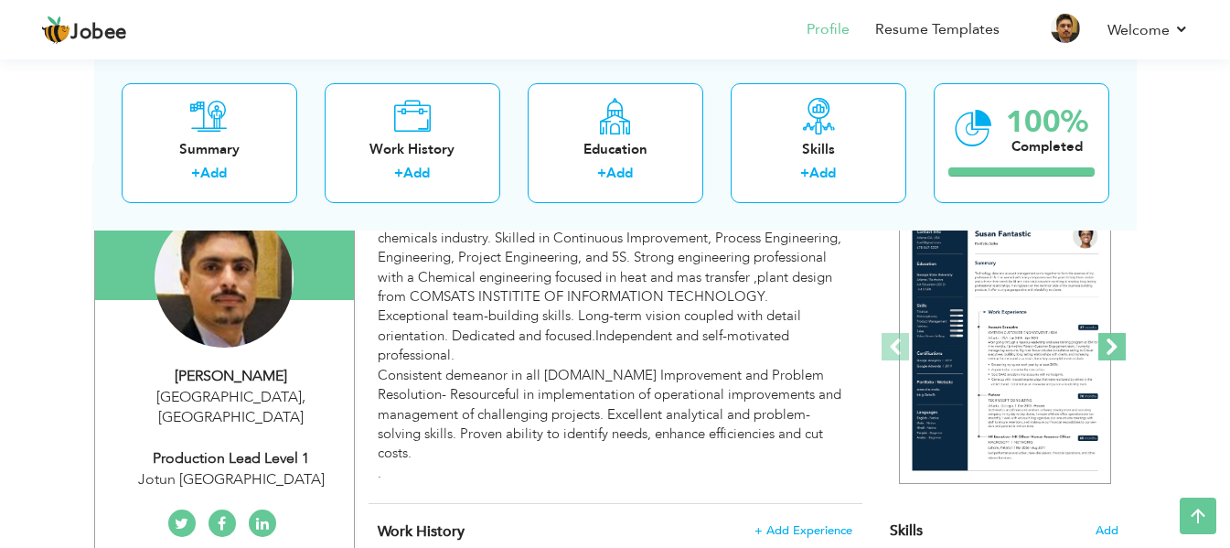
click at [1106, 352] on span at bounding box center [1111, 346] width 27 height 27
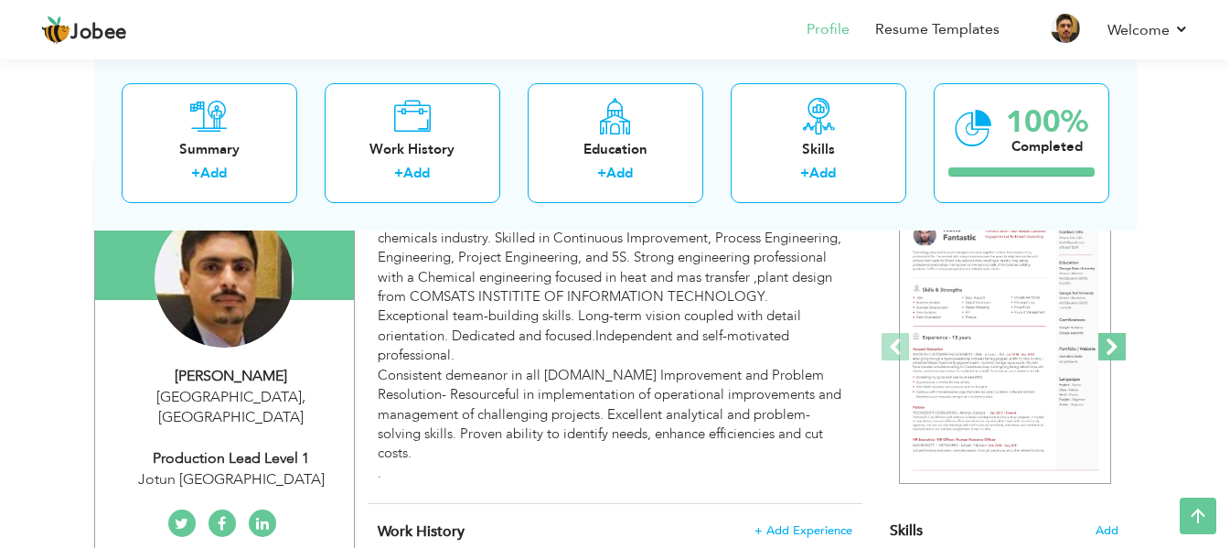
click at [1106, 352] on span at bounding box center [1111, 346] width 27 height 27
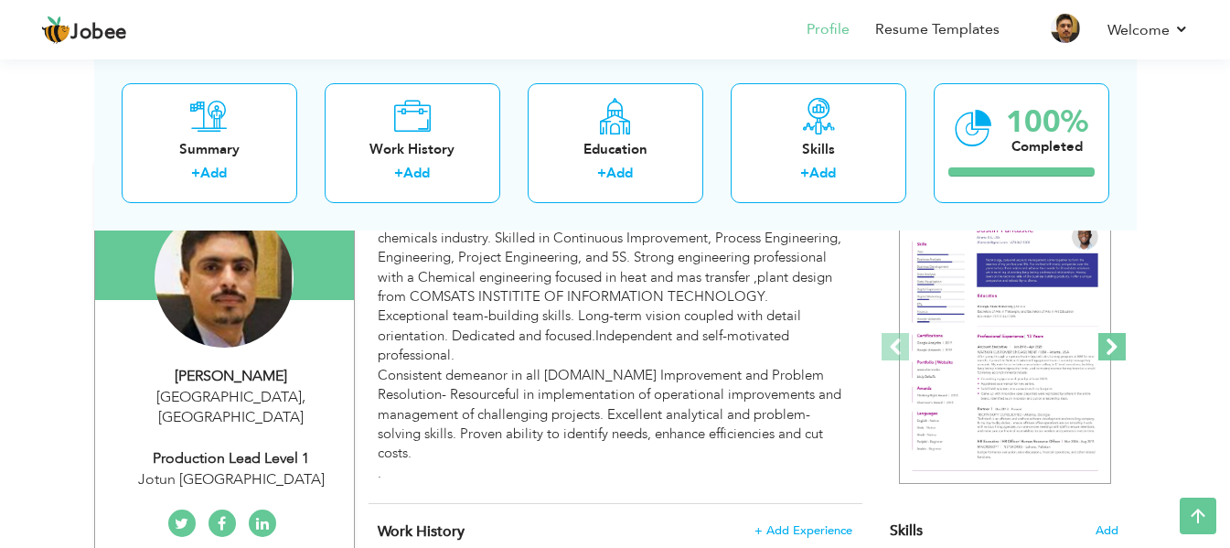
click at [1106, 352] on span at bounding box center [1111, 346] width 27 height 27
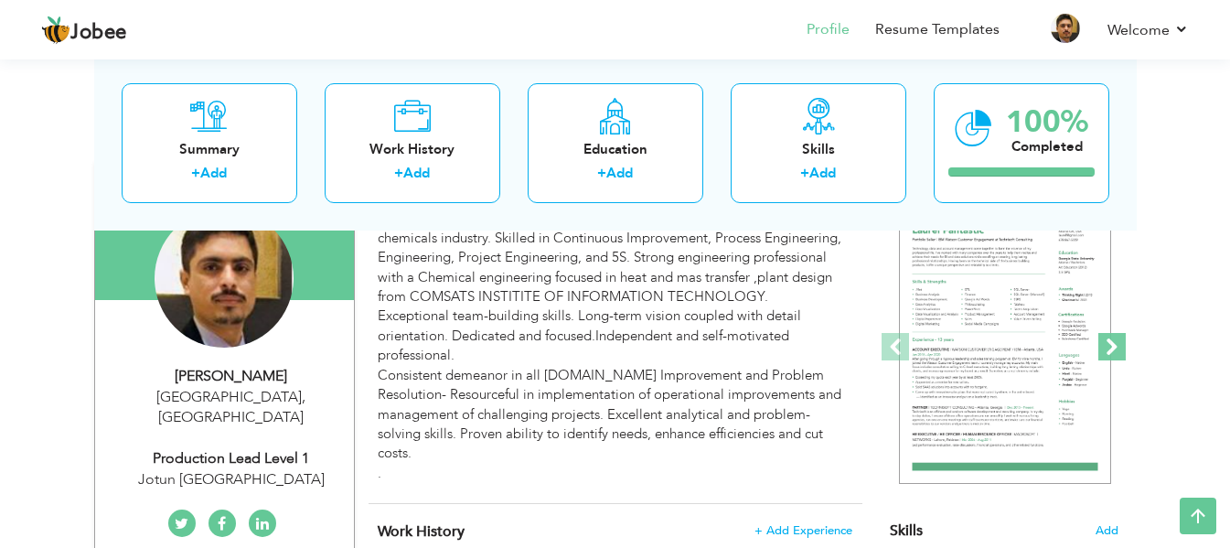
click at [1106, 352] on span at bounding box center [1111, 346] width 27 height 27
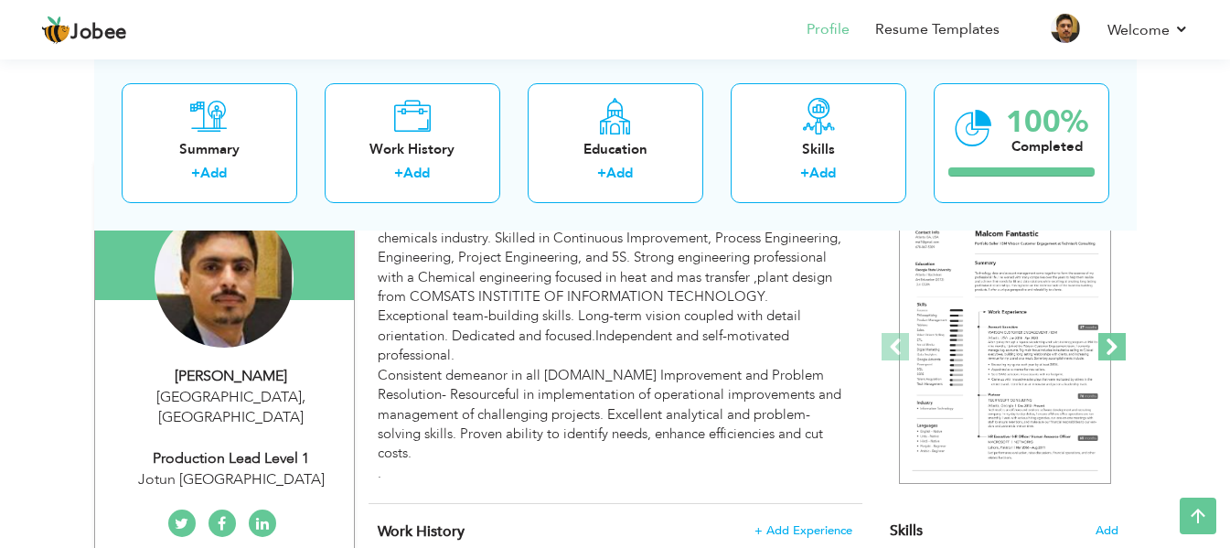
click at [1106, 352] on span at bounding box center [1111, 346] width 27 height 27
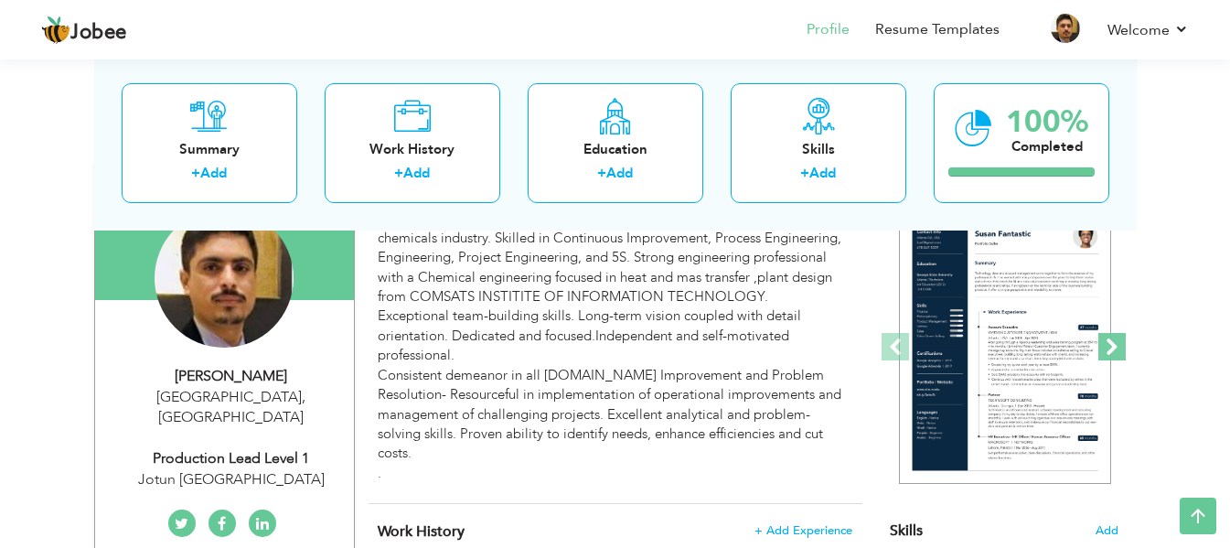
click at [1106, 352] on span at bounding box center [1111, 346] width 27 height 27
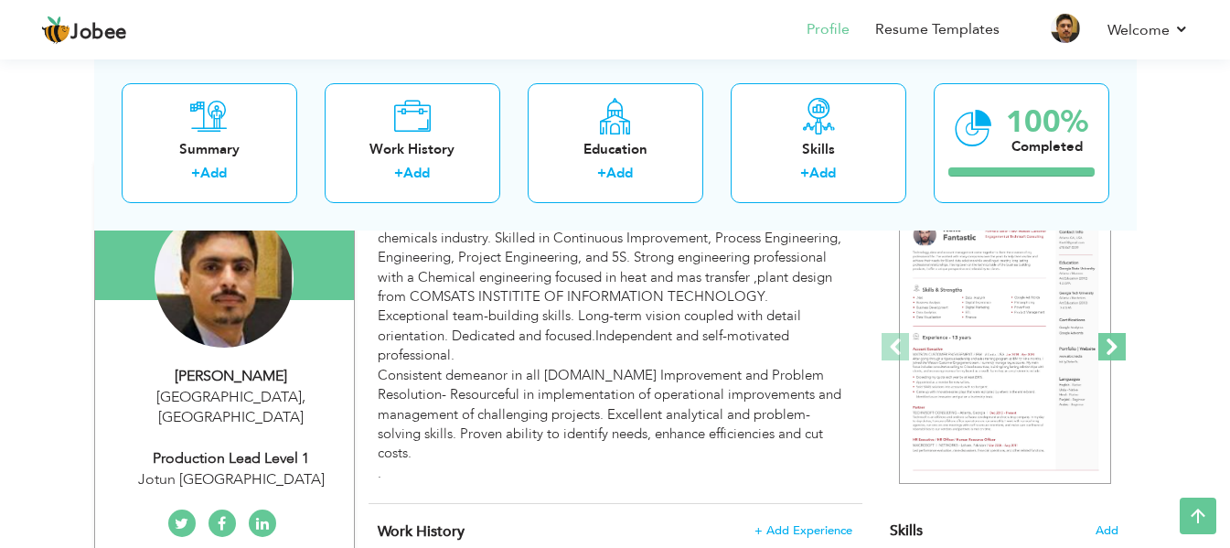
click at [1106, 352] on span at bounding box center [1111, 346] width 27 height 27
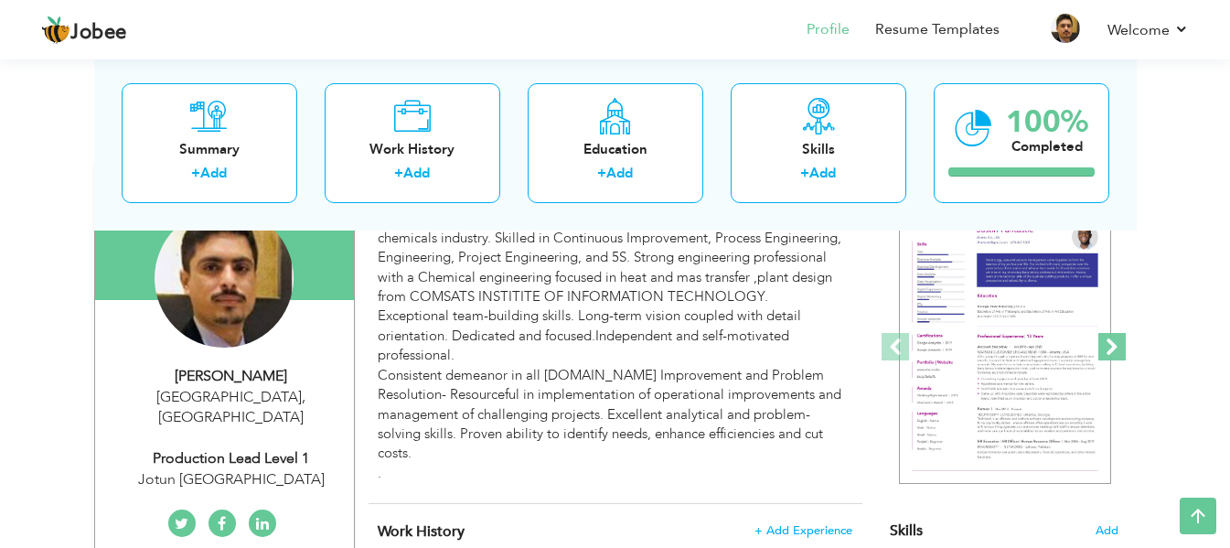
click at [1106, 352] on span at bounding box center [1111, 346] width 27 height 27
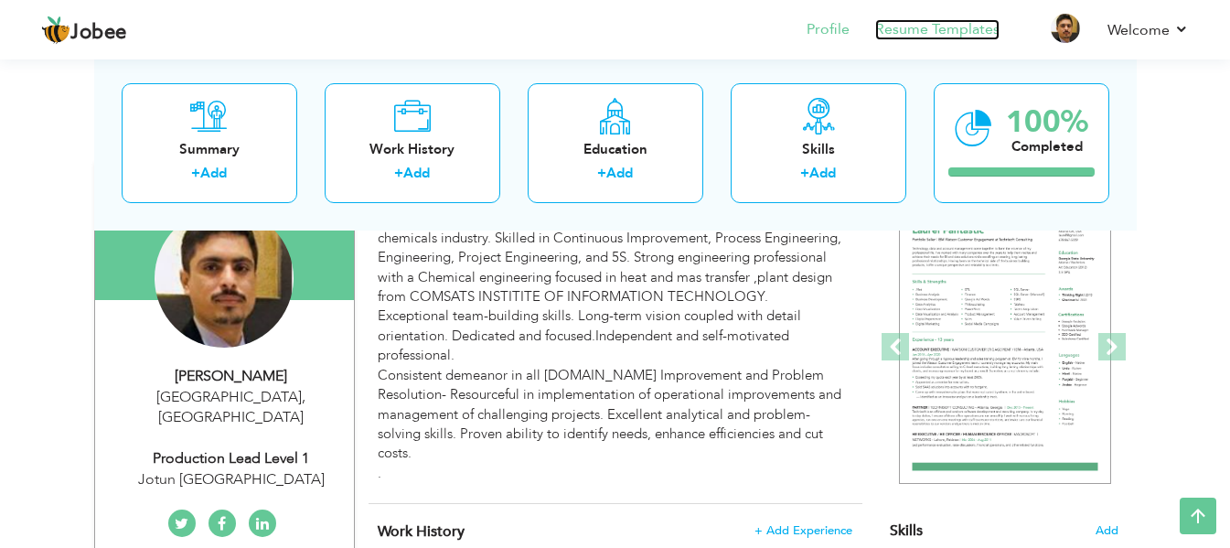
click at [977, 29] on link "Resume Templates" at bounding box center [937, 29] width 124 height 21
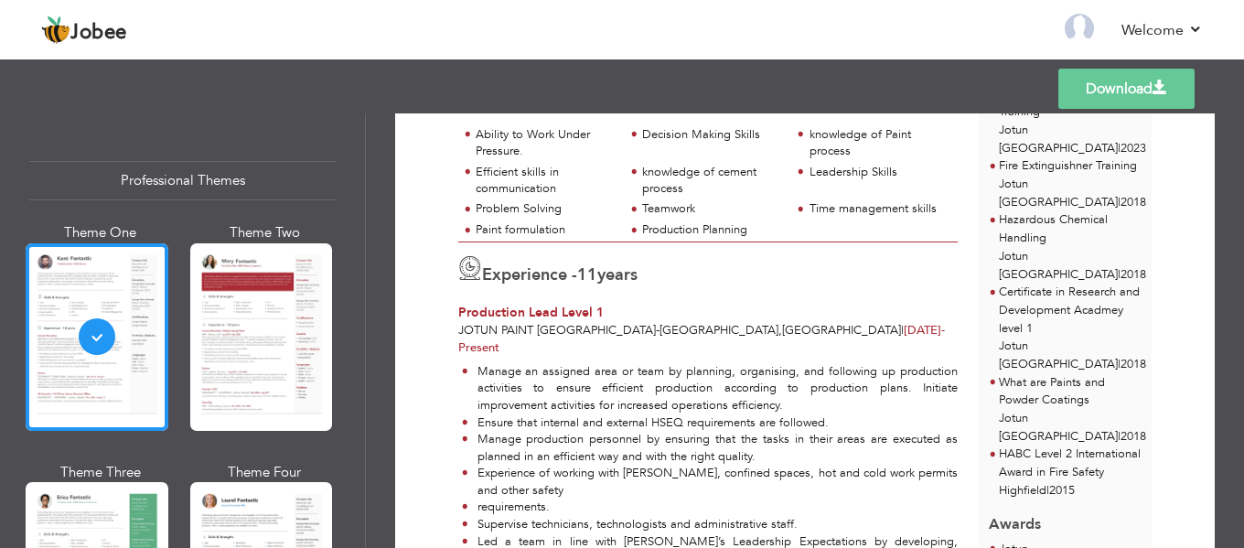
scroll to position [457, 0]
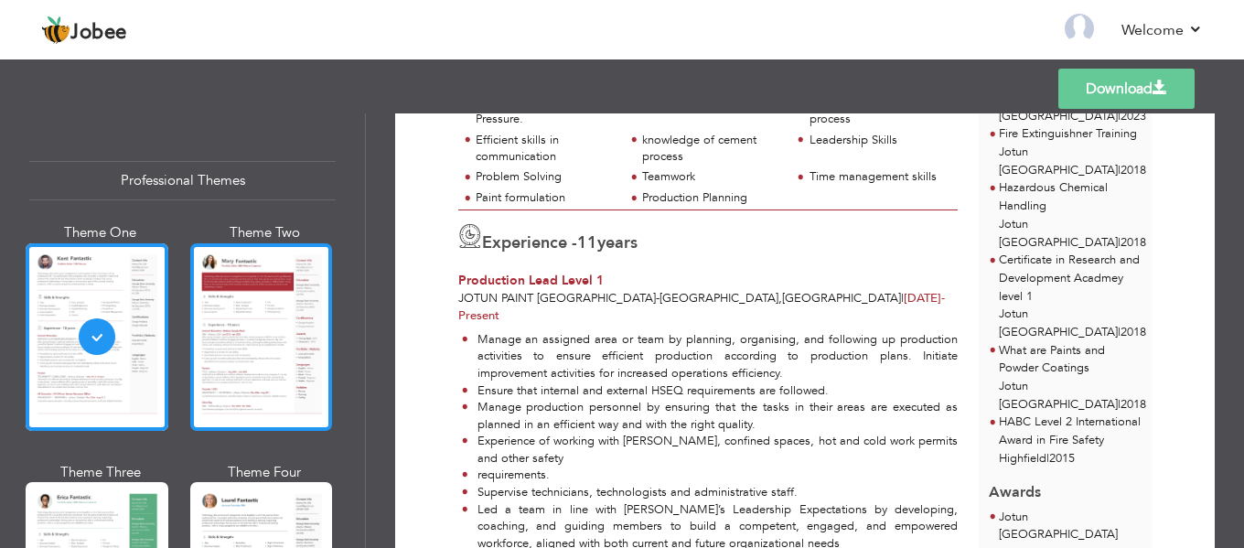
click at [258, 307] on div at bounding box center [261, 336] width 143 height 187
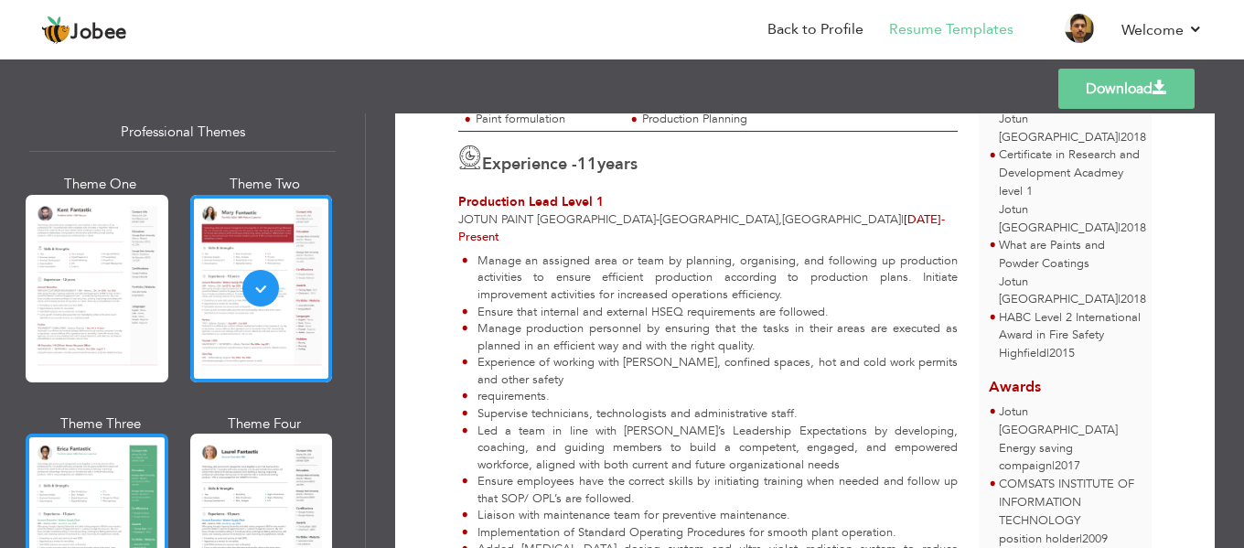
scroll to position [91, 0]
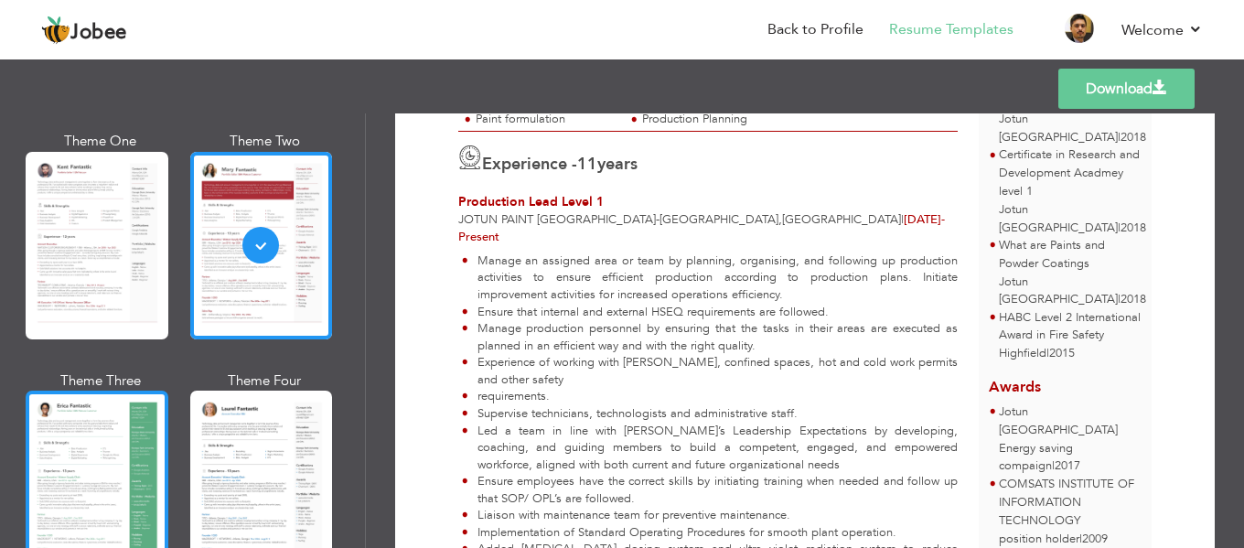
click at [91, 452] on div at bounding box center [97, 483] width 143 height 187
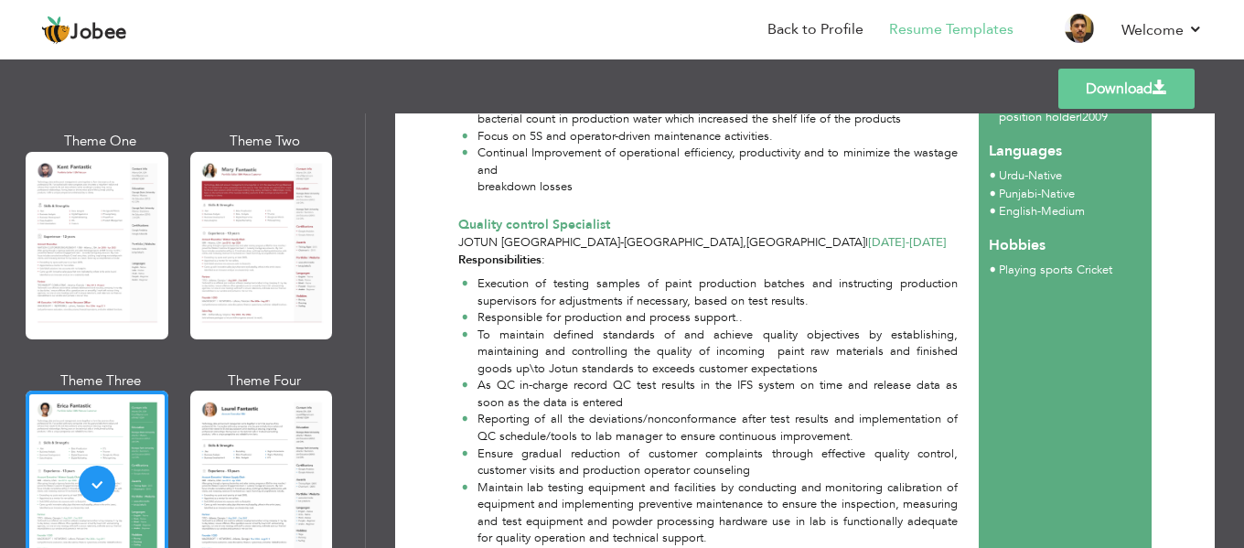
scroll to position [1097, 0]
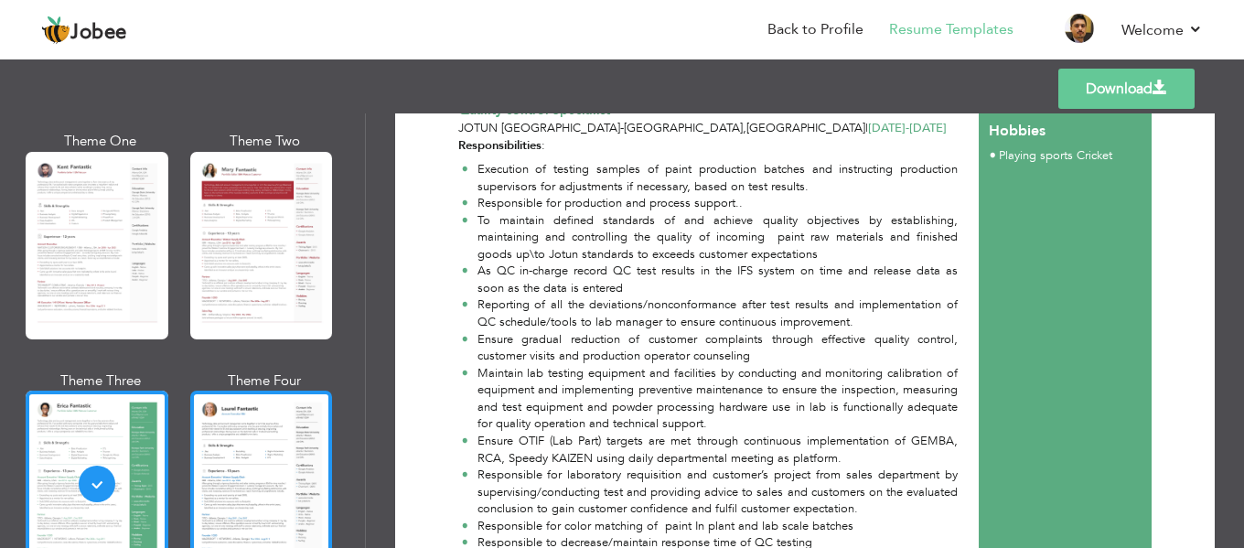
click at [281, 444] on div at bounding box center [261, 483] width 143 height 187
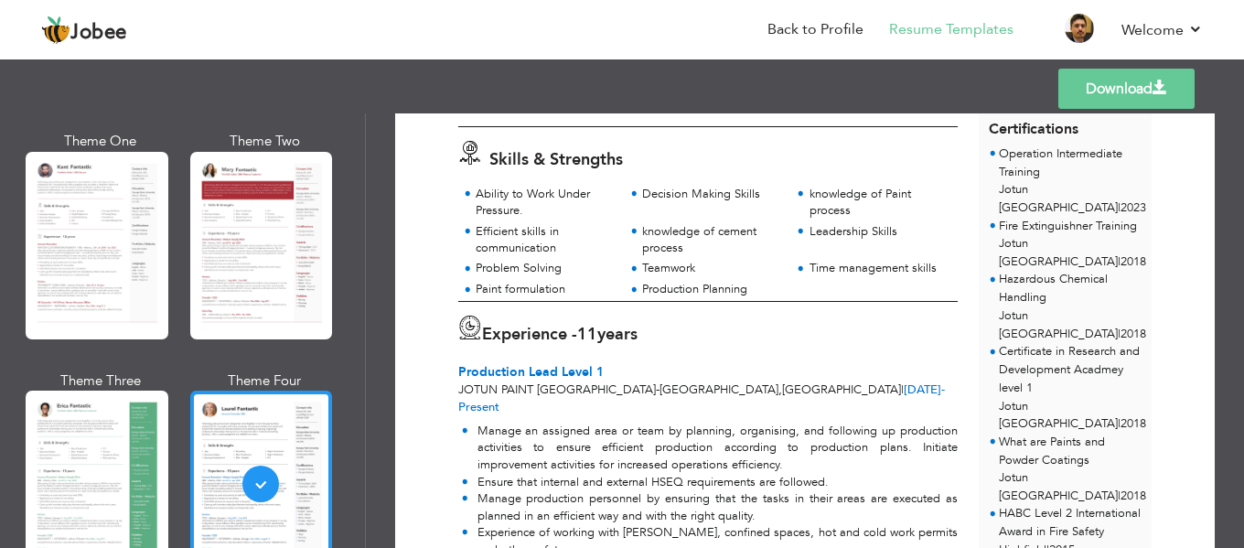
scroll to position [457, 0]
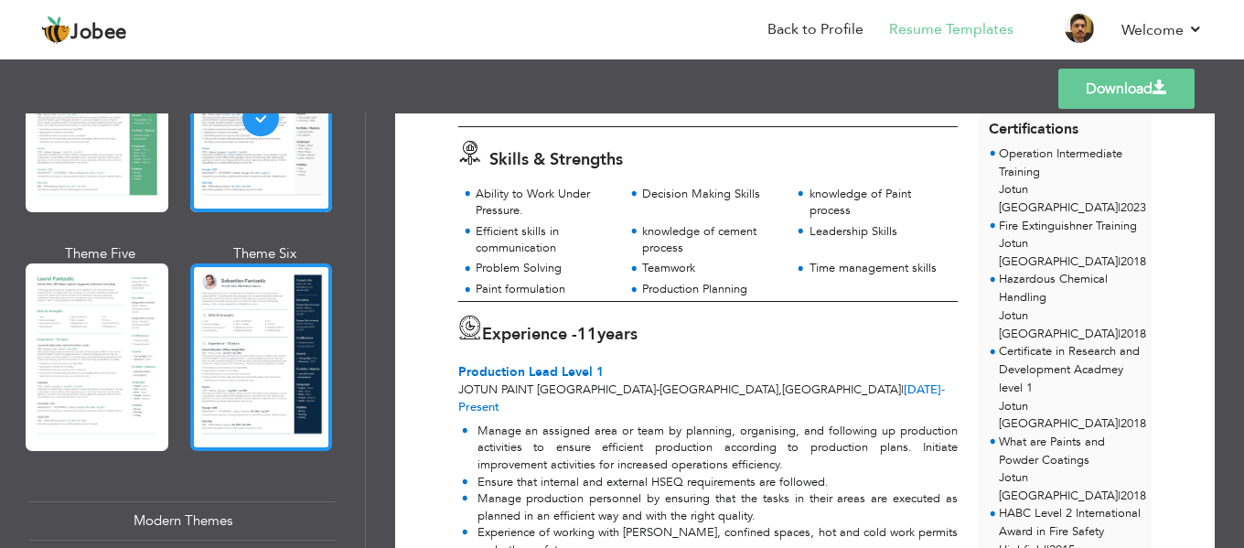
click at [277, 375] on div at bounding box center [261, 356] width 143 height 187
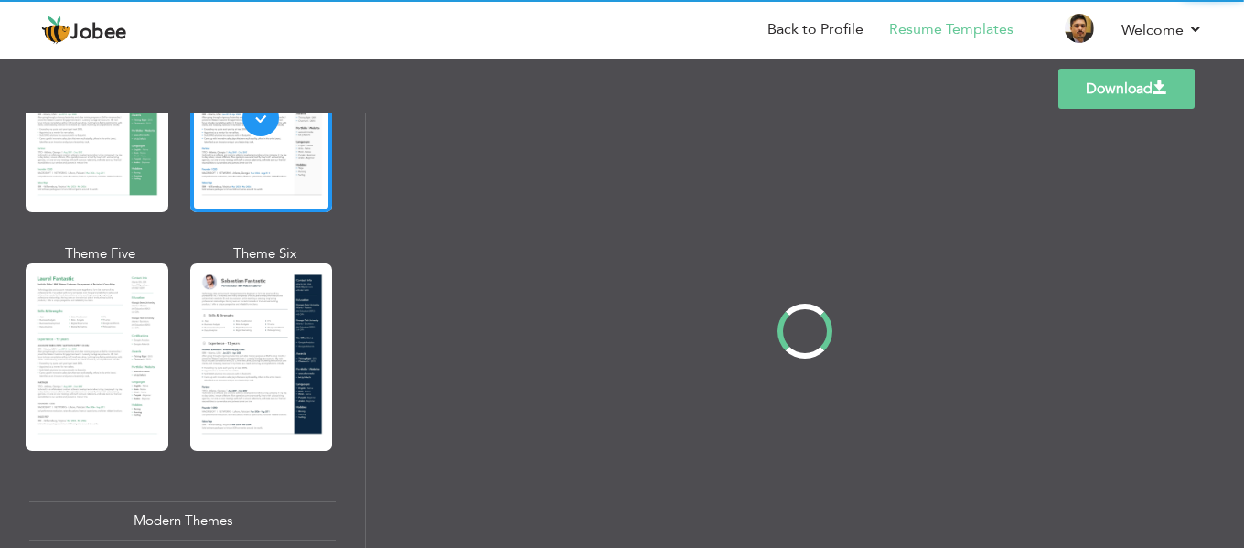
scroll to position [0, 0]
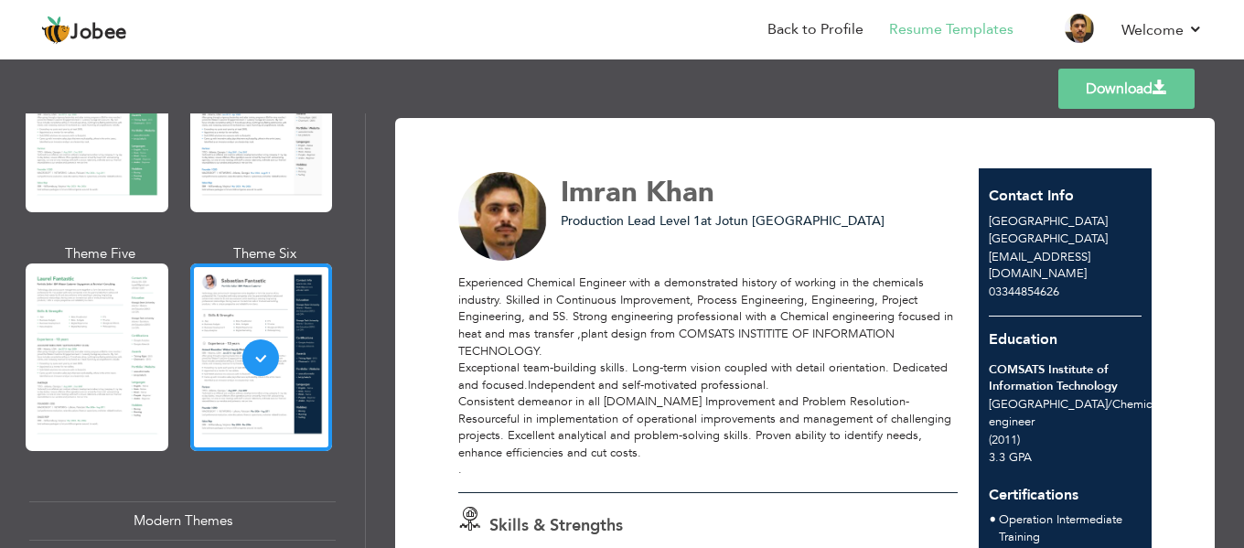
click at [219, 504] on div "Modern Themes" at bounding box center [182, 520] width 306 height 39
click at [170, 512] on div "Modern Themes" at bounding box center [182, 520] width 306 height 39
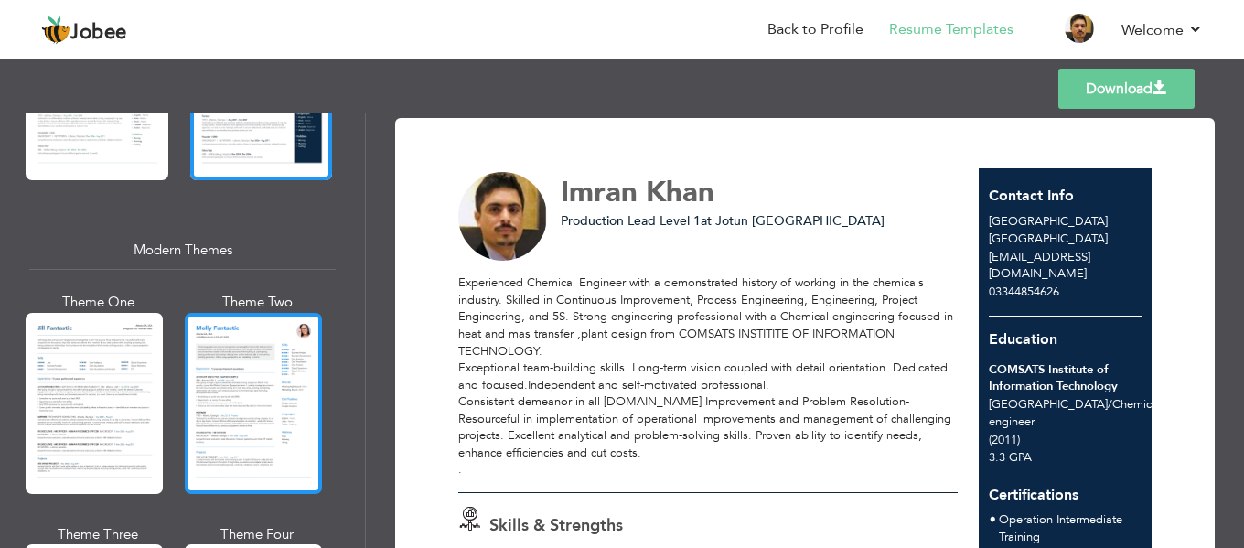
scroll to position [732, 0]
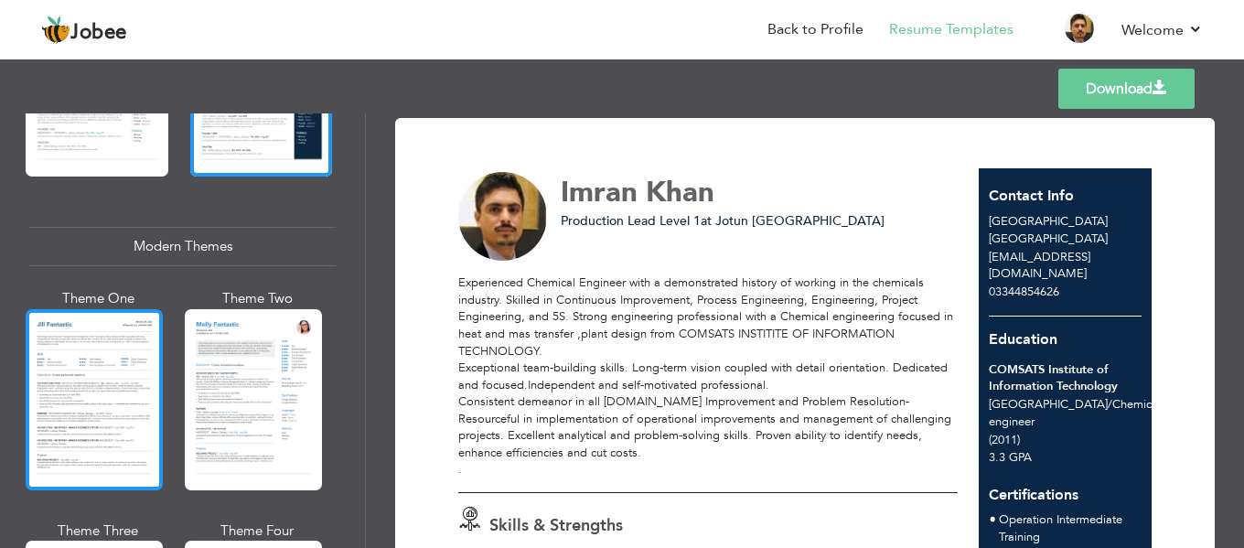
click at [79, 376] on div at bounding box center [94, 399] width 137 height 181
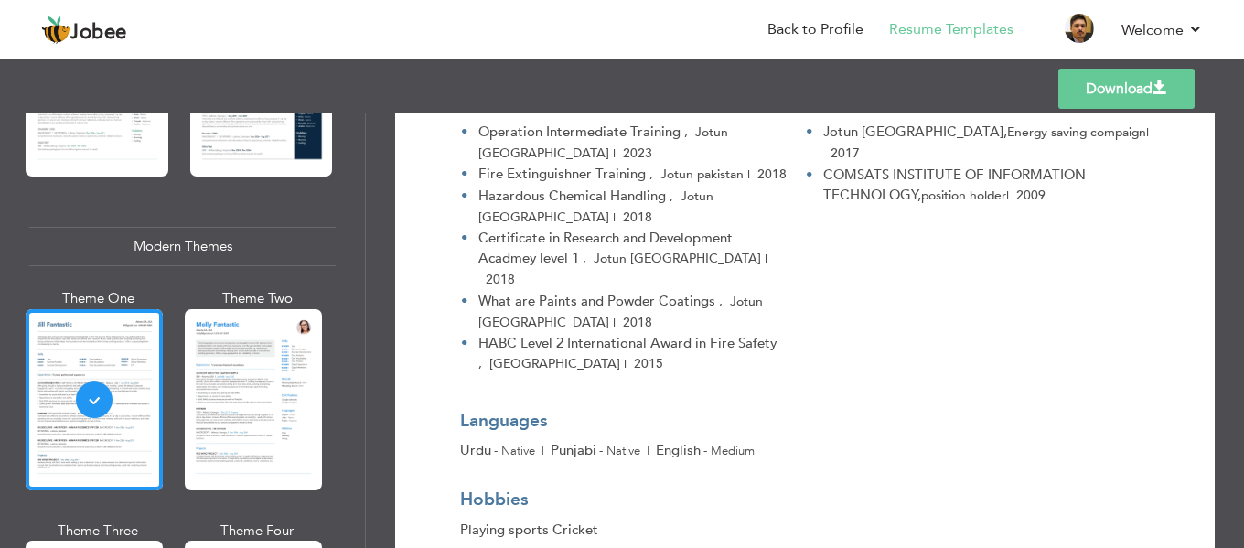
scroll to position [2737, 0]
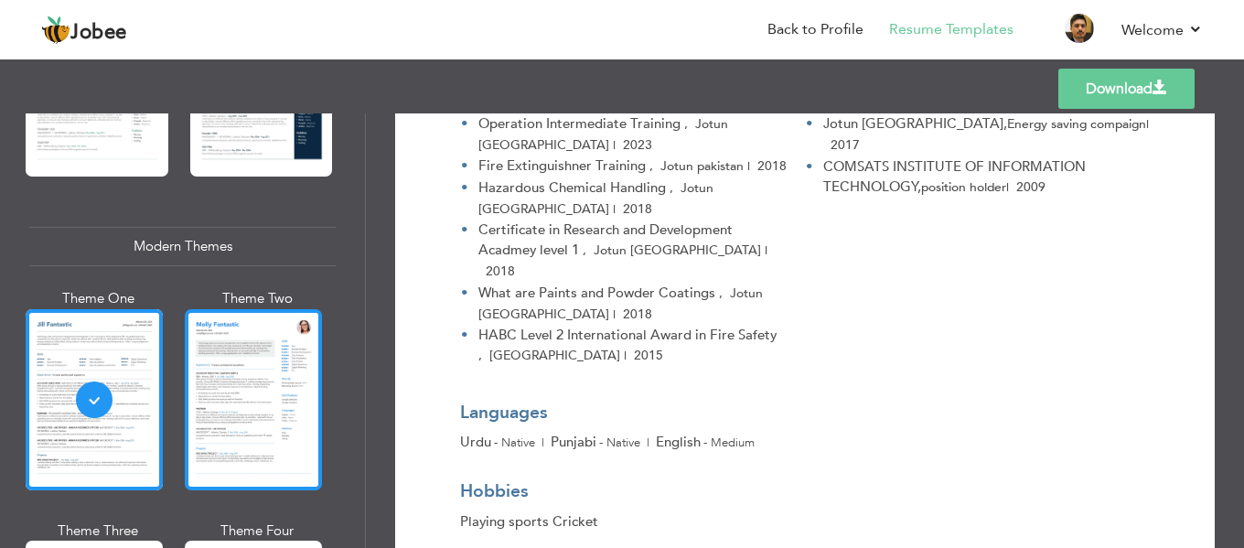
click at [289, 398] on div at bounding box center [253, 399] width 137 height 181
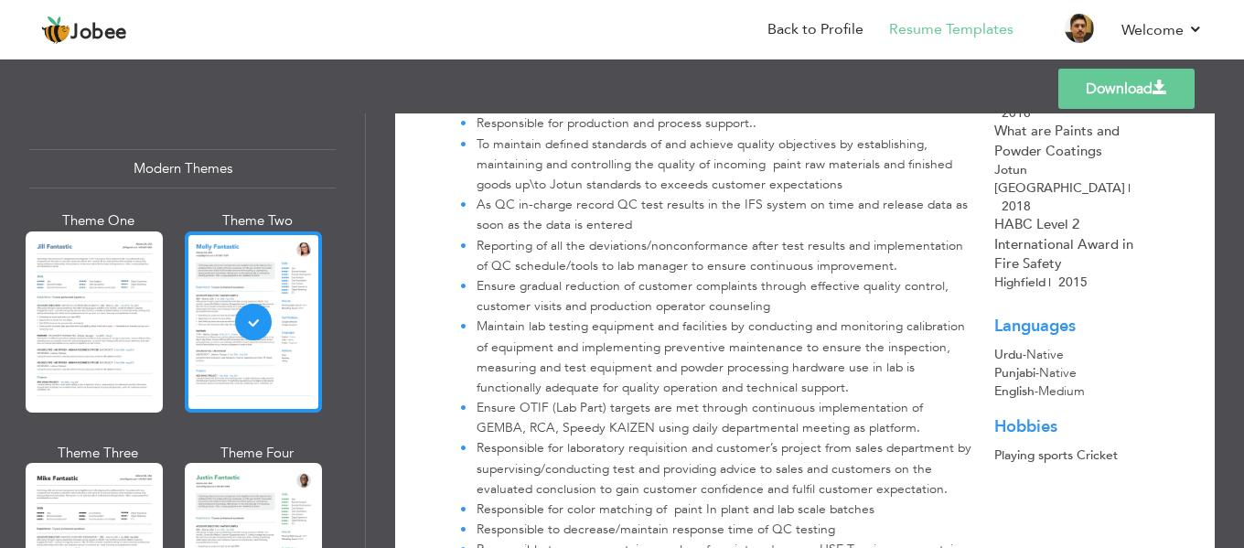
scroll to position [1006, 0]
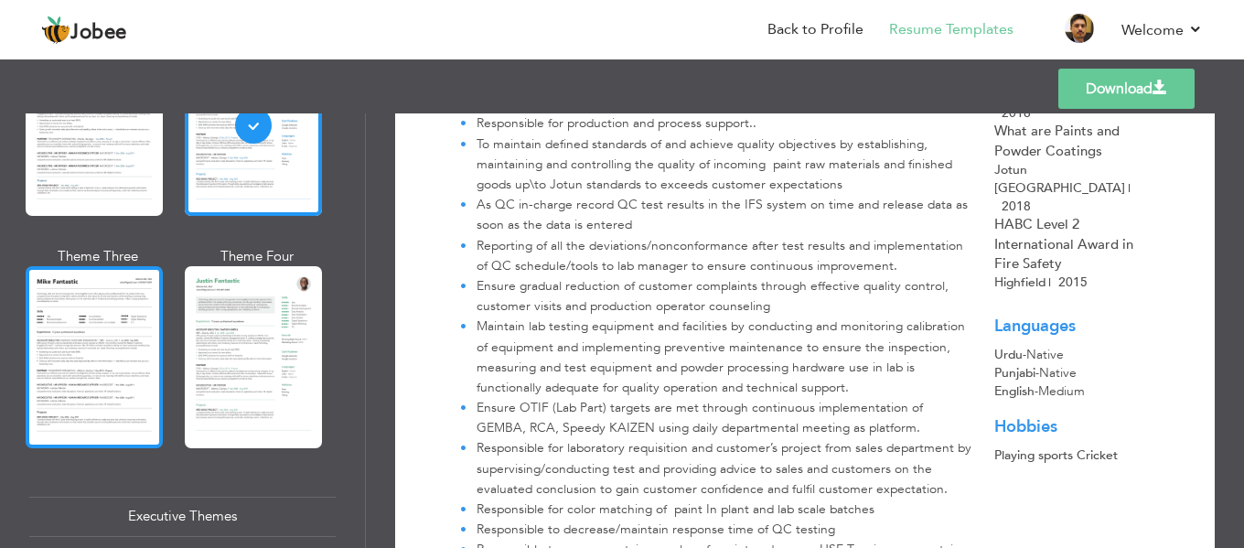
click at [83, 341] on div at bounding box center [94, 356] width 137 height 181
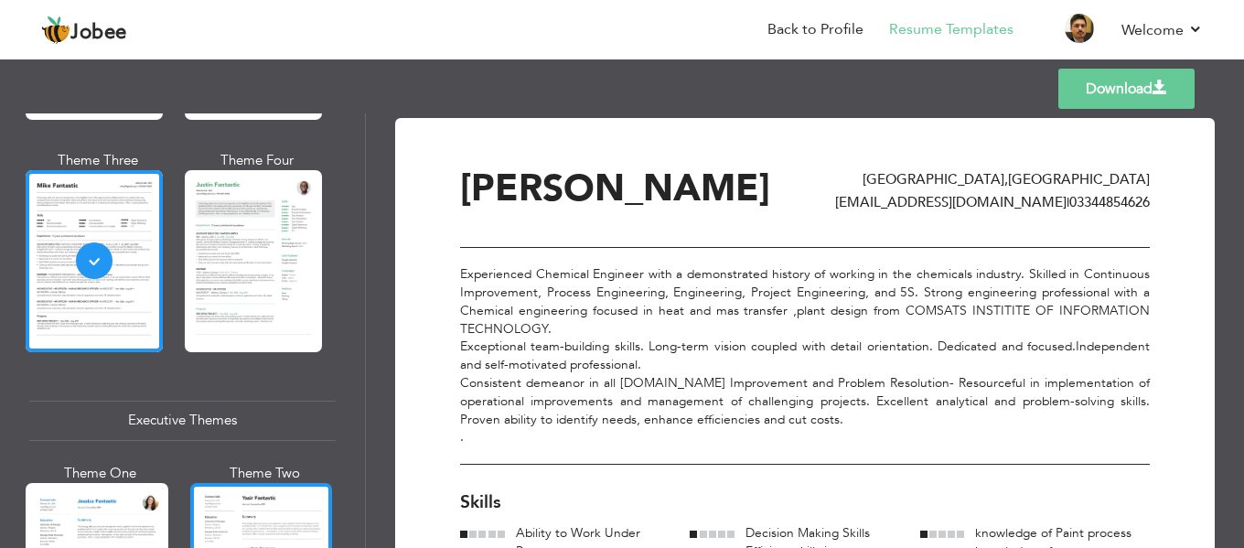
scroll to position [1097, 0]
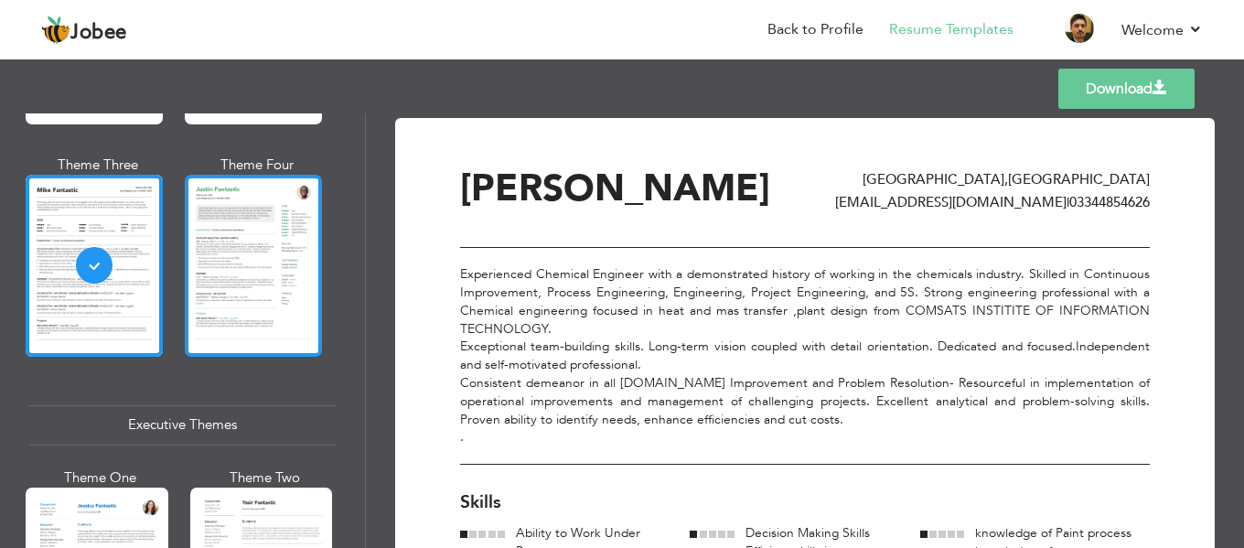
click at [289, 290] on div at bounding box center [253, 265] width 137 height 181
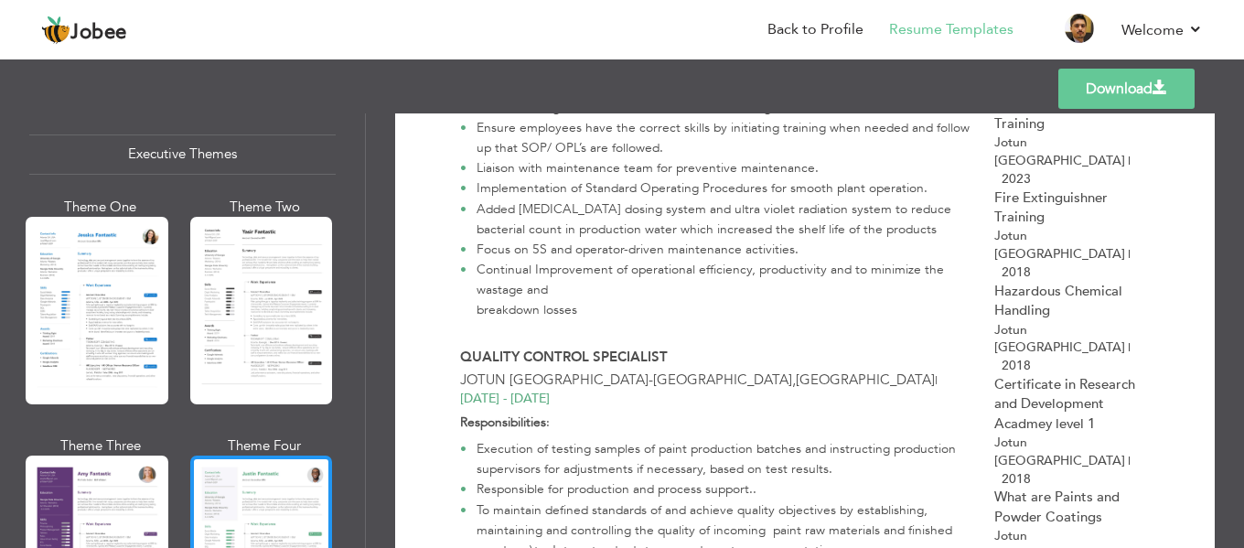
scroll to position [1463, 0]
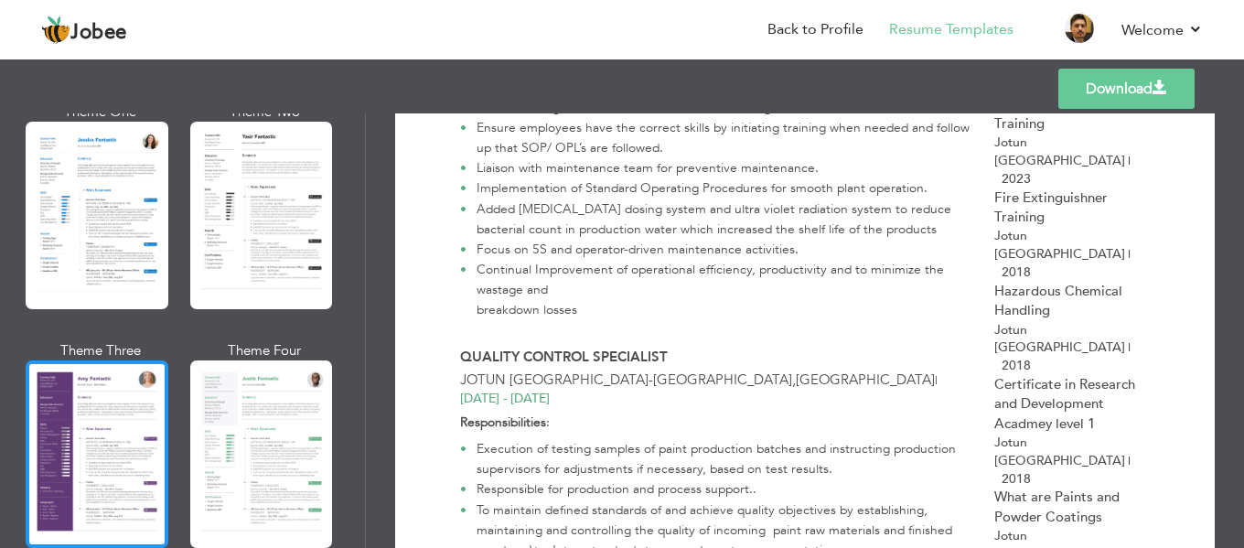
click at [91, 414] on div at bounding box center [97, 453] width 143 height 187
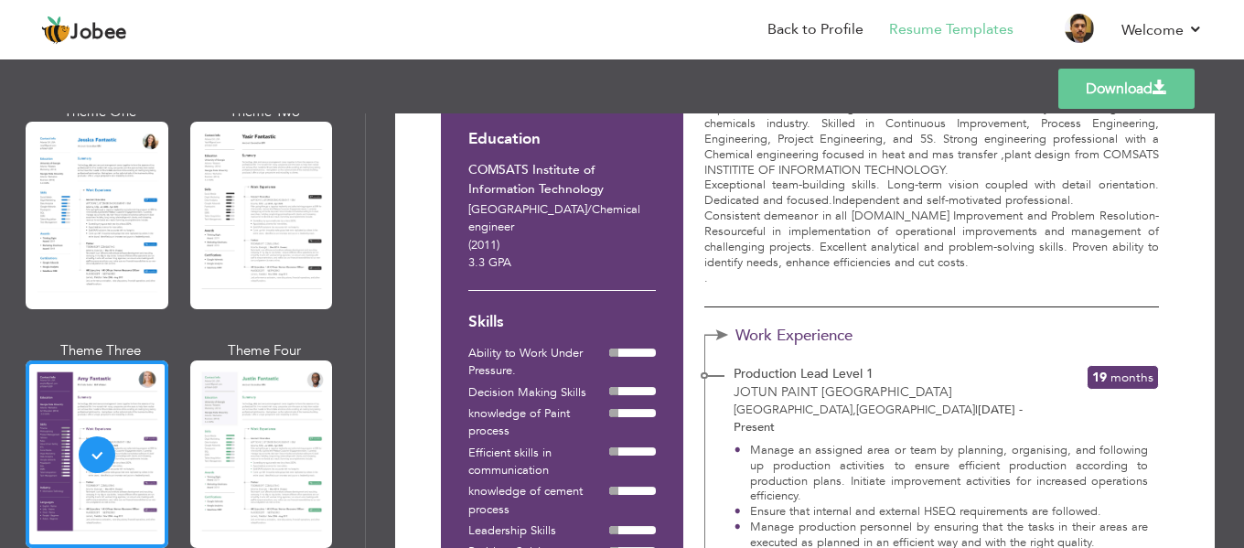
scroll to position [274, 0]
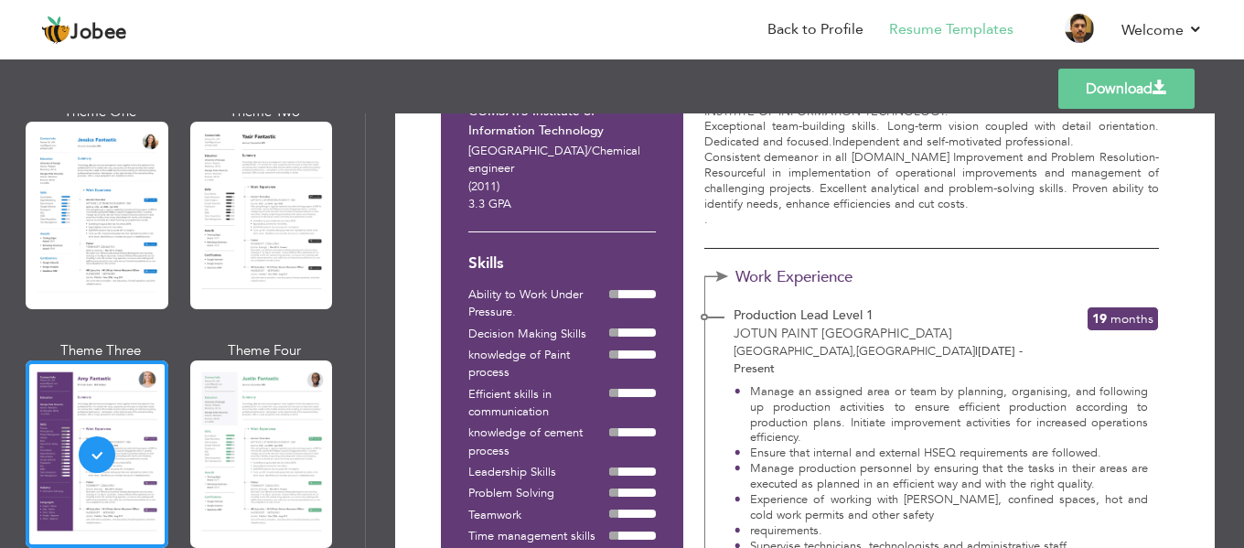
click at [1128, 80] on link "Download" at bounding box center [1126, 89] width 136 height 40
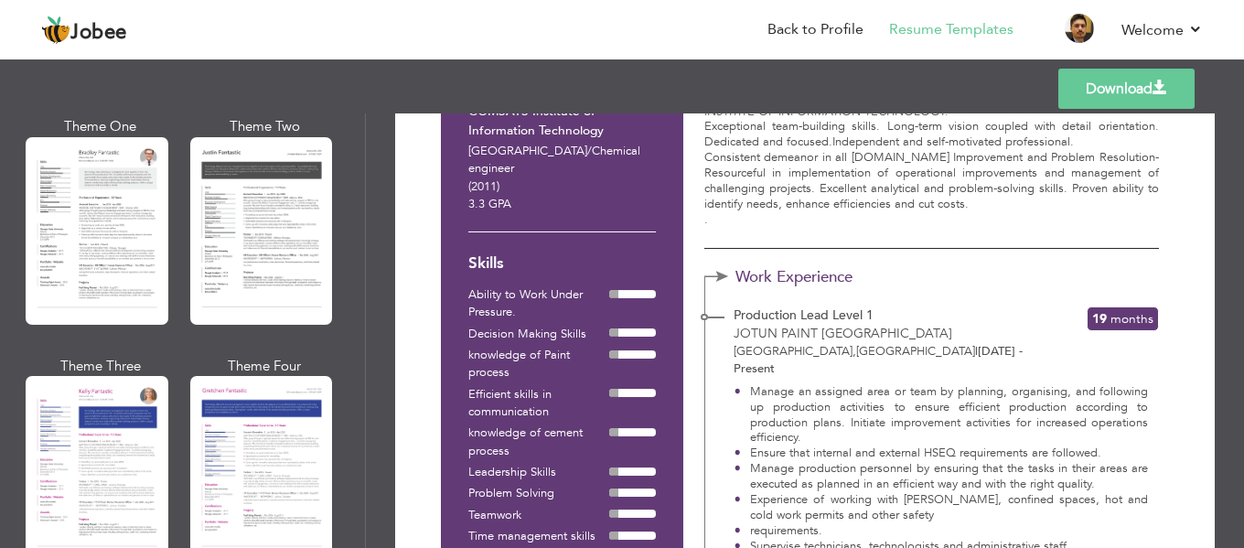
scroll to position [2286, 0]
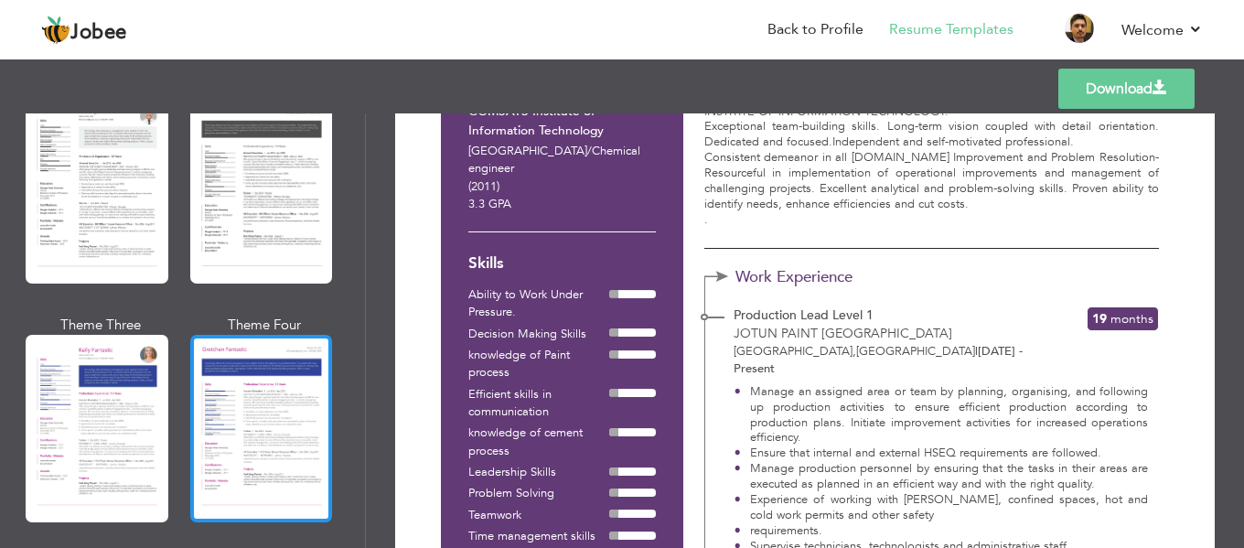
click at [236, 431] on div at bounding box center [261, 428] width 143 height 187
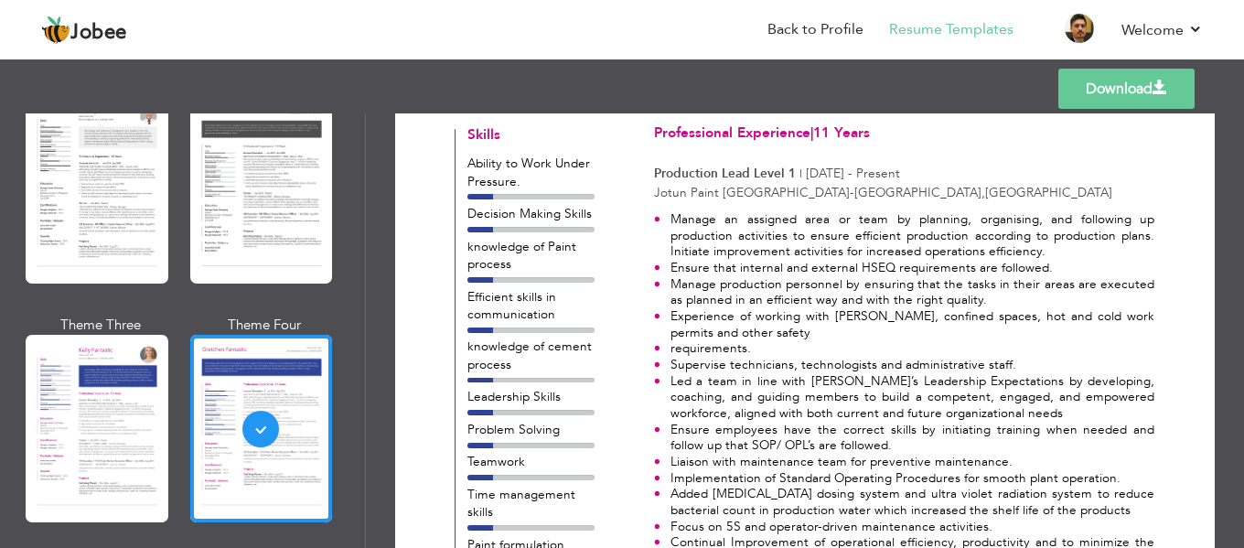
scroll to position [366, 0]
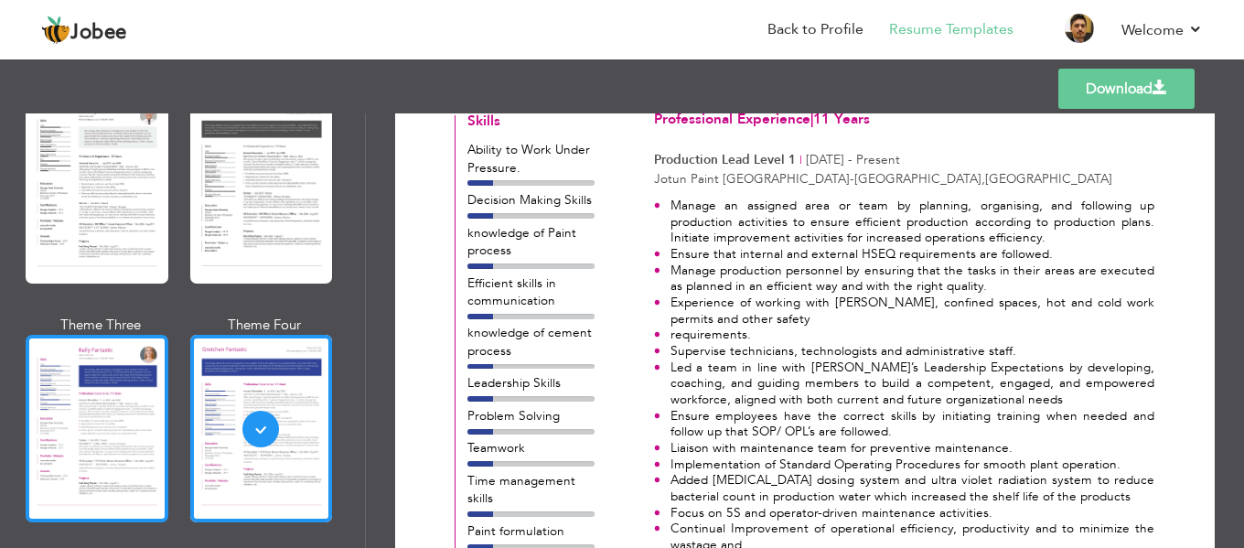
click at [108, 387] on div at bounding box center [97, 428] width 143 height 187
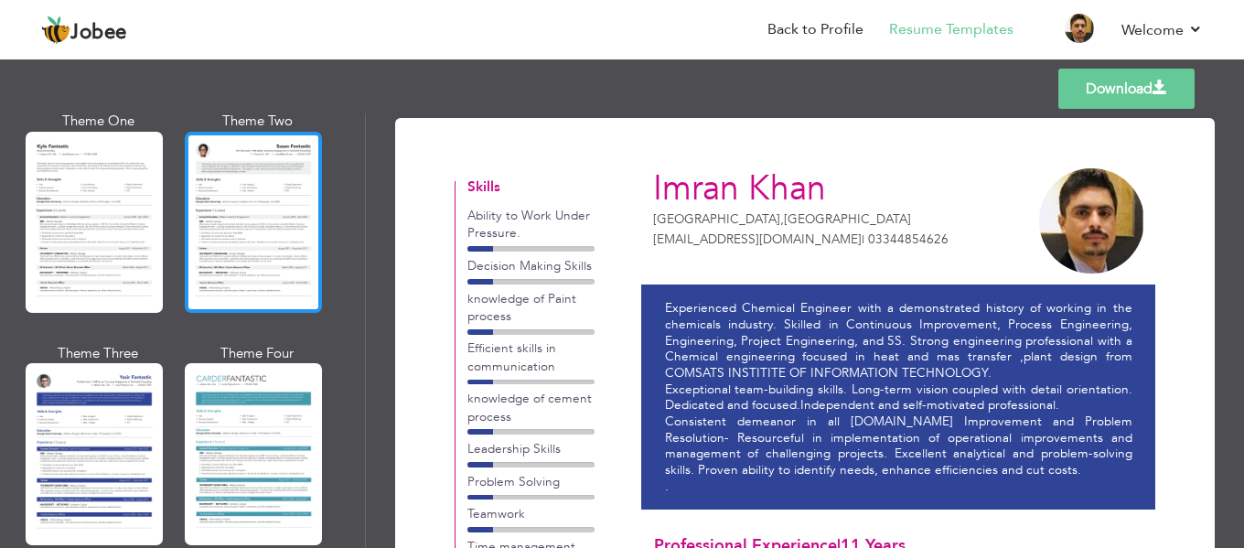
scroll to position [3294, 0]
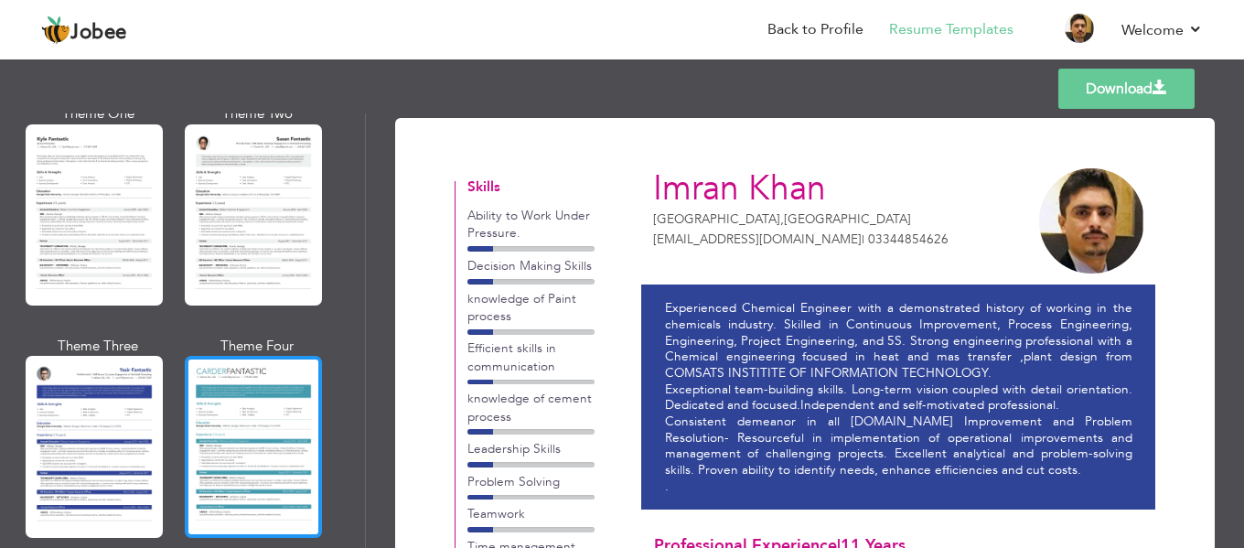
click at [247, 380] on div at bounding box center [253, 446] width 137 height 181
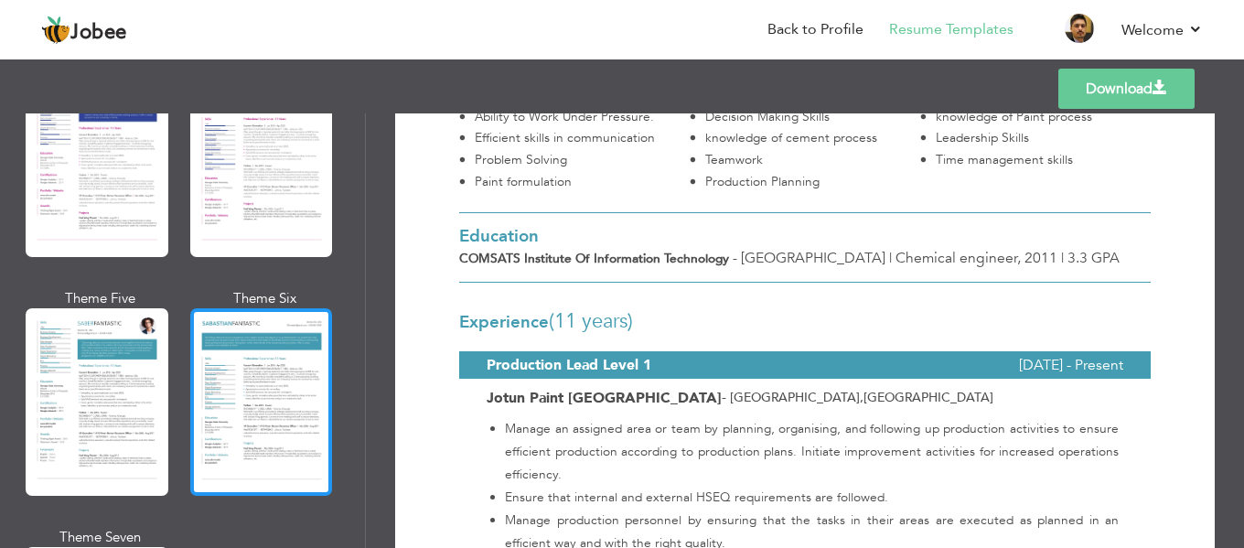
scroll to position [2471, 0]
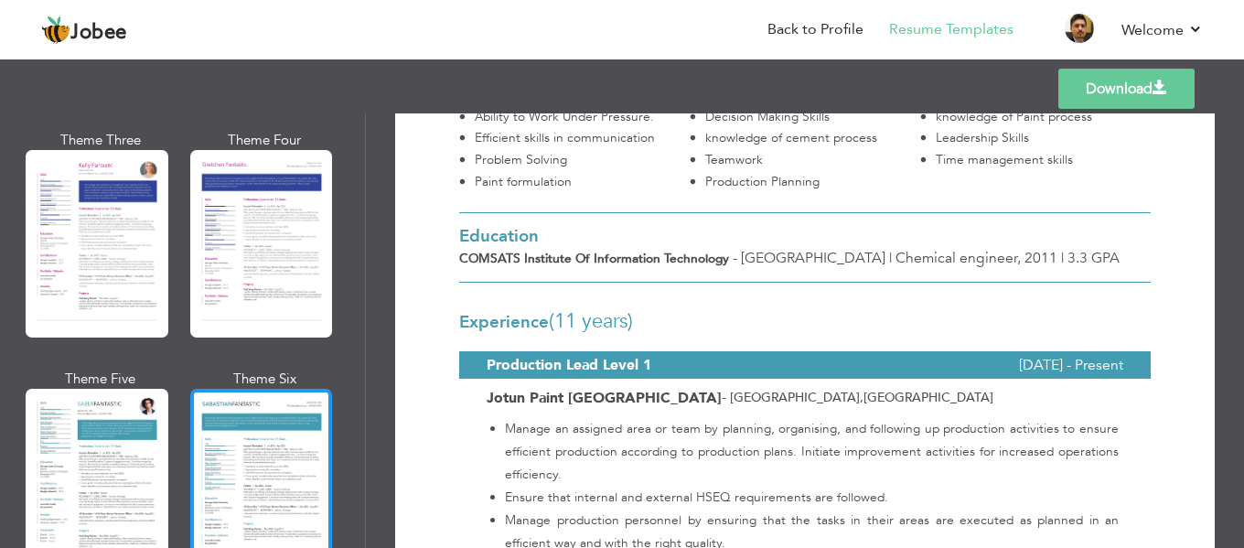
click at [253, 433] on div at bounding box center [261, 482] width 143 height 187
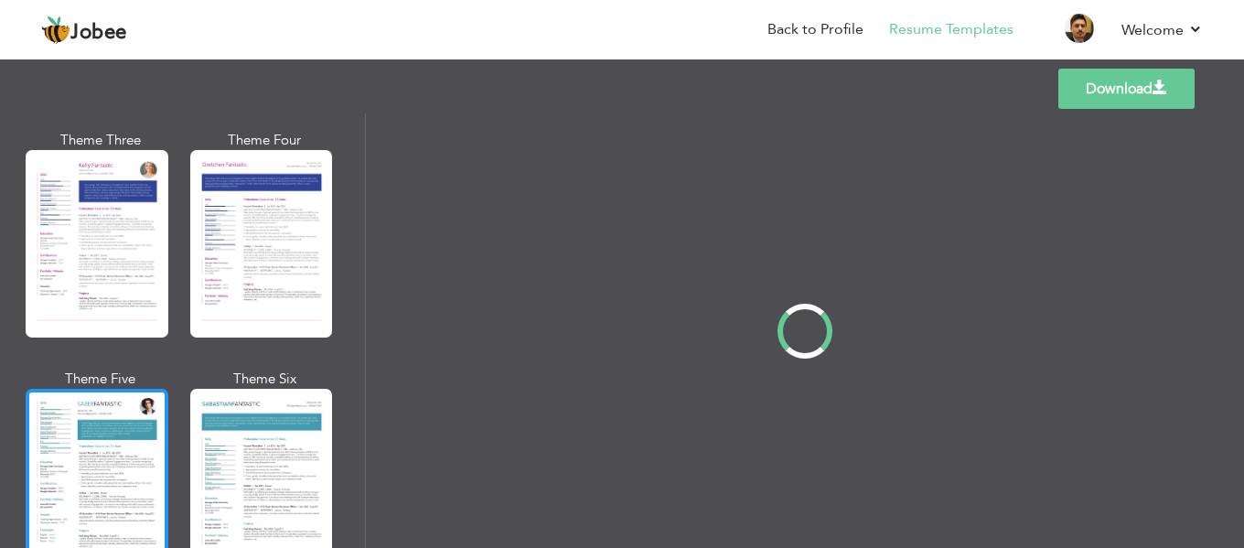
scroll to position [0, 0]
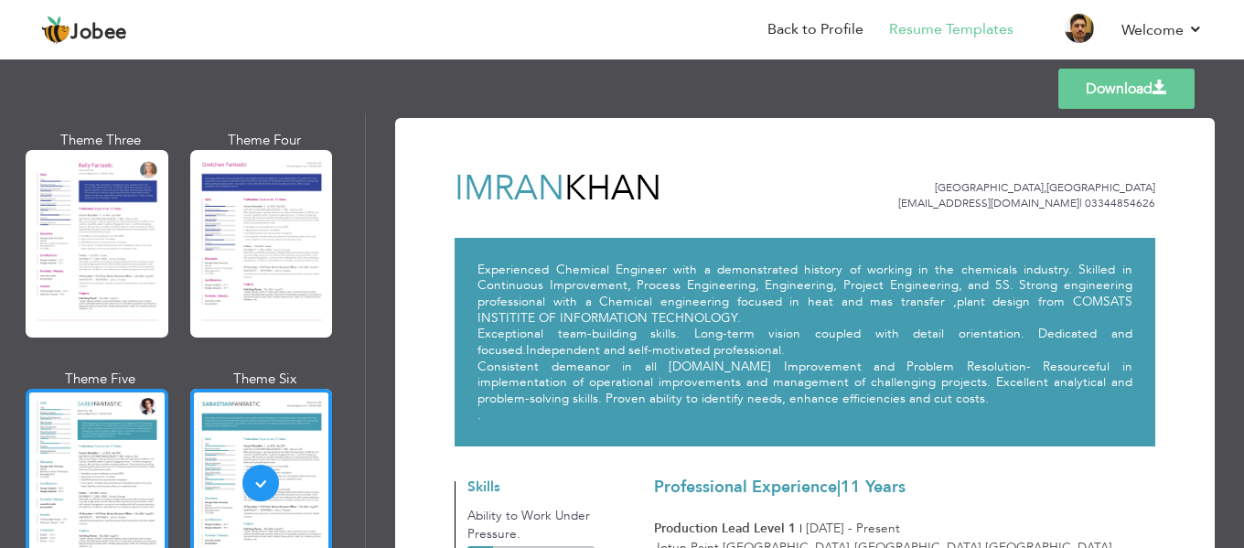
click at [112, 436] on div at bounding box center [97, 482] width 143 height 187
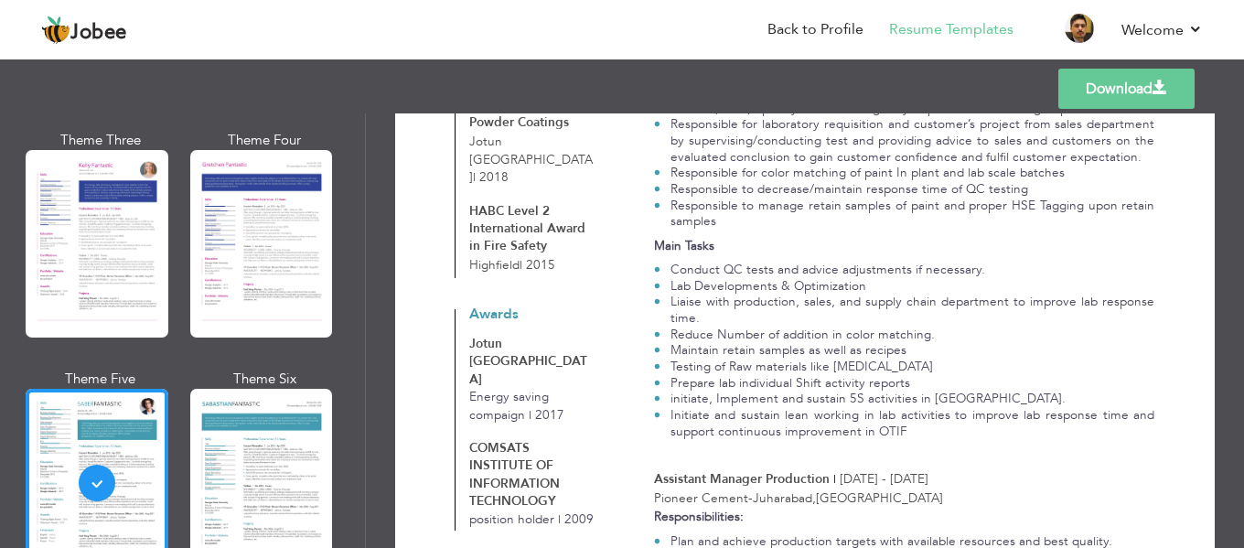
scroll to position [2288, 0]
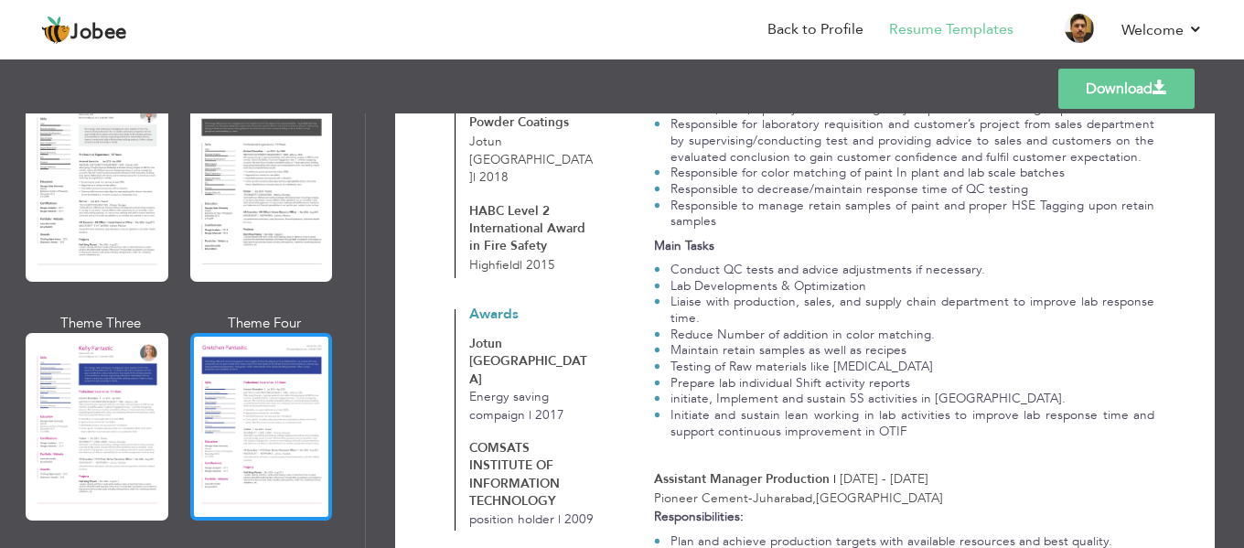
click at [258, 369] on div at bounding box center [261, 426] width 143 height 187
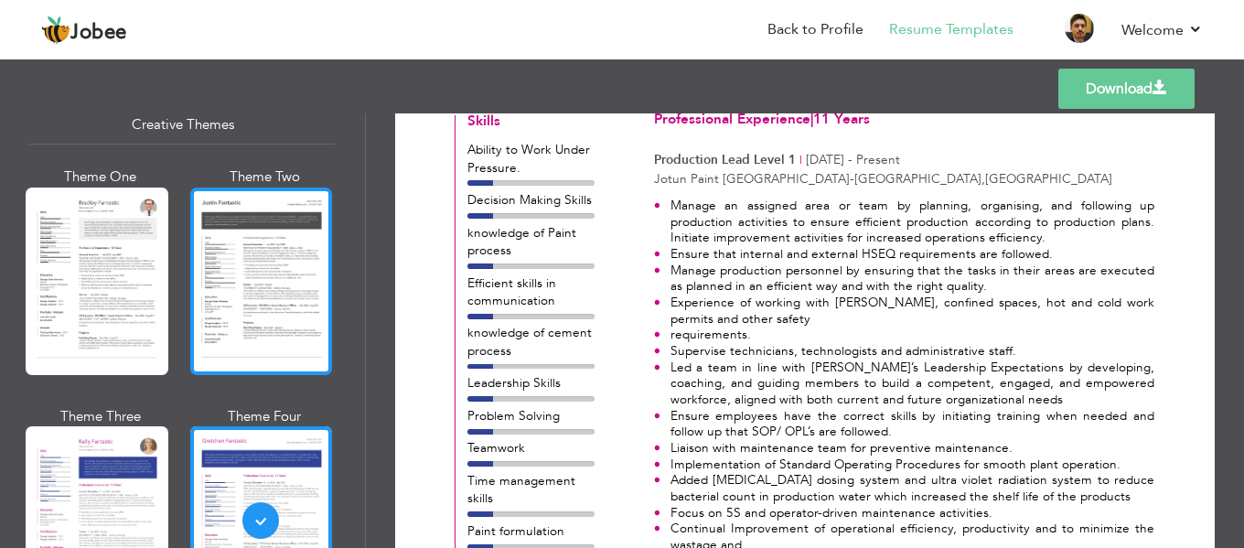
scroll to position [2105, 0]
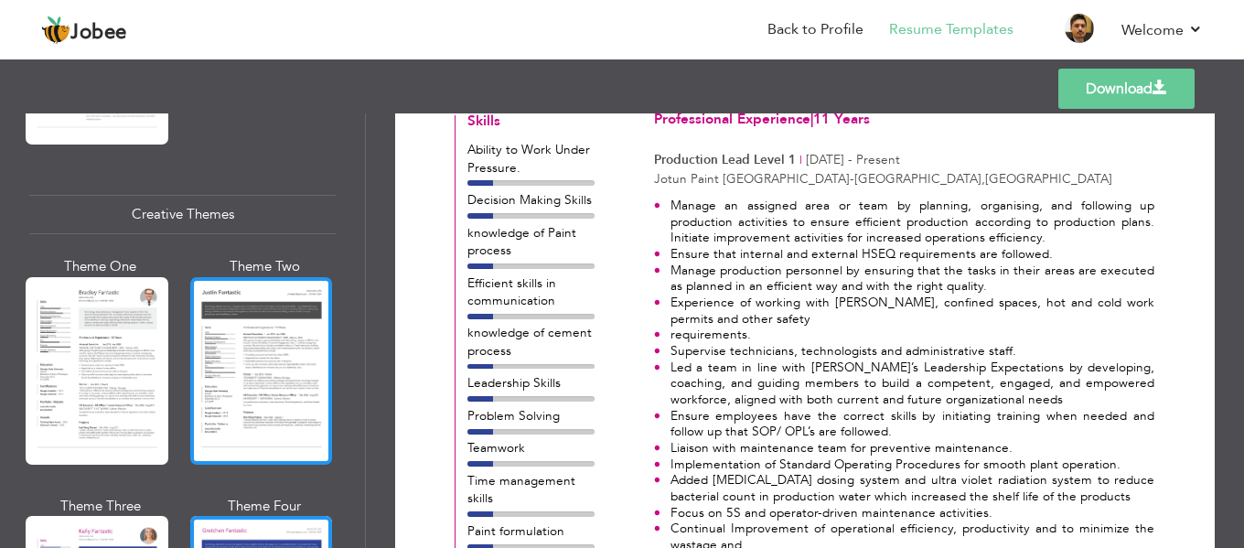
click at [247, 345] on div at bounding box center [261, 370] width 143 height 187
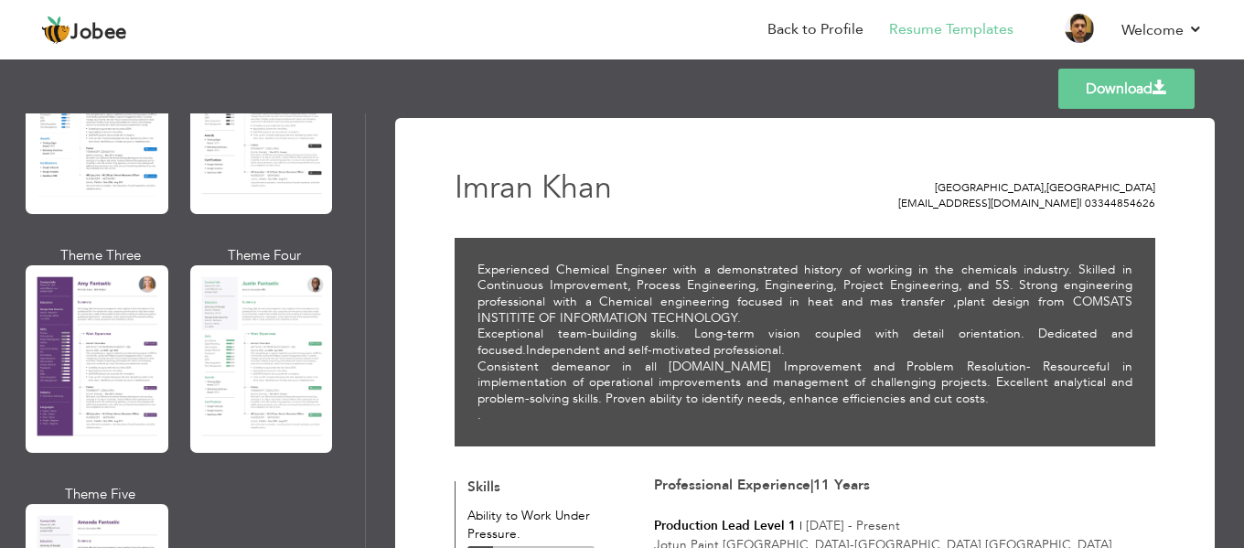
scroll to position [1556, 0]
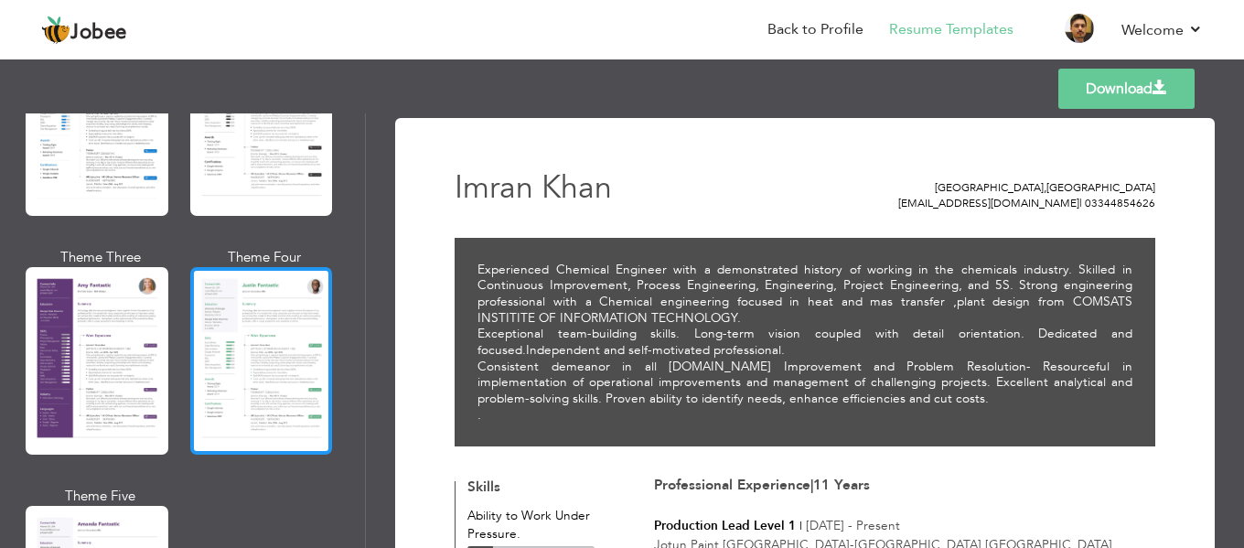
click at [243, 331] on div at bounding box center [261, 360] width 143 height 187
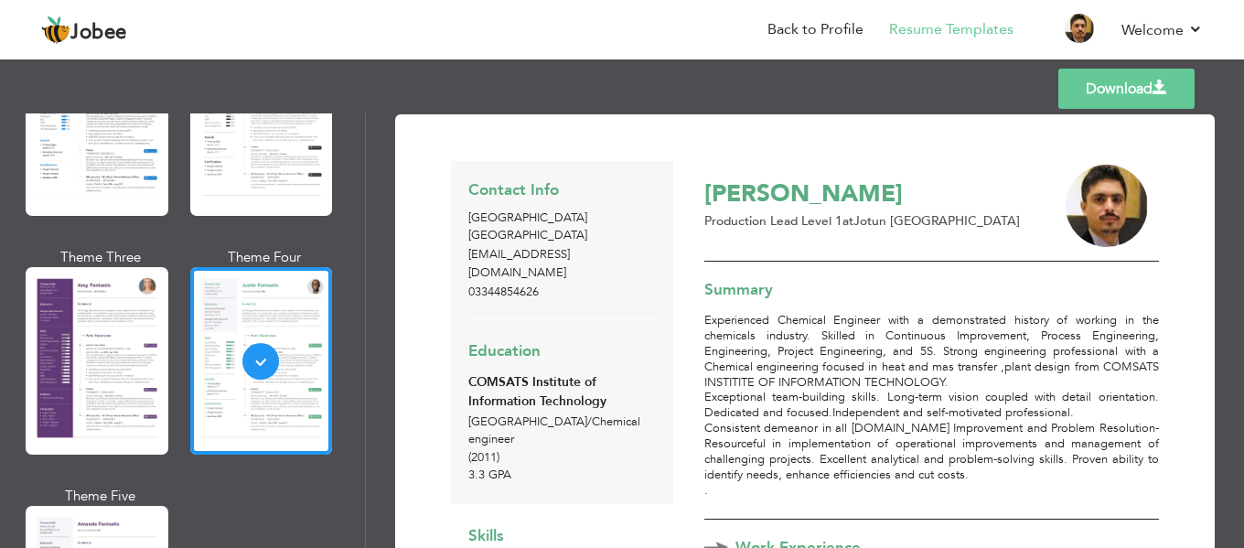
scroll to position [0, 0]
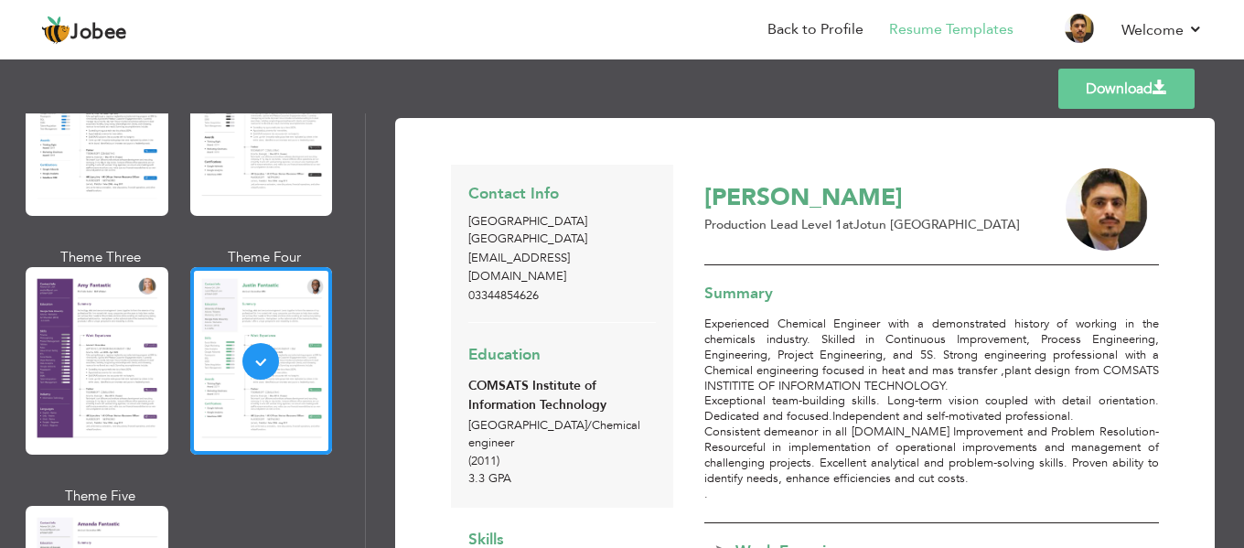
click at [1134, 93] on link "Download" at bounding box center [1126, 89] width 136 height 40
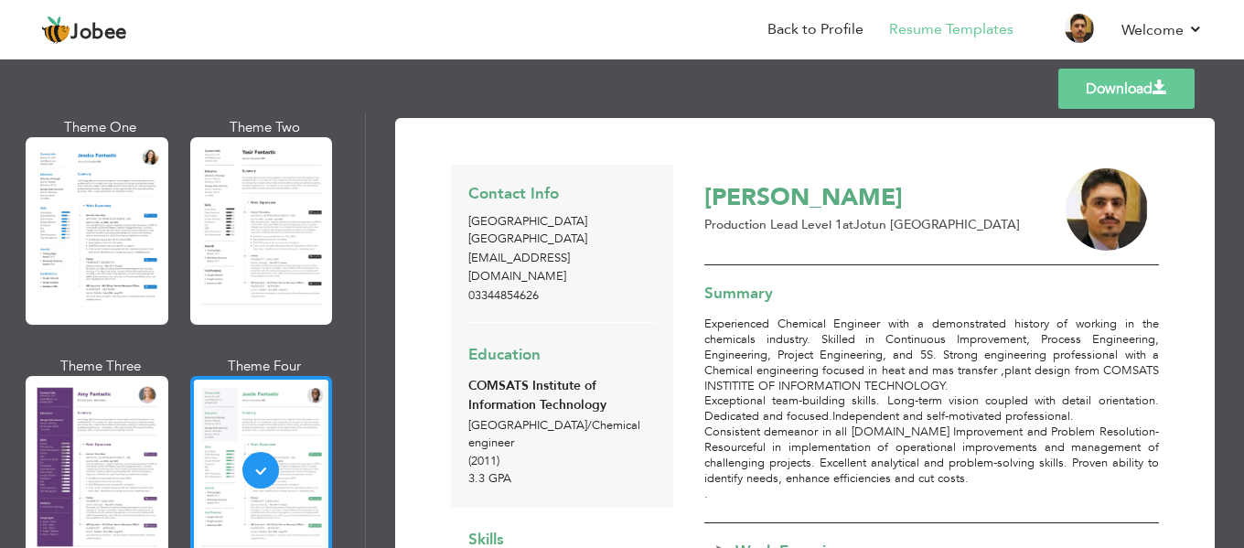
scroll to position [1374, 0]
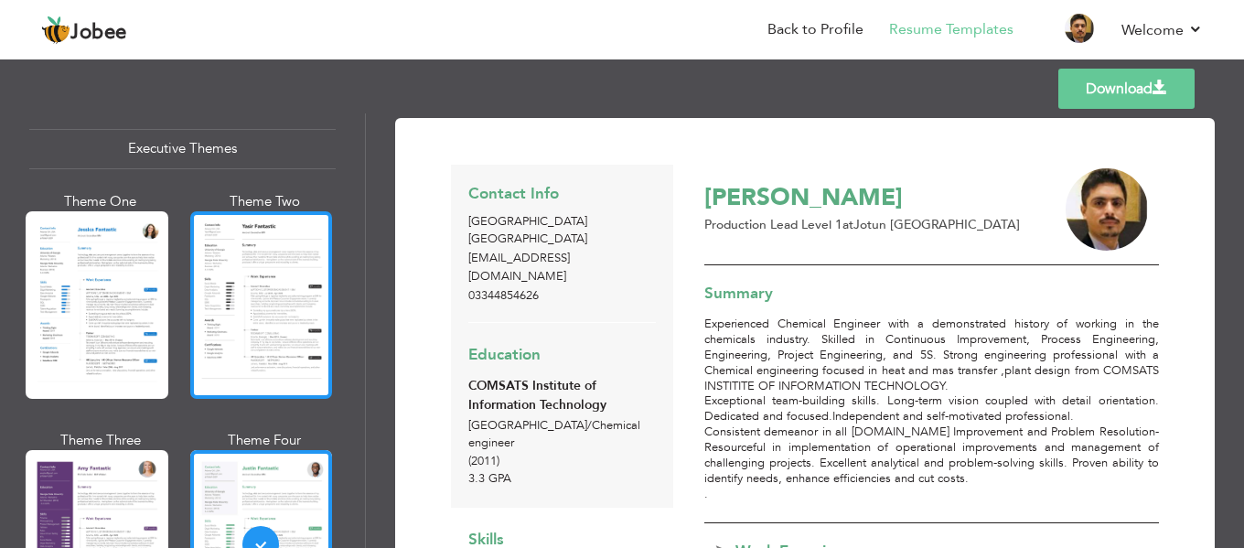
click at [247, 291] on div at bounding box center [261, 304] width 143 height 187
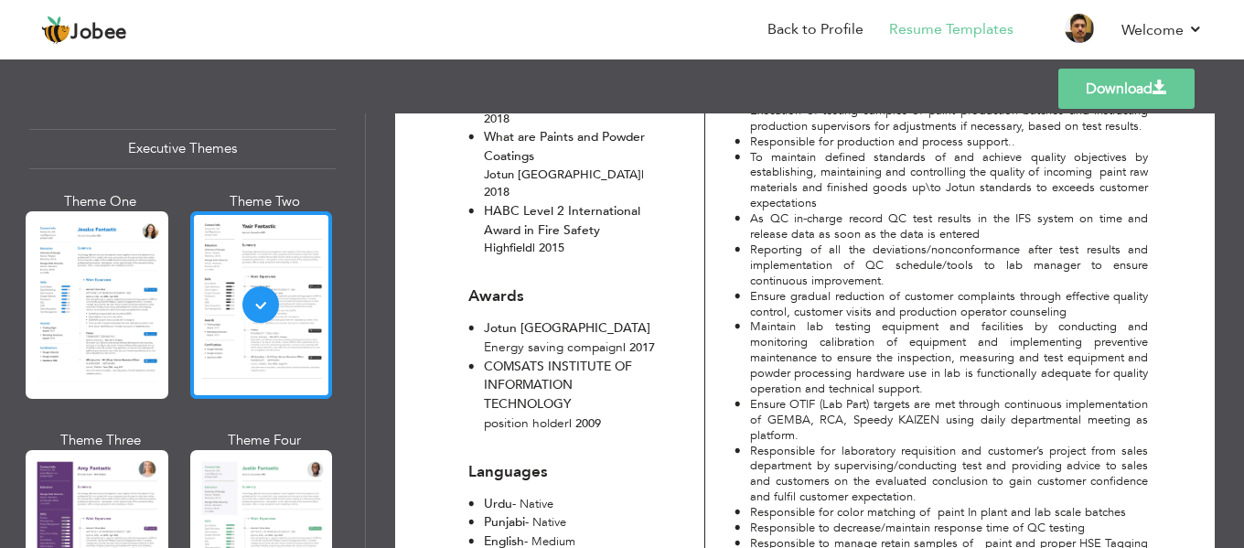
scroll to position [1097, 0]
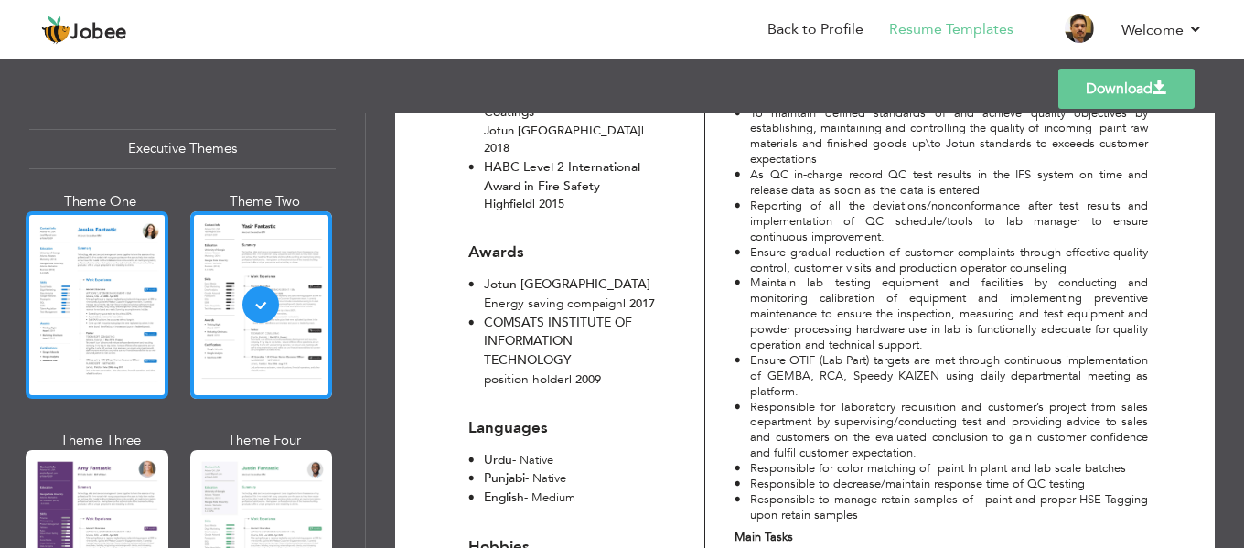
click at [102, 262] on div at bounding box center [97, 304] width 143 height 187
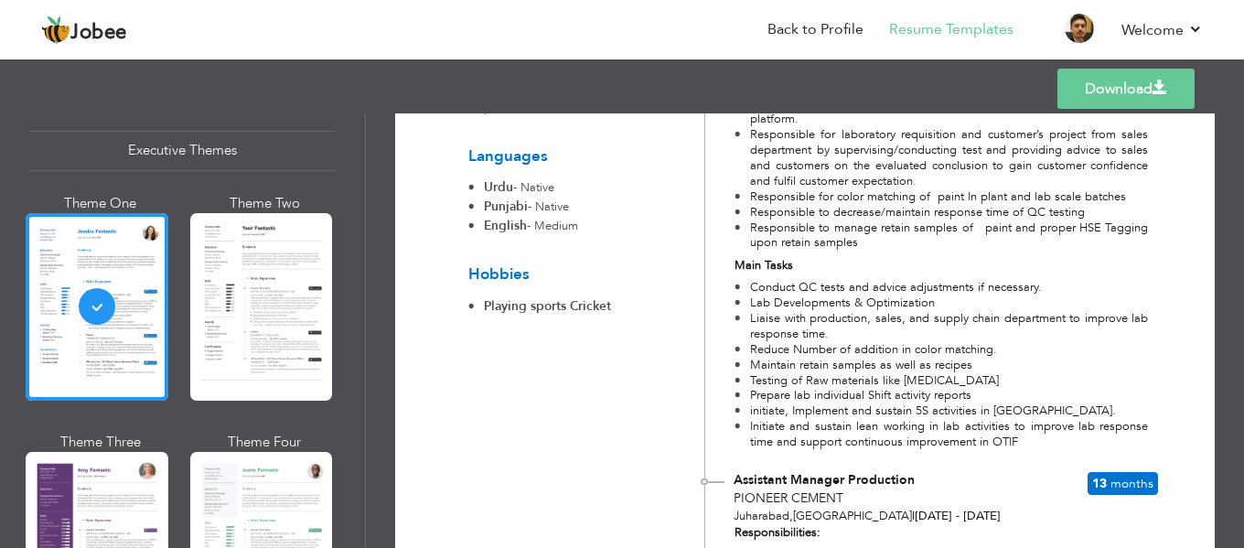
scroll to position [1555, 0]
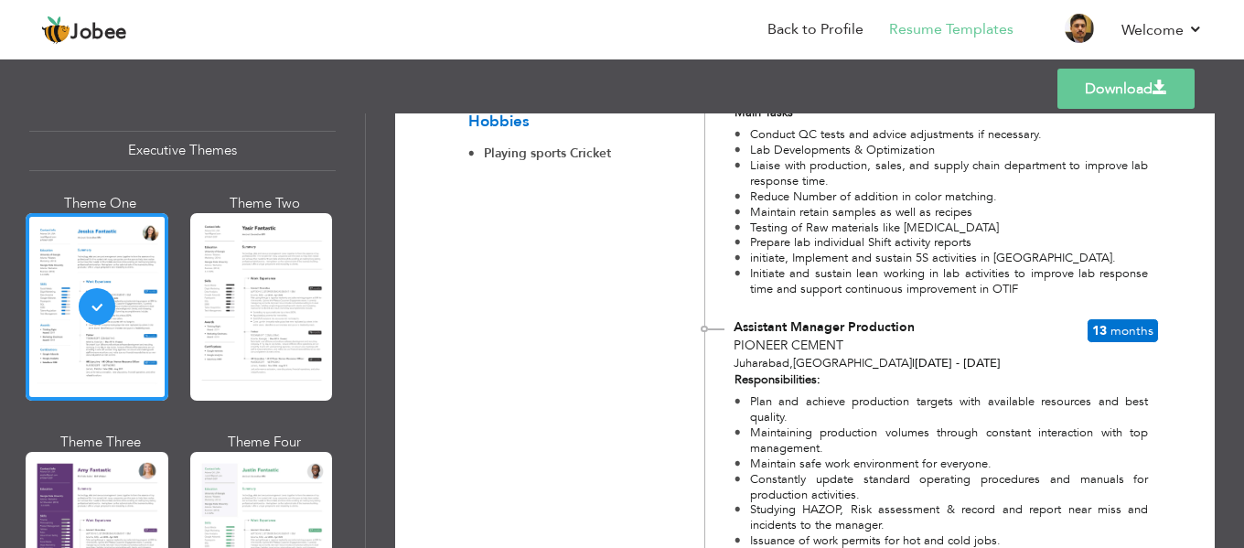
click at [1106, 92] on link "Download" at bounding box center [1125, 89] width 137 height 40
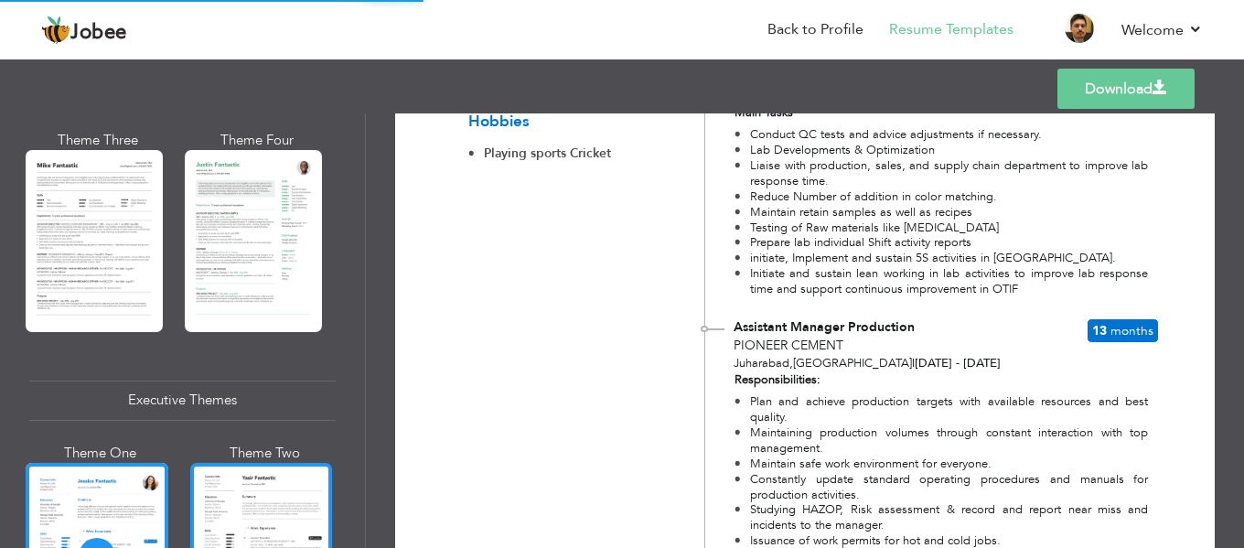
scroll to position [1097, 0]
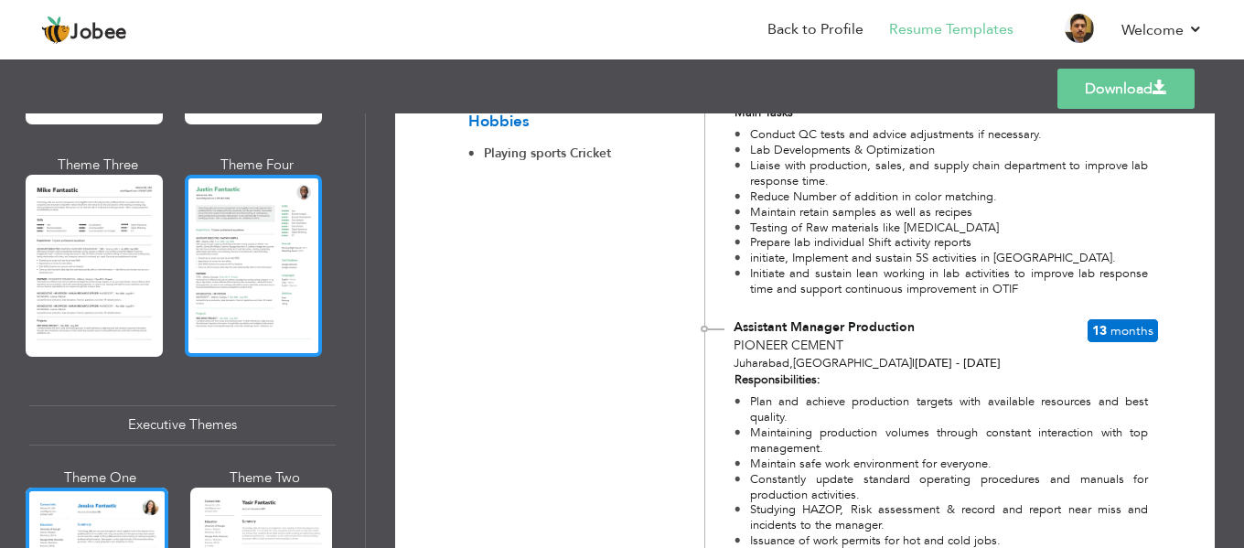
click at [244, 289] on div at bounding box center [253, 265] width 137 height 181
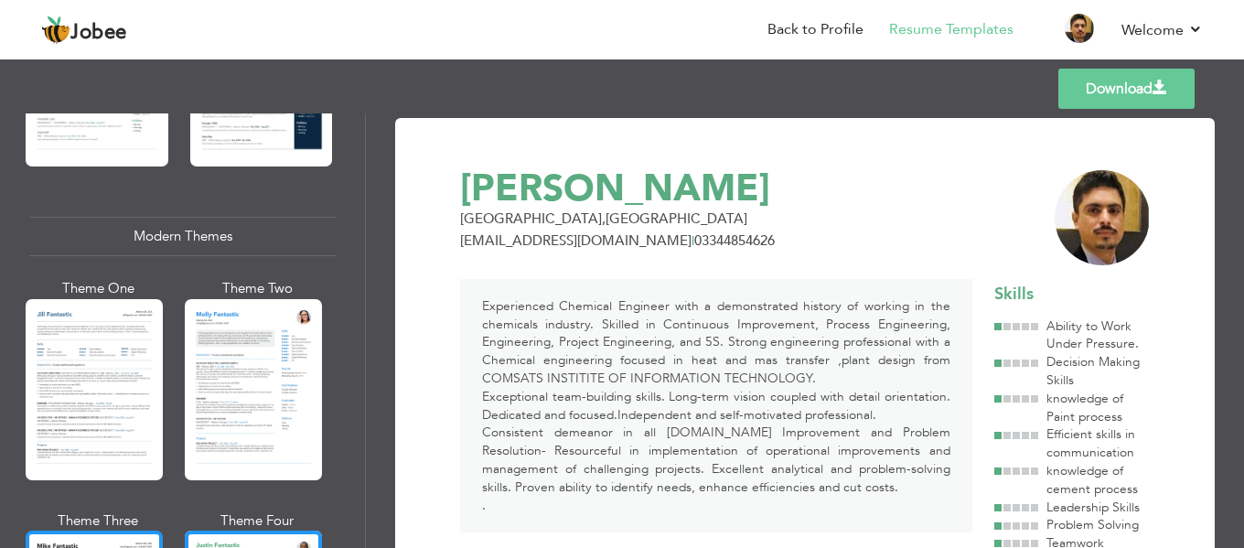
scroll to position [732, 0]
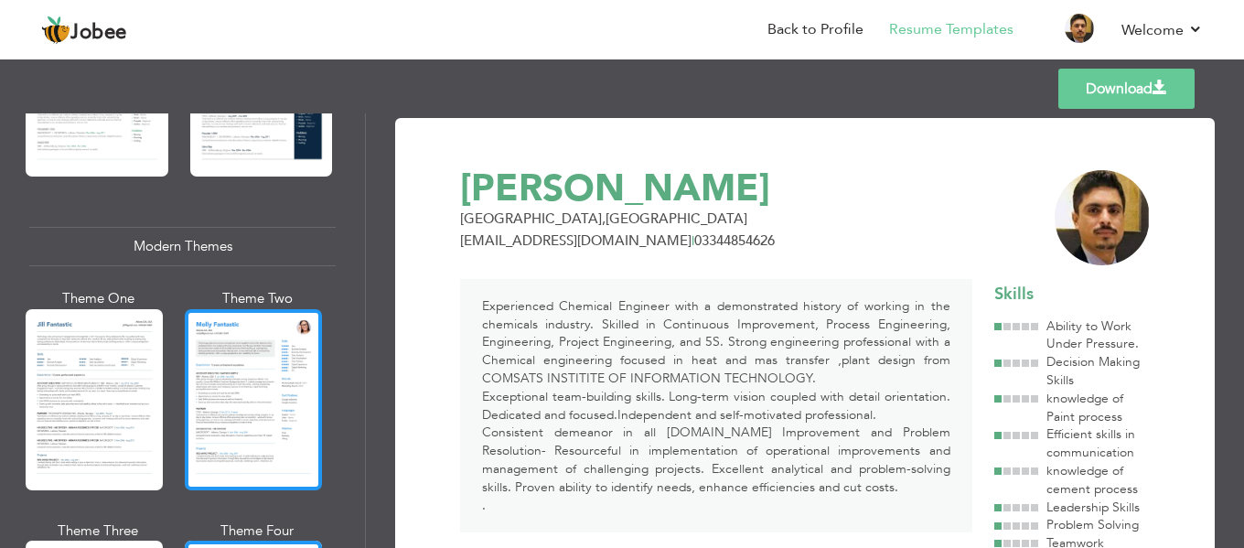
click at [227, 378] on div at bounding box center [253, 399] width 137 height 181
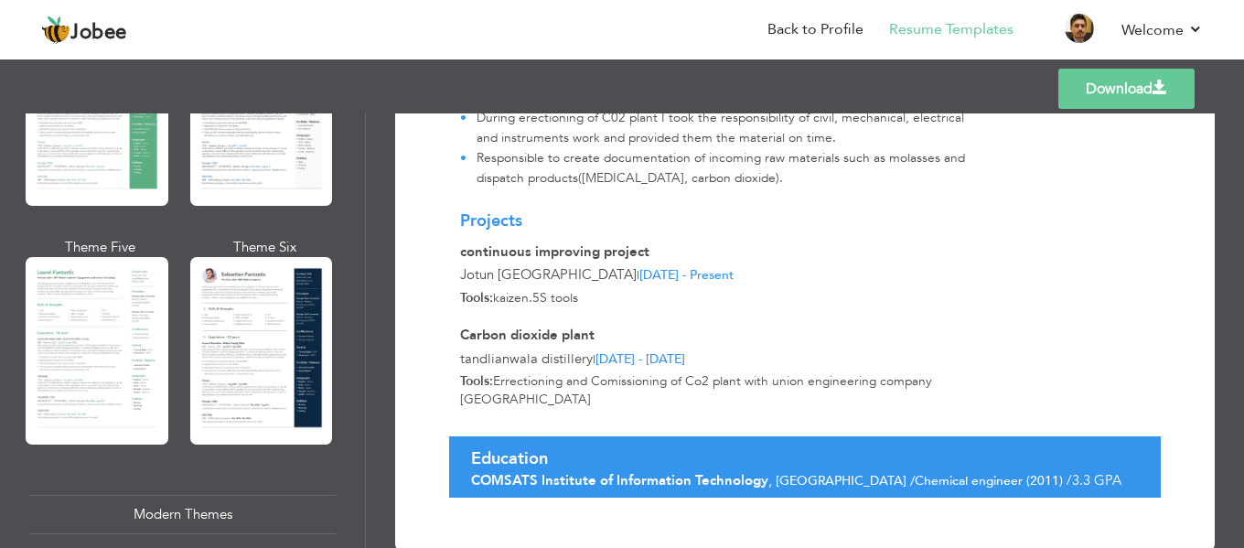
scroll to position [457, 0]
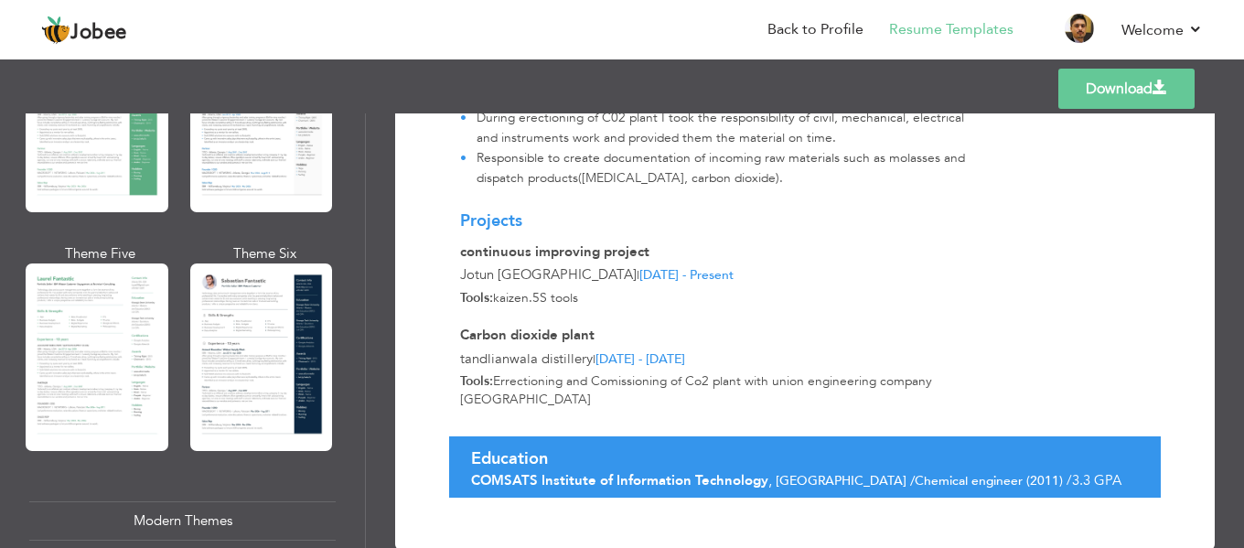
click at [241, 351] on div at bounding box center [261, 356] width 143 height 187
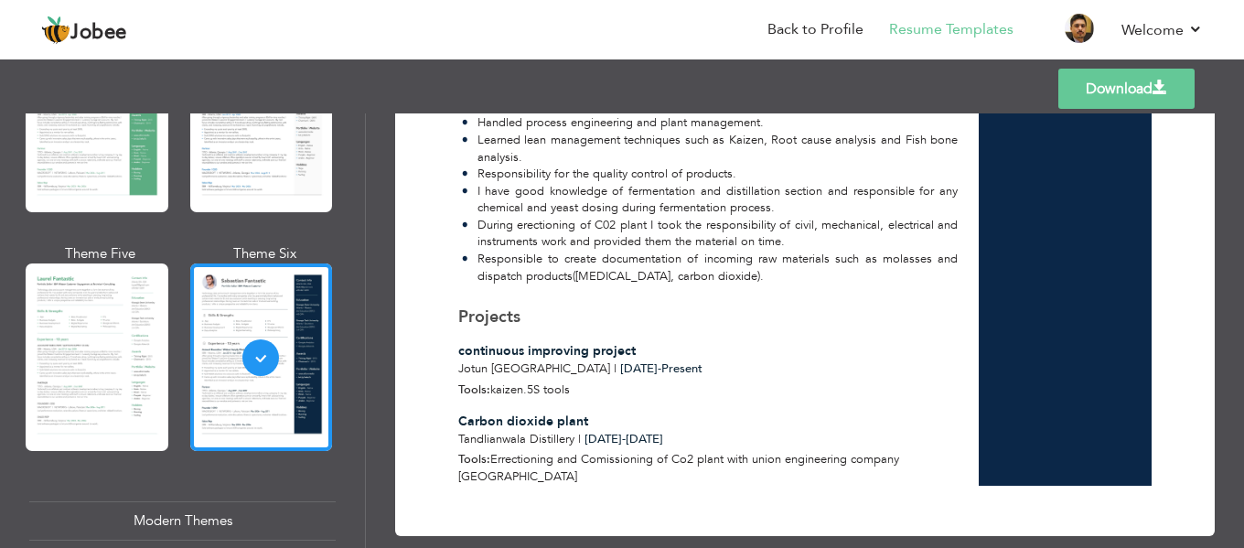
scroll to position [2209, 0]
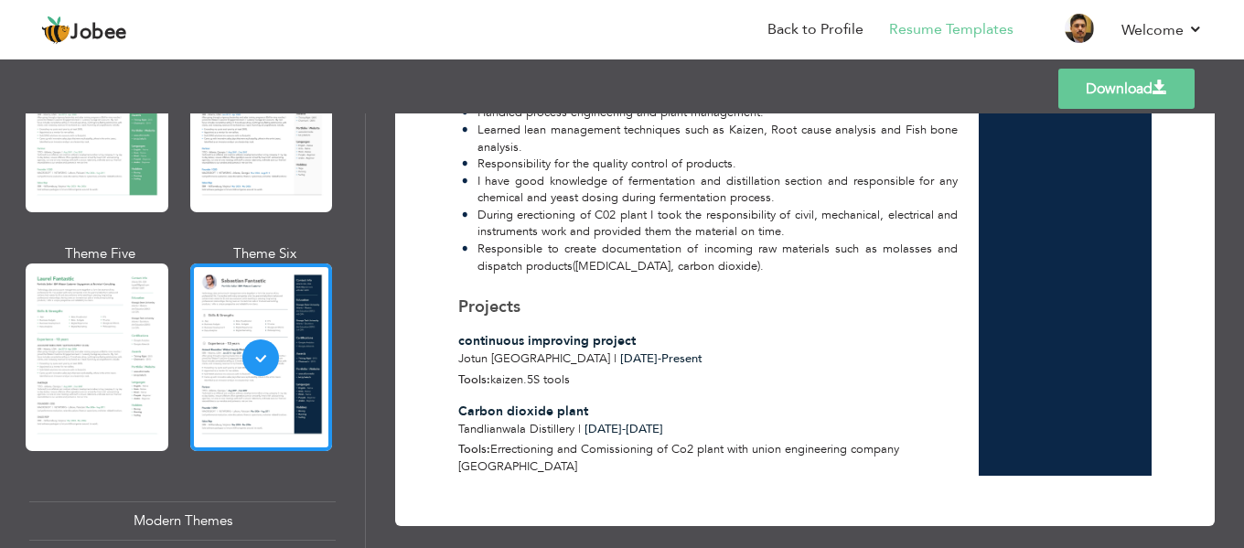
click at [1087, 91] on link "Download" at bounding box center [1126, 89] width 136 height 40
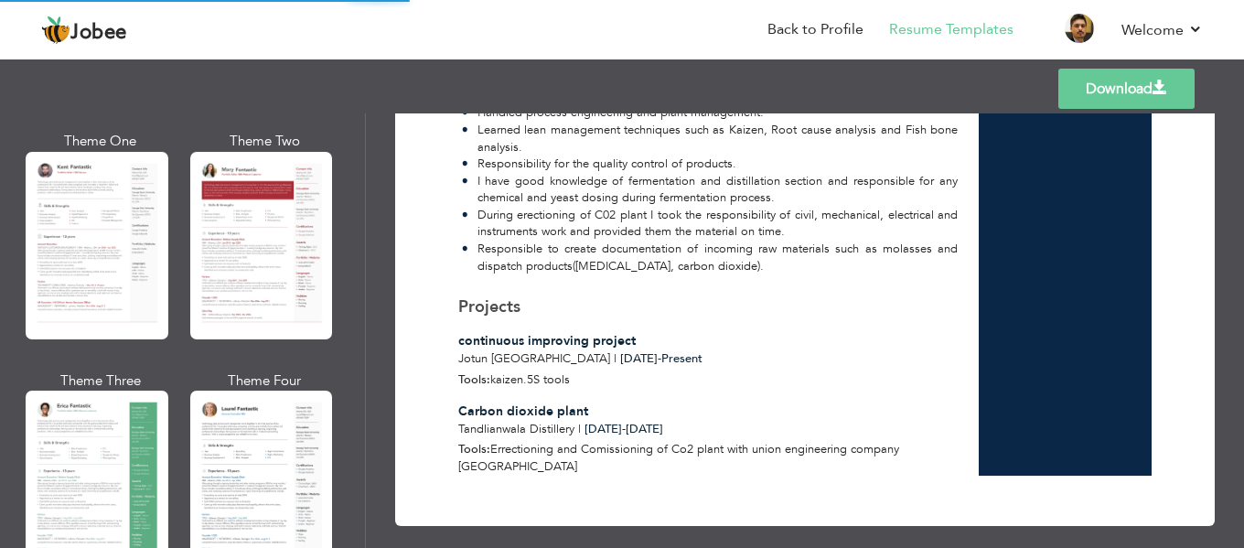
scroll to position [0, 0]
